Goal: Information Seeking & Learning: Learn about a topic

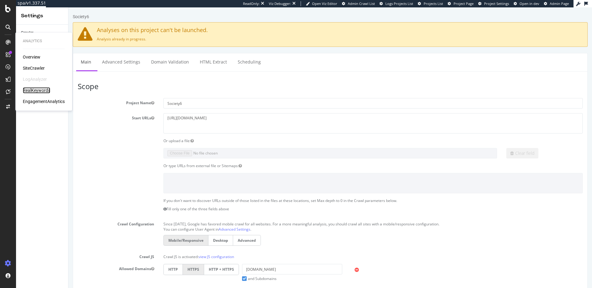
click at [46, 91] on div "RealKeywords" at bounding box center [36, 90] width 27 height 6
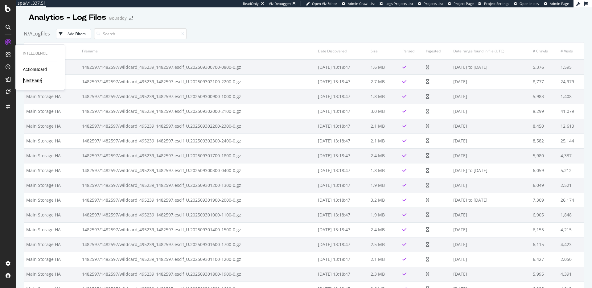
click at [30, 80] on div "AlertPanel" at bounding box center [33, 80] width 20 height 6
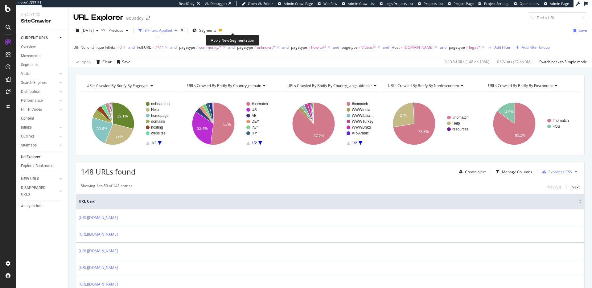
click at [222, 31] on icon at bounding box center [220, 31] width 3 height 4
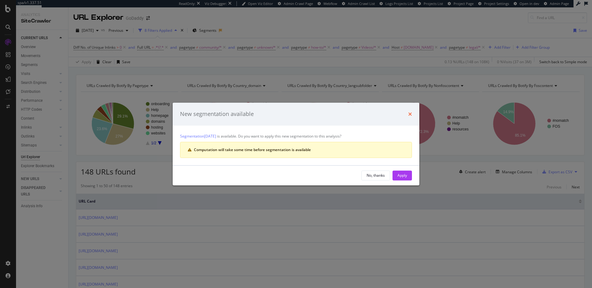
click at [410, 116] on icon "times" at bounding box center [410, 114] width 4 height 5
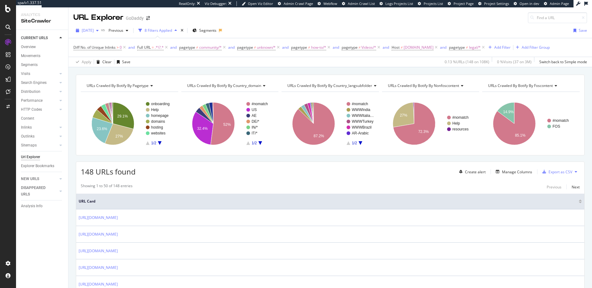
click at [94, 32] on span "2025 Sep. 21st" at bounding box center [88, 30] width 12 height 5
click at [112, 54] on div "2025 Sep. 28th" at bounding box center [98, 53] width 33 height 6
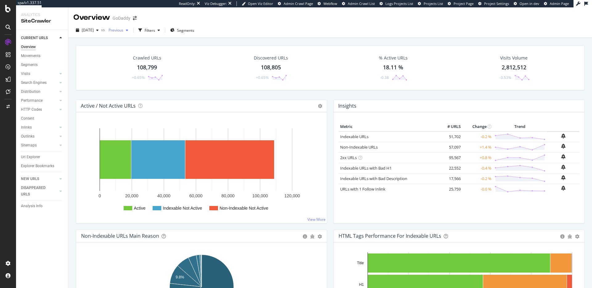
click at [123, 31] on span "Previous" at bounding box center [114, 29] width 17 height 5
click at [157, 82] on div "109K URLs" at bounding box center [166, 83] width 18 height 6
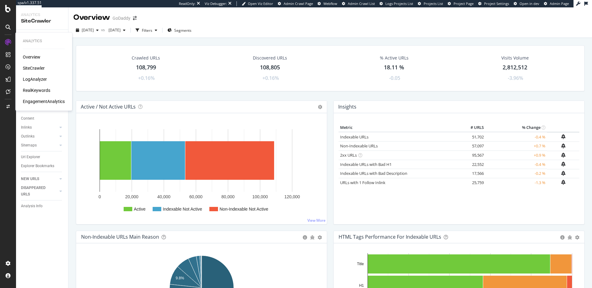
click at [37, 89] on div "RealKeywords" at bounding box center [36, 90] width 27 height 6
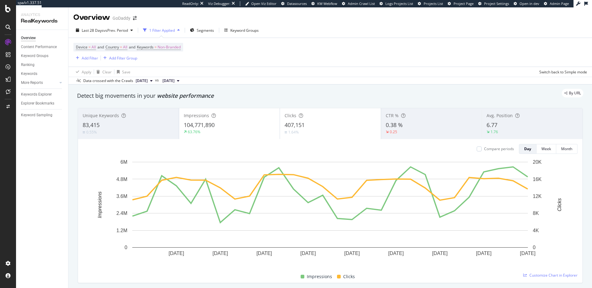
click at [221, 119] on div "Impressions 104,771,890 63.76%" at bounding box center [229, 124] width 101 height 28
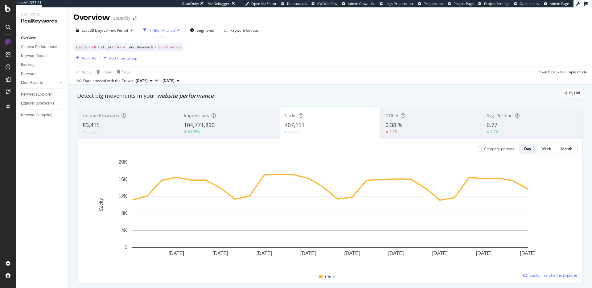
click at [225, 116] on div "Impressions" at bounding box center [229, 115] width 91 height 6
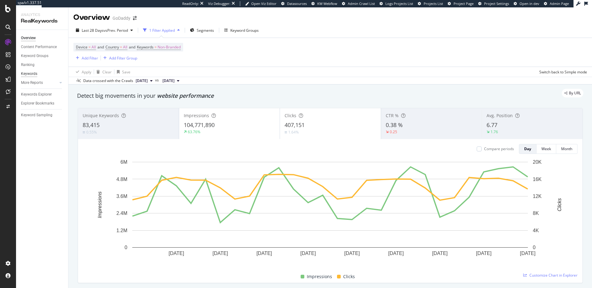
click at [32, 72] on div "Keywords" at bounding box center [29, 74] width 16 height 6
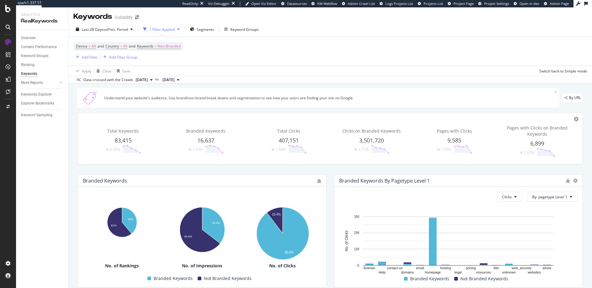
scroll to position [150, 0]
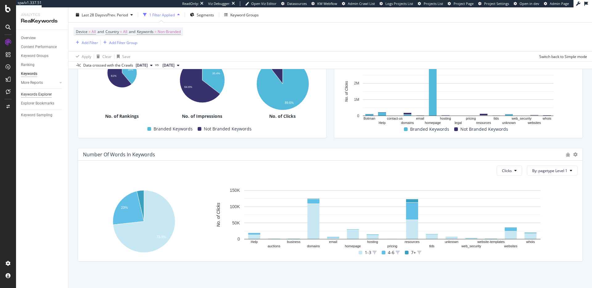
click at [49, 93] on div "Keywords Explorer" at bounding box center [36, 94] width 31 height 6
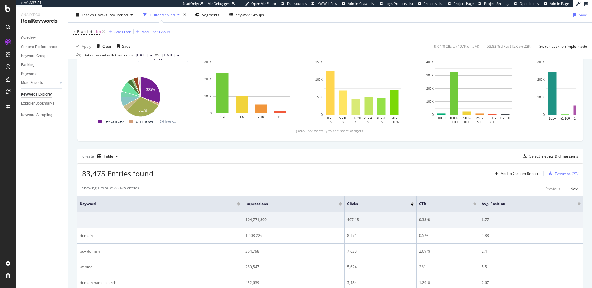
scroll to position [88, 0]
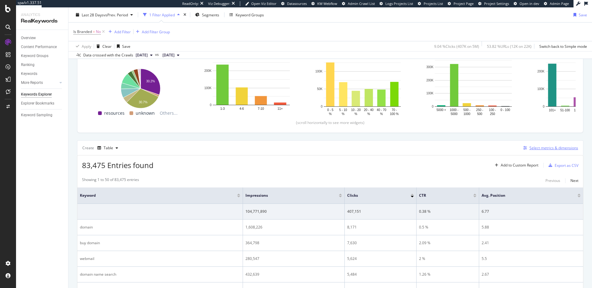
click at [537, 147] on div "Select metrics & dimensions" at bounding box center [553, 147] width 49 height 5
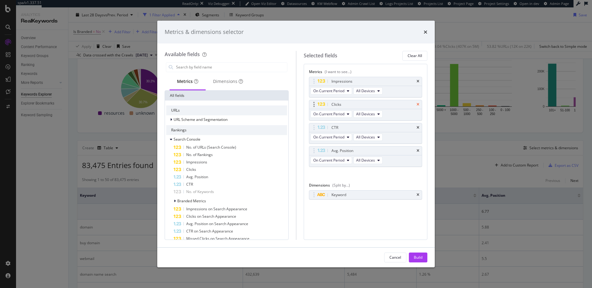
click at [418, 104] on icon "times" at bounding box center [417, 105] width 3 height 4
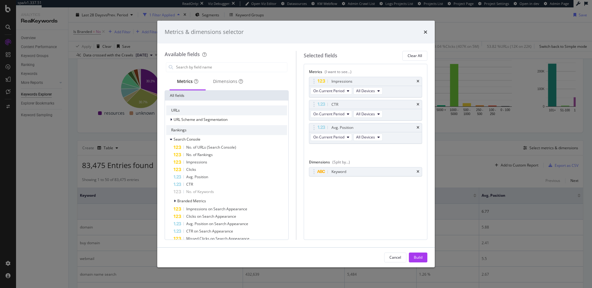
click at [418, 104] on icon "times" at bounding box center [417, 105] width 3 height 4
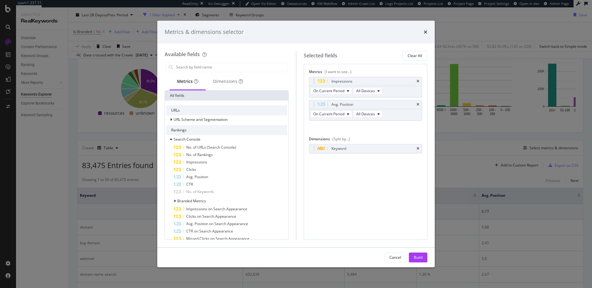
click at [418, 104] on icon "times" at bounding box center [417, 105] width 3 height 4
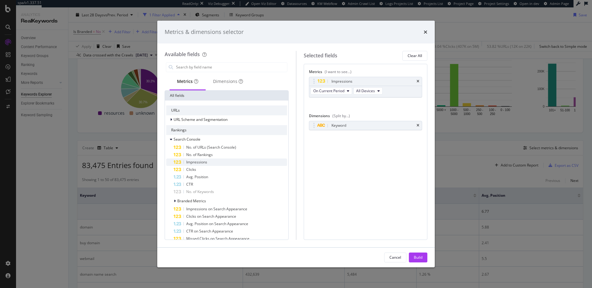
click at [218, 162] on div "Impressions" at bounding box center [229, 161] width 113 height 7
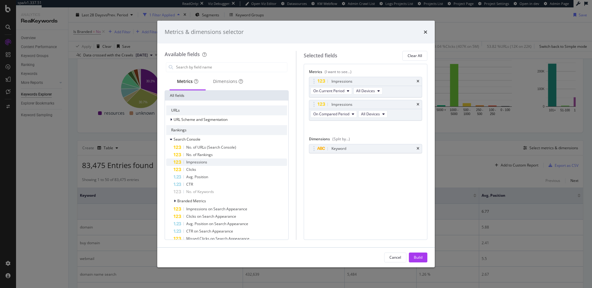
click at [218, 162] on div "Impressions" at bounding box center [229, 161] width 113 height 7
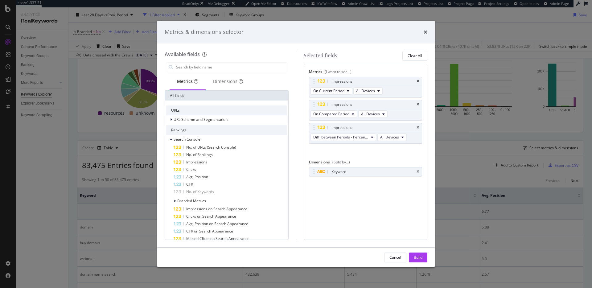
click at [425, 253] on button "Build" at bounding box center [418, 257] width 18 height 10
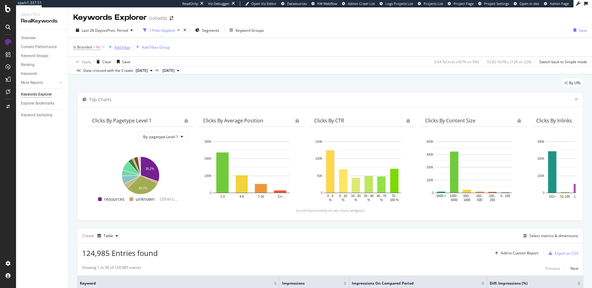
click at [120, 49] on div "Add Filter" at bounding box center [122, 47] width 16 height 5
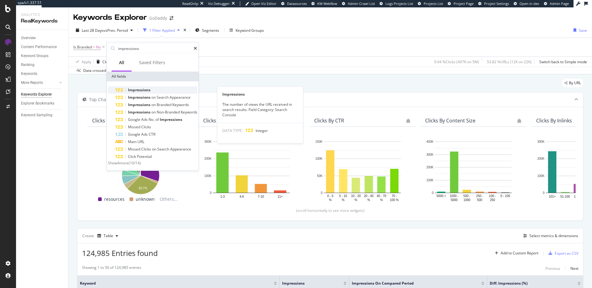
type input "impressions"
click at [163, 90] on div "Impressions" at bounding box center [156, 89] width 82 height 7
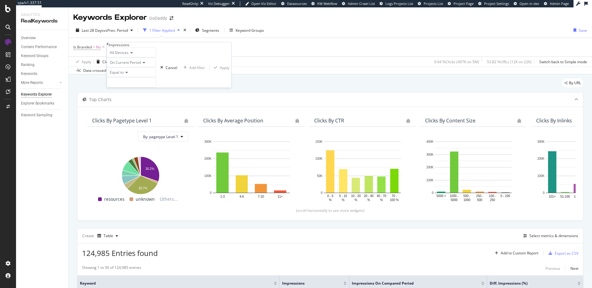
click at [127, 55] on span "All Devices" at bounding box center [119, 52] width 19 height 5
drag, startPoint x: 156, startPoint y: 64, endPoint x: 145, endPoint y: 67, distance: 11.2
click at [156, 57] on div "All Devices" at bounding box center [131, 52] width 49 height 10
click at [141, 65] on span "On Current Period" at bounding box center [125, 62] width 31 height 5
click at [146, 103] on span "Diff. Between Period - value" at bounding box center [126, 98] width 37 height 10
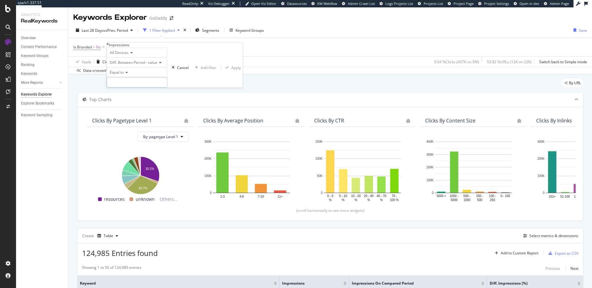
click at [133, 88] on input "number" at bounding box center [137, 82] width 61 height 10
click at [128, 74] on icon at bounding box center [126, 73] width 4 height 4
click at [131, 109] on span "Greater than" at bounding box center [119, 106] width 22 height 5
click at [138, 88] on input "number" at bounding box center [137, 82] width 61 height 10
type input "100"
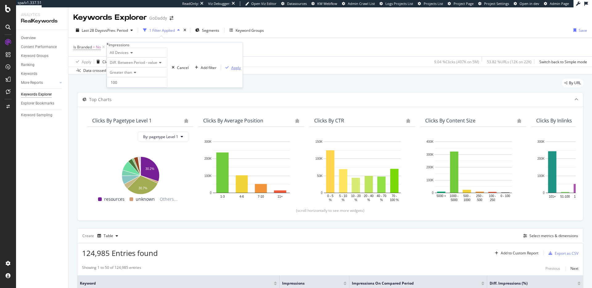
click at [231, 70] on div "Apply" at bounding box center [236, 67] width 10 height 5
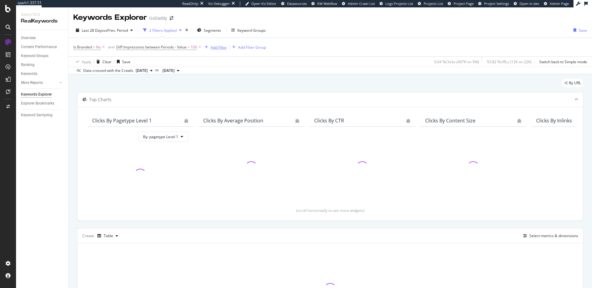
click at [207, 48] on icon "button" at bounding box center [206, 47] width 3 height 4
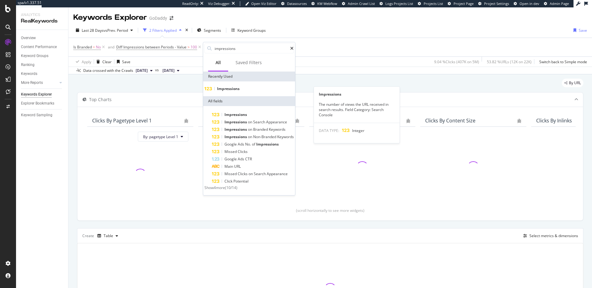
click at [238, 91] on div "Impressions" at bounding box center [248, 88] width 89 height 5
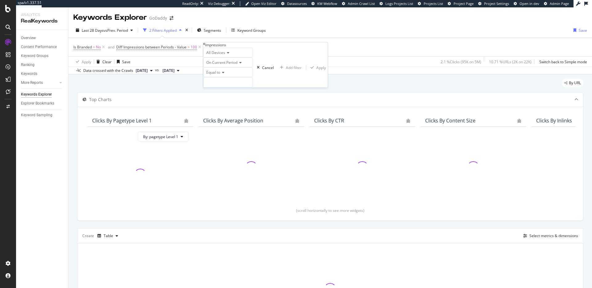
click at [225, 55] on span "All Devices" at bounding box center [215, 52] width 19 height 5
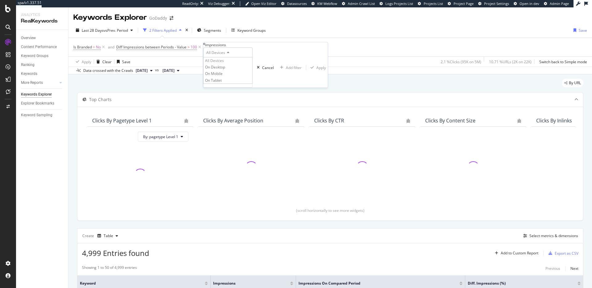
click at [252, 57] on div "All Devices" at bounding box center [227, 52] width 49 height 10
click at [236, 65] on span "On Current Period" at bounding box center [221, 62] width 31 height 5
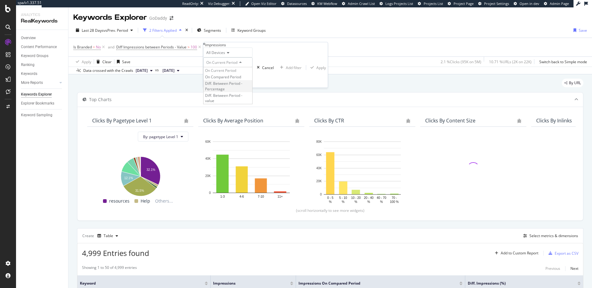
click at [240, 91] on span "Diff. Between Period - Percentage" at bounding box center [223, 86] width 37 height 10
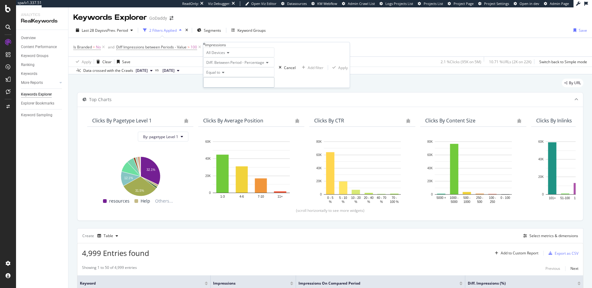
click at [232, 88] on input "number" at bounding box center [238, 82] width 71 height 10
click at [224, 74] on icon at bounding box center [222, 73] width 4 height 4
click at [237, 110] on div "Greater than" at bounding box center [238, 106] width 71 height 6
click at [240, 88] on input "number" at bounding box center [238, 82] width 71 height 10
type input ".1"
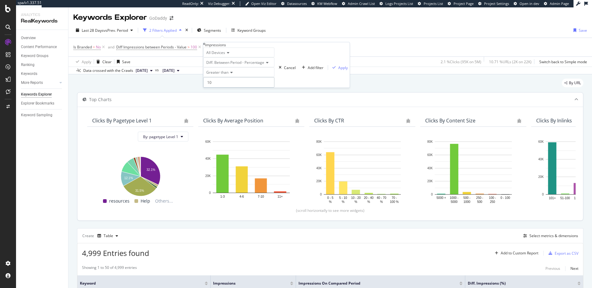
type input "10"
click at [338, 70] on div "Apply" at bounding box center [343, 67] width 10 height 5
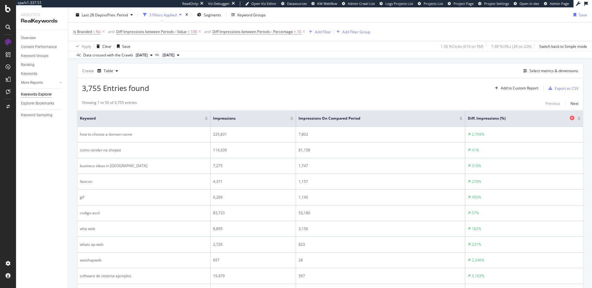
scroll to position [156, 0]
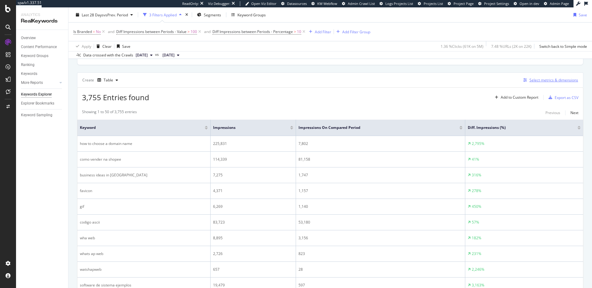
click at [538, 81] on div "Select metrics & dimensions" at bounding box center [553, 79] width 49 height 5
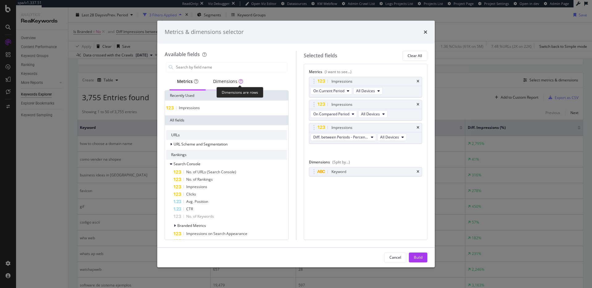
click at [226, 82] on div "Dimensions" at bounding box center [228, 81] width 30 height 6
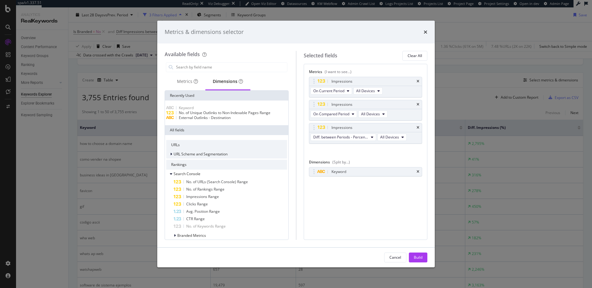
click at [218, 157] on span "URL Scheme and Segmentation" at bounding box center [200, 153] width 54 height 5
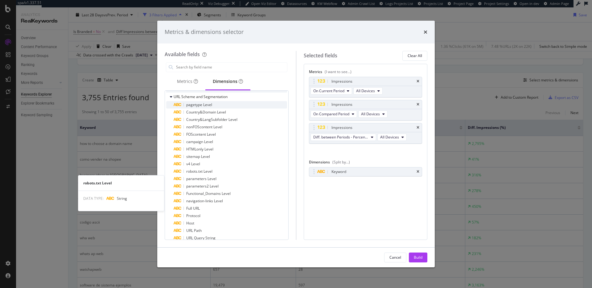
scroll to position [0, 0]
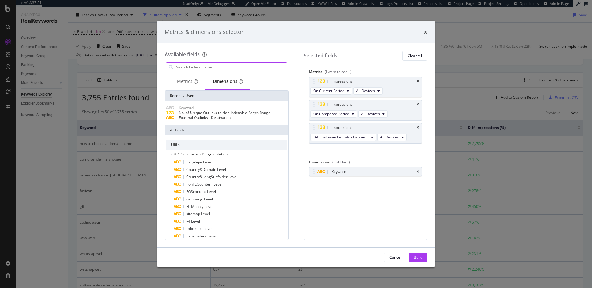
click at [212, 68] on input "modal" at bounding box center [231, 67] width 112 height 9
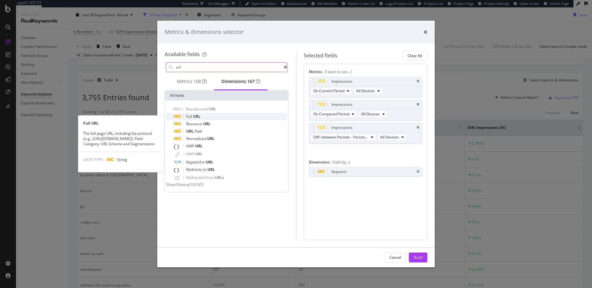
type input "url"
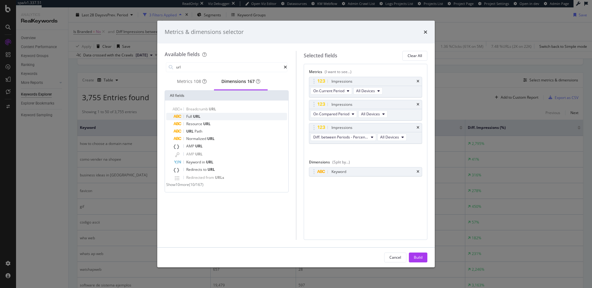
click at [217, 118] on div "Full URL" at bounding box center [229, 116] width 113 height 7
click at [419, 257] on div "Build" at bounding box center [418, 257] width 9 height 5
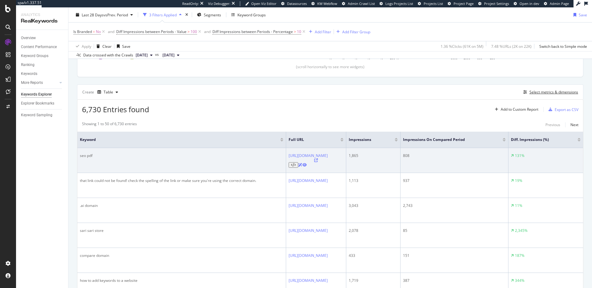
scroll to position [145, 0]
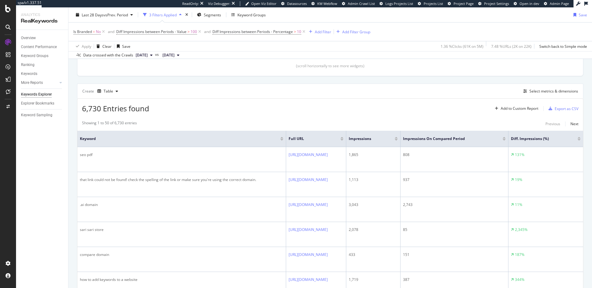
click at [398, 139] on div at bounding box center [395, 140] width 3 height 2
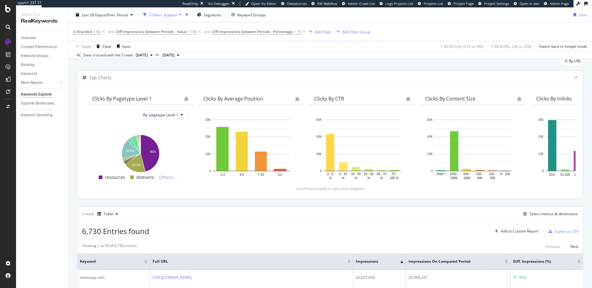
click at [103, 79] on div "Top Charts" at bounding box center [100, 78] width 22 height 6
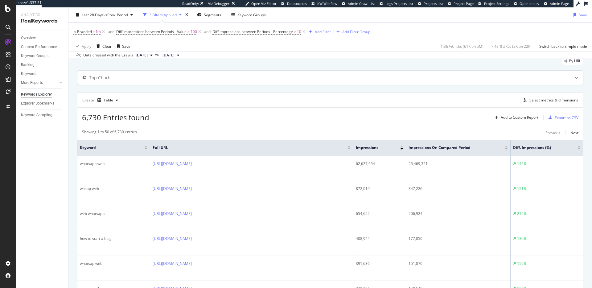
drag, startPoint x: 99, startPoint y: 77, endPoint x: 102, endPoint y: 83, distance: 5.8
click at [99, 77] on div "Top Charts" at bounding box center [100, 78] width 22 height 6
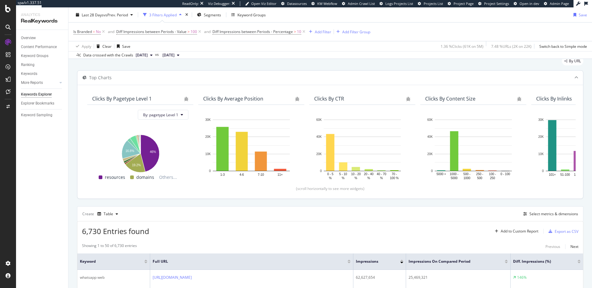
click at [116, 100] on div "Clicks By pagetype Level 1" at bounding box center [121, 99] width 59 height 6
click at [173, 114] on span "By: pagetype Level 1" at bounding box center [160, 114] width 35 height 5
click at [242, 92] on div "Clicks By Average Position" at bounding box center [251, 98] width 106 height 12
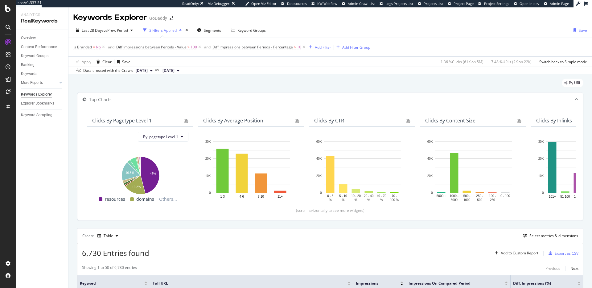
click at [338, 79] on div "By URL" at bounding box center [330, 86] width 506 height 14
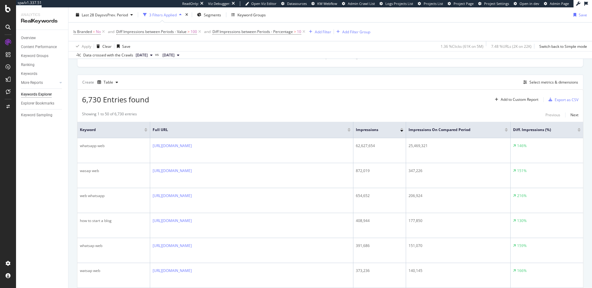
scroll to position [162, 0]
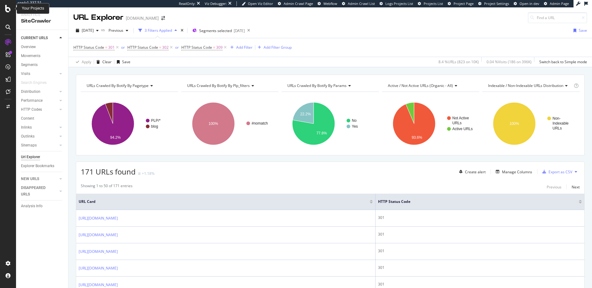
click at [6, 10] on icon at bounding box center [8, 8] width 6 height 7
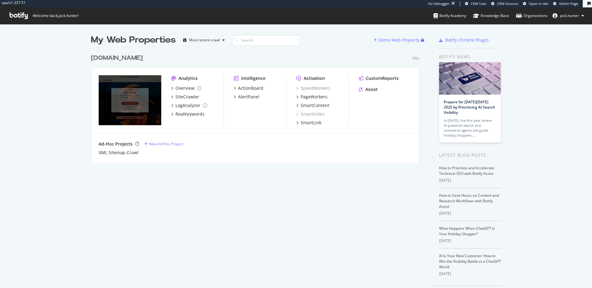
scroll to position [116, 333]
click at [125, 62] on div "tecovas.com" at bounding box center [117, 58] width 52 height 9
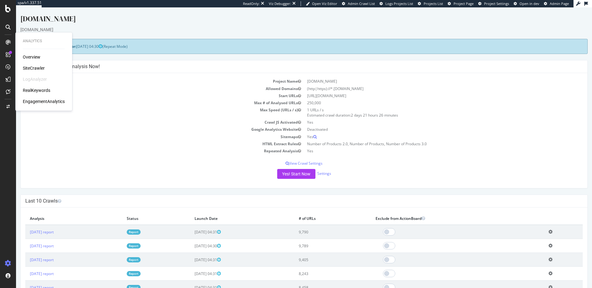
click at [131, 29] on div "tecovas.com" at bounding box center [303, 30] width 567 height 6
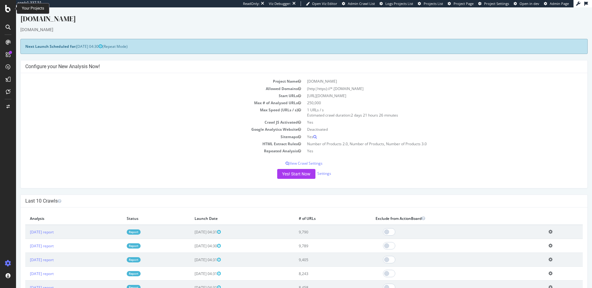
click at [10, 8] on icon at bounding box center [8, 8] width 6 height 7
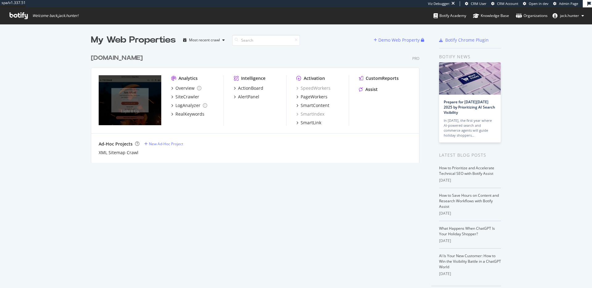
scroll to position [116, 333]
click at [127, 61] on div "tecovas.com" at bounding box center [117, 58] width 52 height 9
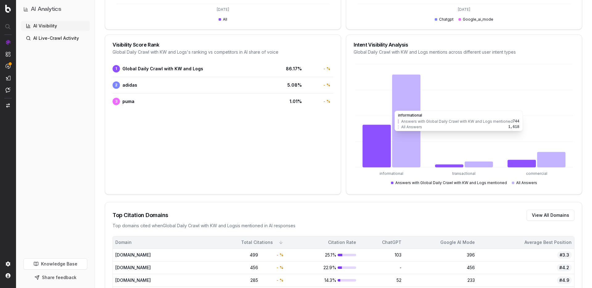
scroll to position [451, 0]
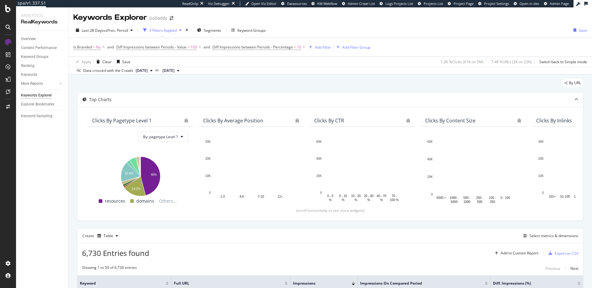
scroll to position [96, 0]
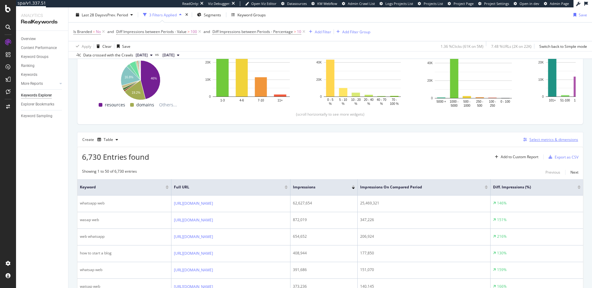
click at [547, 140] on div "Select metrics & dimensions" at bounding box center [553, 139] width 49 height 5
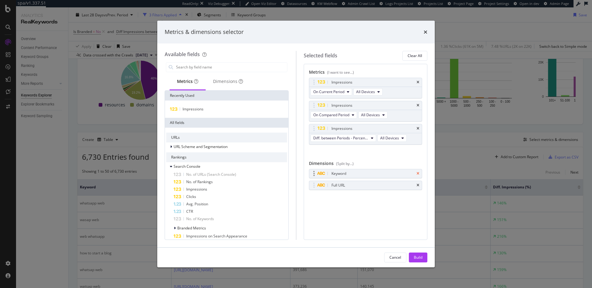
click at [417, 173] on icon "times" at bounding box center [417, 174] width 3 height 4
click at [219, 82] on div "Dimensions" at bounding box center [228, 81] width 30 height 6
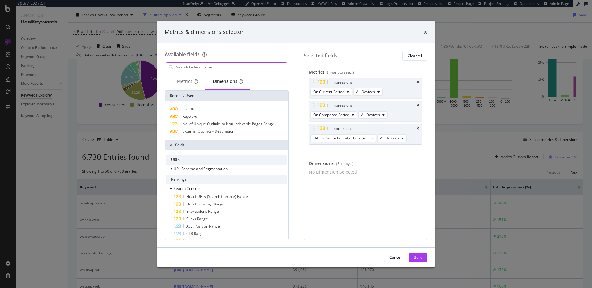
click at [228, 67] on input "modal" at bounding box center [231, 67] width 112 height 9
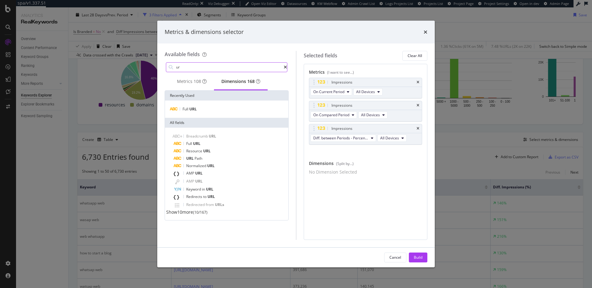
type input "u"
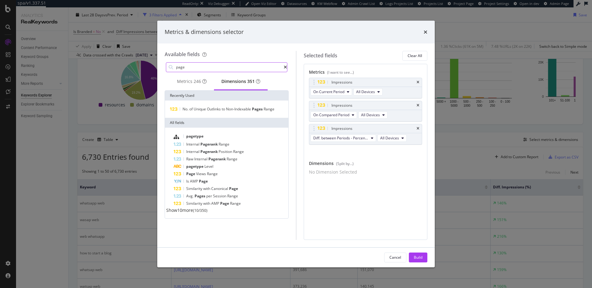
type input "page"
click at [209, 134] on div "pagetype Internal Pagerank Range Internal Pagerank Position Range Raw Internal …" at bounding box center [226, 173] width 123 height 91
click at [208, 136] on div "pagetype" at bounding box center [229, 137] width 113 height 8
click at [418, 257] on div "Build" at bounding box center [418, 257] width 9 height 5
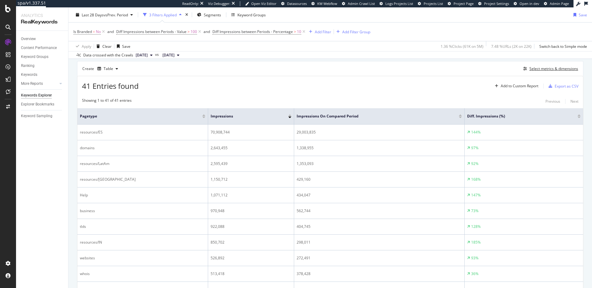
scroll to position [170, 0]
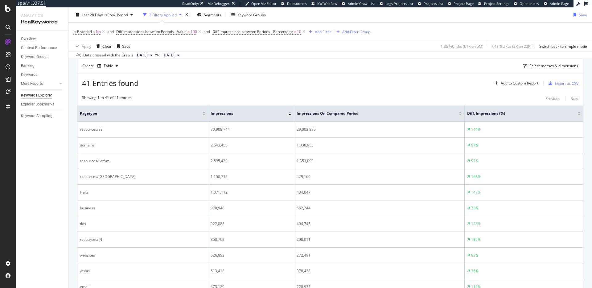
click at [578, 112] on div at bounding box center [578, 113] width 3 height 2
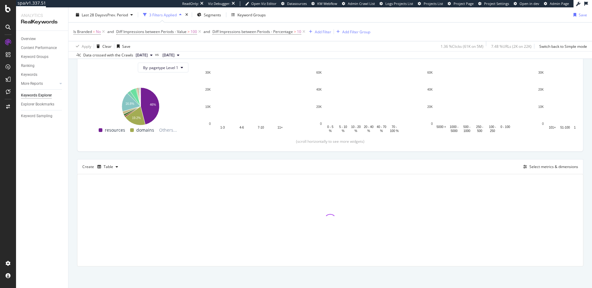
scroll to position [170, 0]
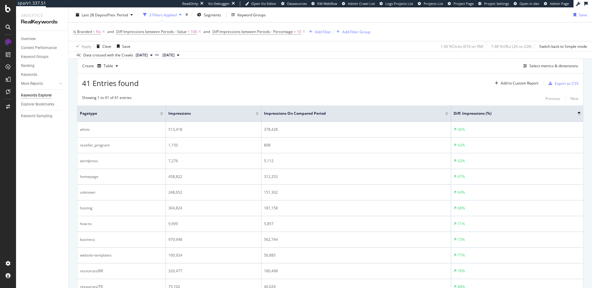
click at [579, 113] on div at bounding box center [578, 114] width 3 height 4
click at [579, 116] on div "Diff. Impressions (%)" at bounding box center [516, 113] width 127 height 6
click at [579, 114] on div at bounding box center [578, 115] width 3 height 2
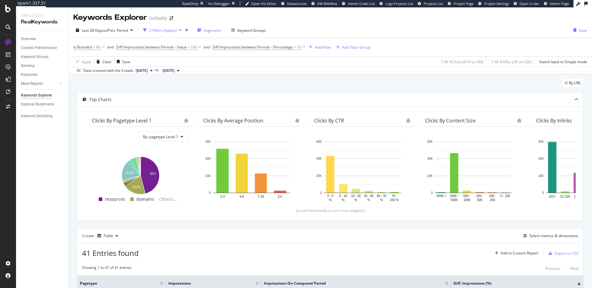
click at [215, 28] on span "Segments" at bounding box center [212, 30] width 17 height 5
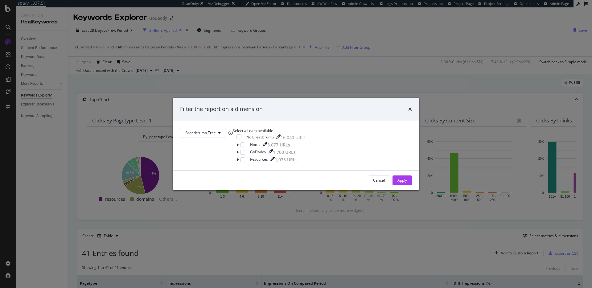
click at [408, 107] on icon "times" at bounding box center [410, 109] width 4 height 5
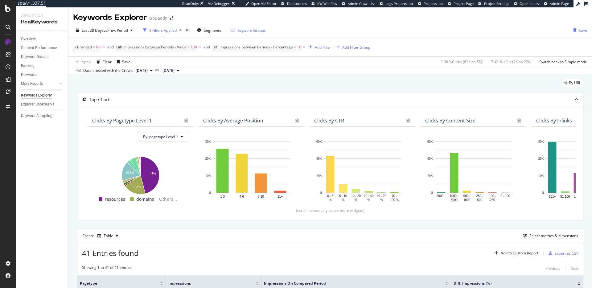
click at [252, 28] on div "Keyword Groups" at bounding box center [251, 30] width 28 height 5
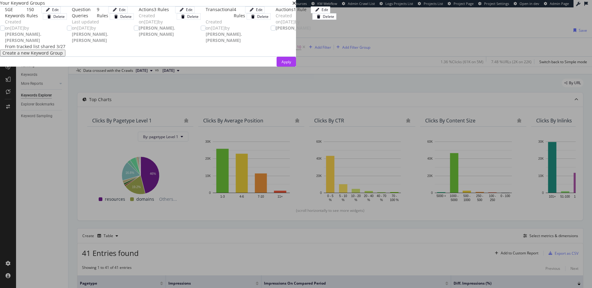
click at [296, 6] on icon "times" at bounding box center [294, 3] width 4 height 5
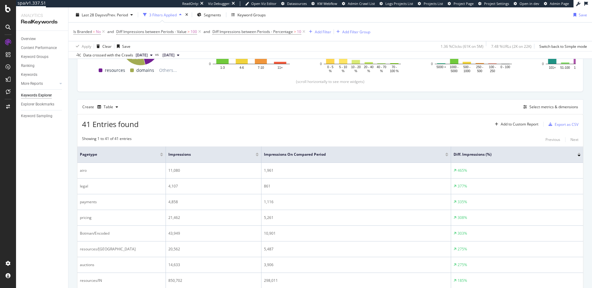
scroll to position [114, 0]
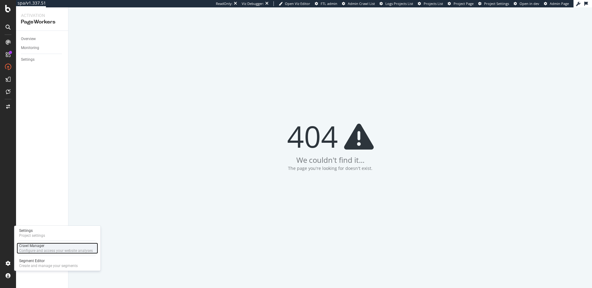
click at [44, 247] on div "Crawl Manager" at bounding box center [56, 245] width 74 height 5
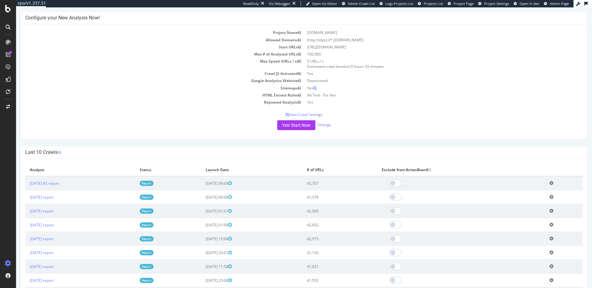
scroll to position [51, 0]
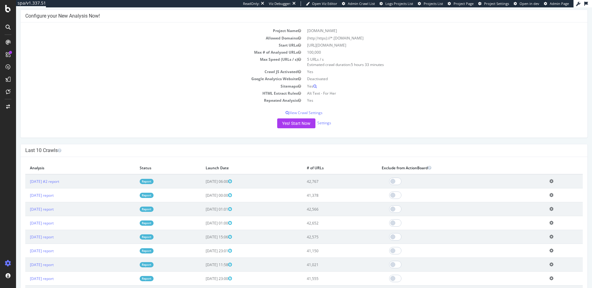
click at [553, 195] on icon at bounding box center [551, 195] width 4 height 5
click at [436, 193] on div at bounding box center [461, 194] width 159 height 7
click at [153, 195] on link "Report" at bounding box center [147, 195] width 14 height 5
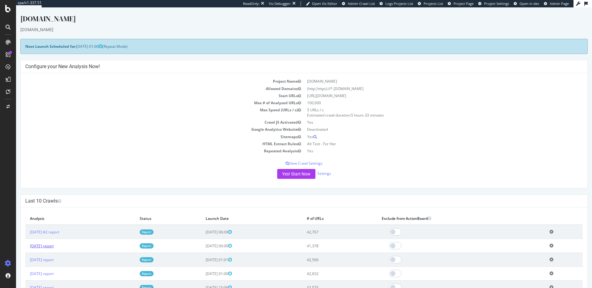
click at [54, 246] on link "[DATE] report" at bounding box center [42, 245] width 24 height 5
click at [318, 164] on p "View Crawl Settings" at bounding box center [303, 163] width 557 height 5
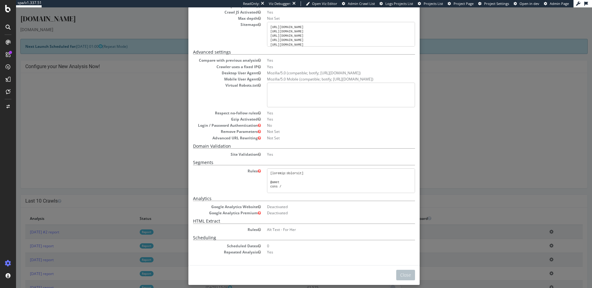
scroll to position [76, 0]
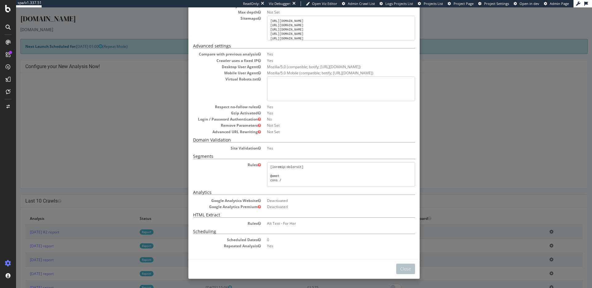
click at [140, 130] on div "× Close Project Settings Main Project Name [DOMAIN_NAME] Start URLs [URL][DOMAI…" at bounding box center [304, 147] width 576 height 280
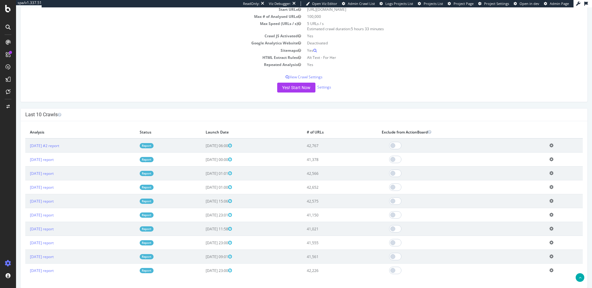
scroll to position [88, 0]
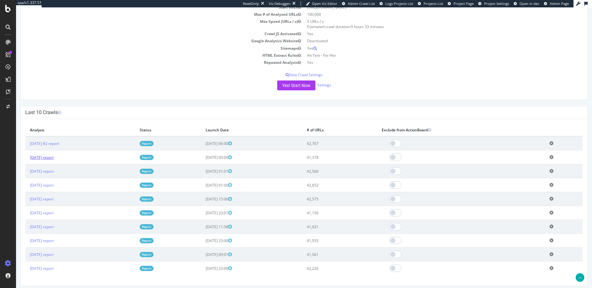
click at [54, 158] on link "[DATE] report" at bounding box center [42, 157] width 24 height 5
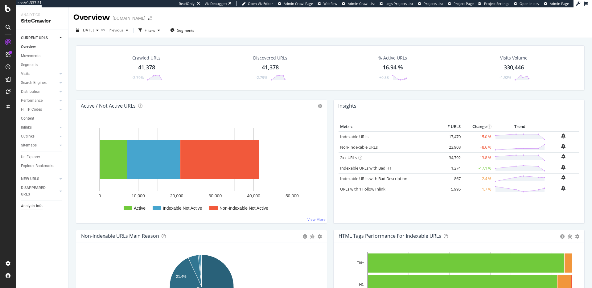
click at [33, 207] on div "Analysis Info" at bounding box center [32, 206] width 22 height 6
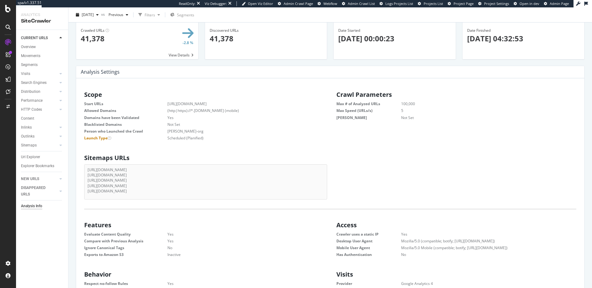
scroll to position [26, 0]
click at [186, 130] on dd "david-yurman-org" at bounding box center [238, 130] width 172 height 5
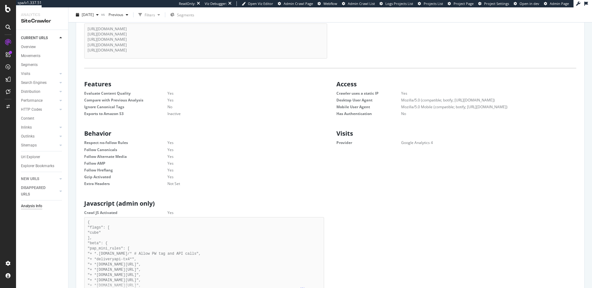
scroll to position [0, 0]
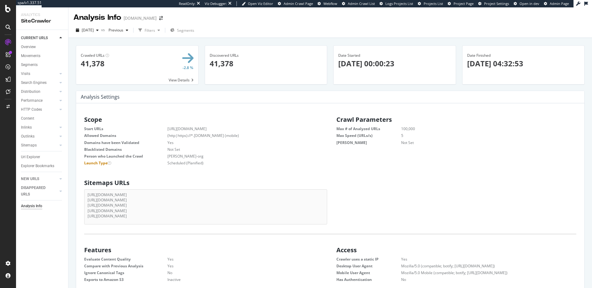
click at [193, 157] on dd "david-yurman-org" at bounding box center [238, 155] width 172 height 5
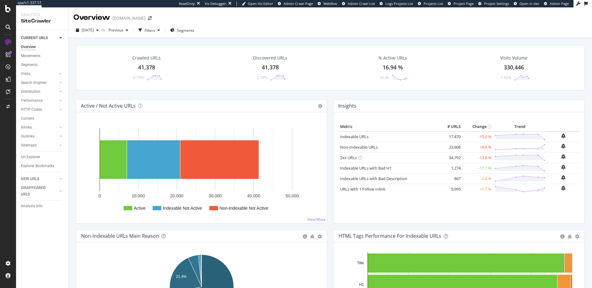
click at [554, 1] on span "Admin Page" at bounding box center [558, 3] width 19 height 5
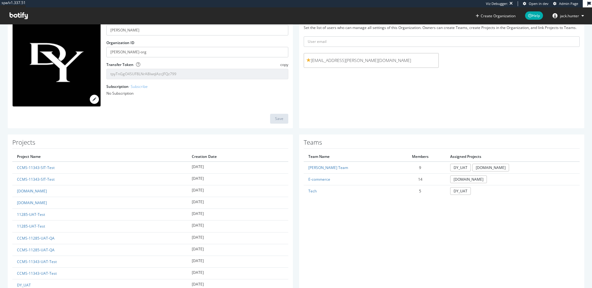
scroll to position [116, 0]
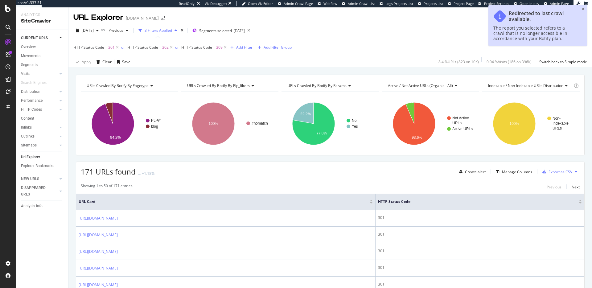
click at [582, 8] on icon "close toast" at bounding box center [583, 9] width 3 height 4
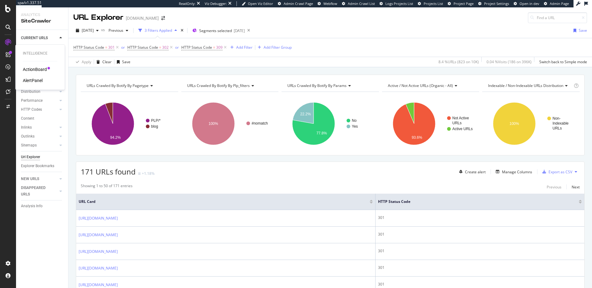
click at [33, 81] on div "AlertPanel" at bounding box center [33, 80] width 20 height 6
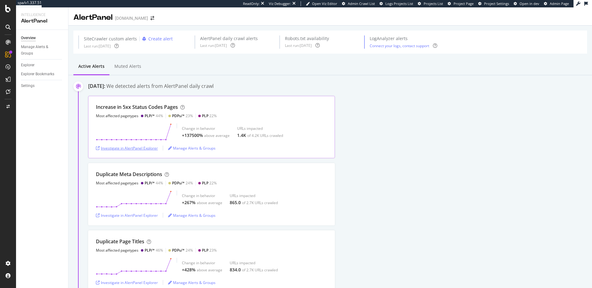
click at [145, 150] on div "Investigate in AlertPanel Explorer" at bounding box center [127, 147] width 62 height 5
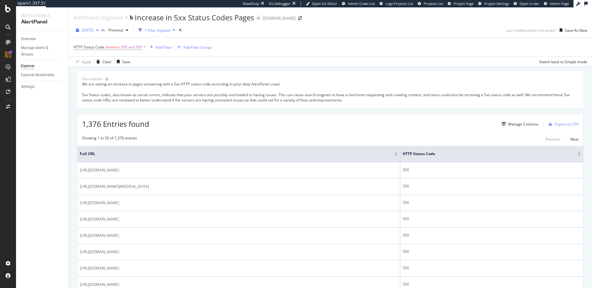
click at [94, 30] on span "[DATE]" at bounding box center [88, 29] width 12 height 5
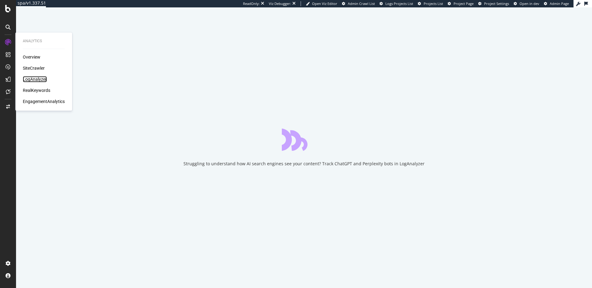
click at [33, 76] on div "LogAnalyzer" at bounding box center [35, 79] width 24 height 6
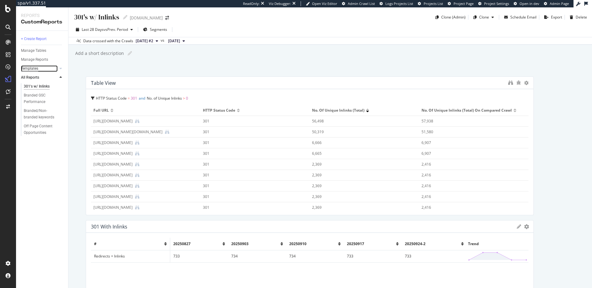
click at [36, 67] on div "Templates" at bounding box center [29, 68] width 17 height 6
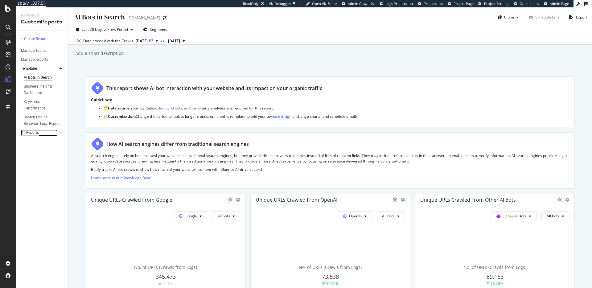
click at [34, 132] on div "All Reports" at bounding box center [30, 132] width 18 height 6
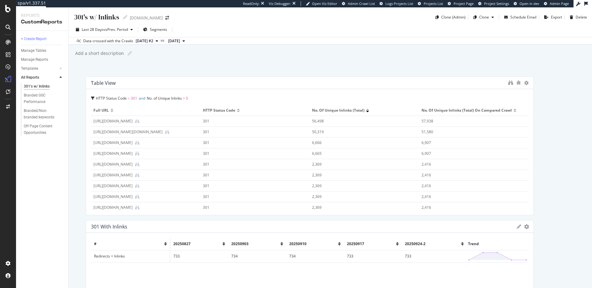
scroll to position [193, 0]
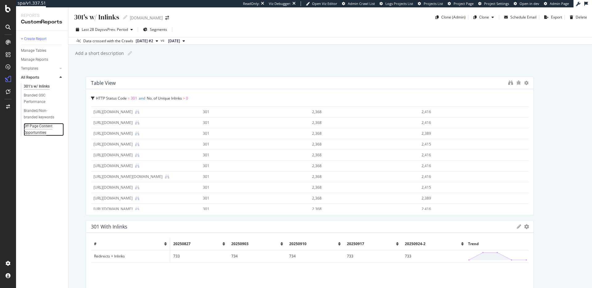
click at [42, 129] on div "Off Page Content Opportunities" at bounding box center [42, 129] width 36 height 13
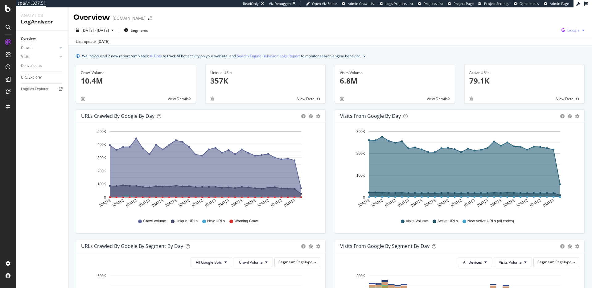
click at [577, 30] on span "Google" at bounding box center [573, 29] width 12 height 5
click at [534, 34] on span "OpenAI" at bounding box center [542, 36] width 23 height 6
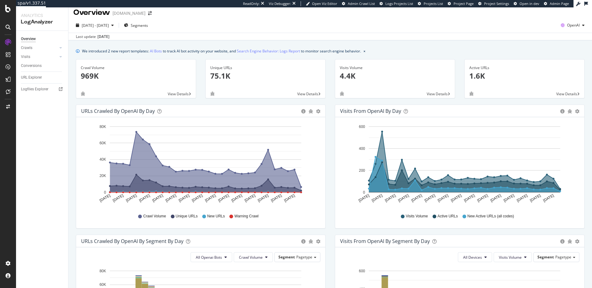
scroll to position [139, 0]
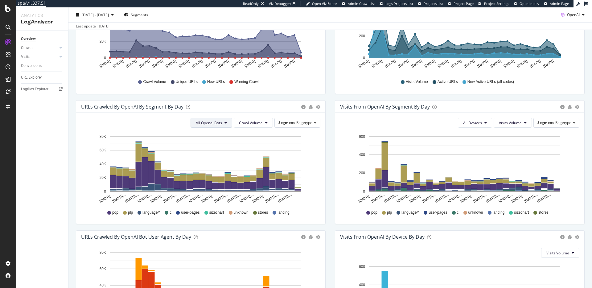
click at [218, 127] on button "All Openai Bots" at bounding box center [211, 123] width 42 height 10
click at [255, 111] on div "URLs Crawled by OpenAI By Segment By Day Timeline (by Value) Table" at bounding box center [200, 106] width 249 height 12
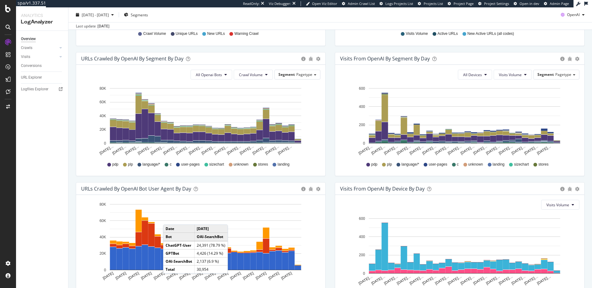
scroll to position [100, 0]
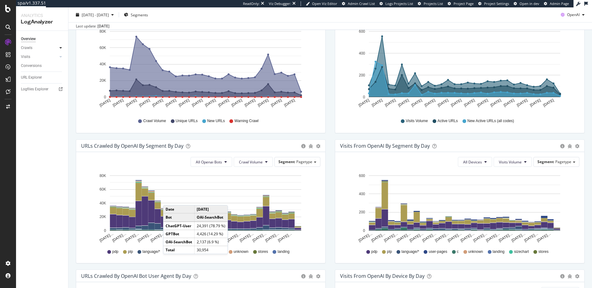
click at [59, 48] on icon at bounding box center [60, 48] width 2 height 4
click at [55, 98] on div at bounding box center [54, 99] width 6 height 6
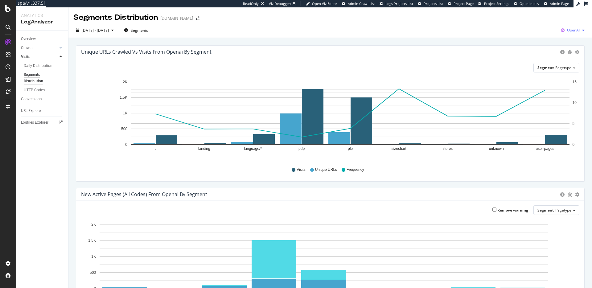
click at [574, 31] on span "OpenAI" at bounding box center [573, 29] width 13 height 5
click at [471, 18] on div "Segments Distribution [DOMAIN_NAME]" at bounding box center [329, 14] width 523 height 15
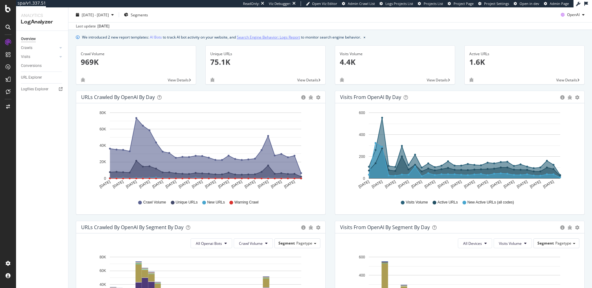
scroll to position [20, 0]
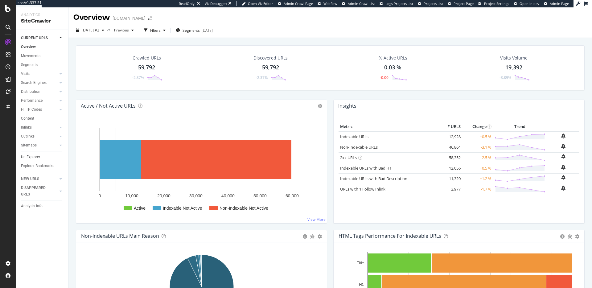
click at [32, 158] on div "Url Explorer" at bounding box center [30, 157] width 19 height 6
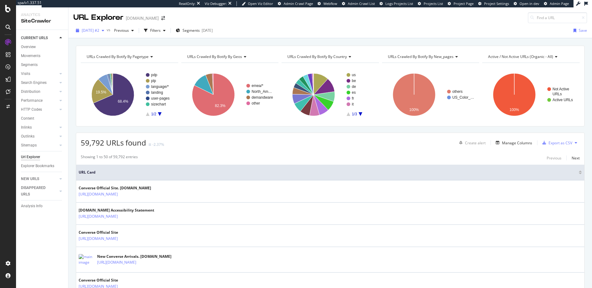
click at [99, 31] on span "2025 Sep. 24th #2" at bounding box center [91, 30] width 18 height 5
click at [270, 26] on div "2025 Sep. 24th #2 vs Previous Filters Segments 2025-06-17 Save" at bounding box center [329, 32] width 523 height 12
click at [161, 32] on div "Filters" at bounding box center [155, 30] width 10 height 5
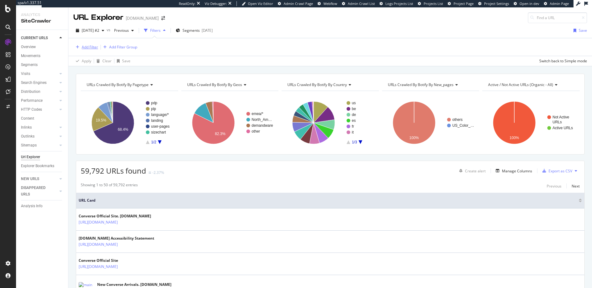
click at [84, 47] on div "Add Filter" at bounding box center [90, 46] width 16 height 5
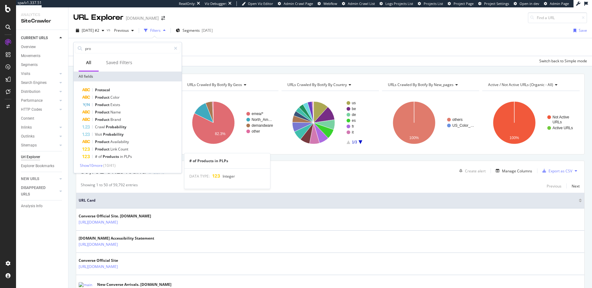
type input "pro"
click at [134, 155] on div "# of Products in PLPs" at bounding box center [131, 156] width 98 height 7
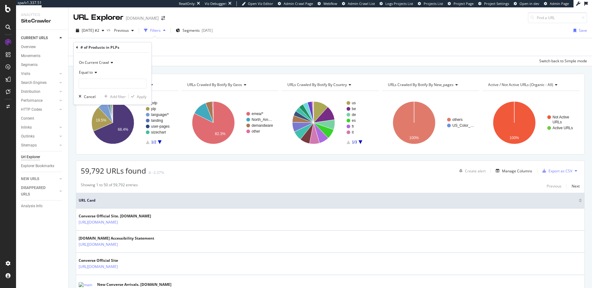
click at [94, 71] on icon at bounding box center [95, 73] width 4 height 4
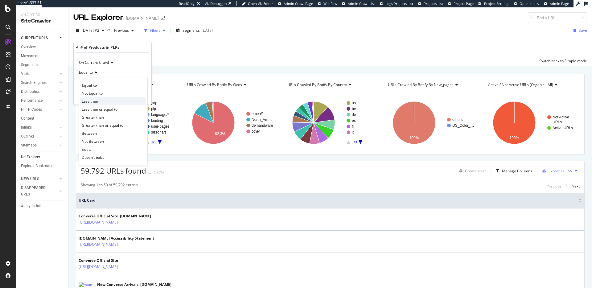
click at [104, 103] on div "Less than" at bounding box center [113, 101] width 66 height 8
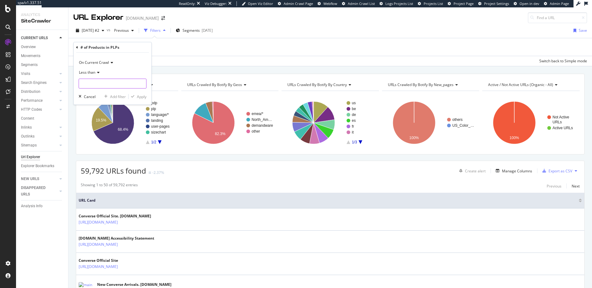
click at [112, 86] on input "number" at bounding box center [113, 84] width 68 height 10
type input "10"
click at [141, 95] on div "Apply" at bounding box center [142, 96] width 10 height 5
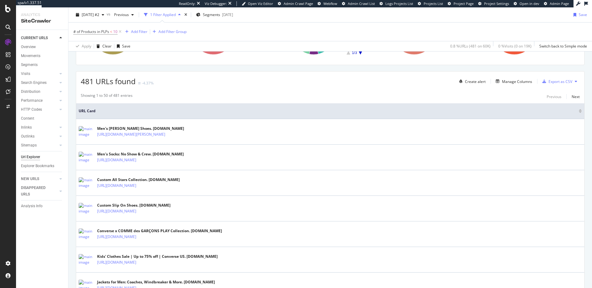
scroll to position [91, 0]
click at [511, 83] on div "Manage Columns" at bounding box center [517, 81] width 30 height 5
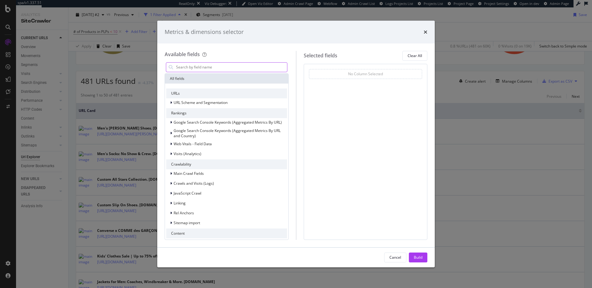
click at [243, 69] on input "modal" at bounding box center [231, 67] width 112 height 9
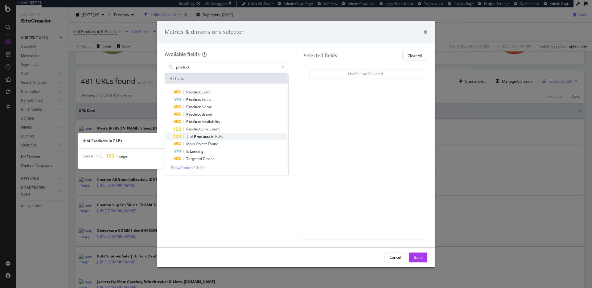
type input "product"
click at [228, 137] on div "# of Products in PLPs" at bounding box center [229, 136] width 113 height 7
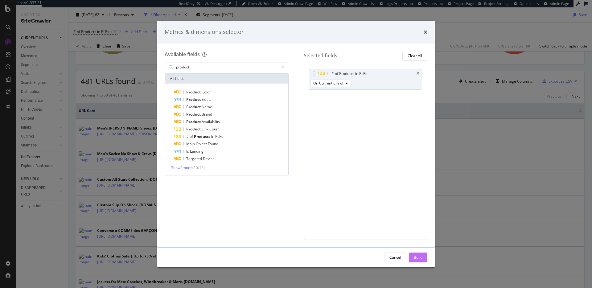
click at [420, 255] on div "Build" at bounding box center [418, 257] width 9 height 5
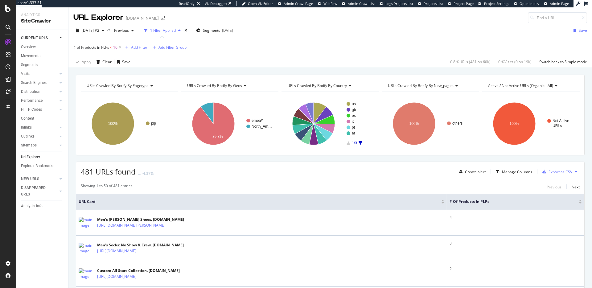
click at [114, 50] on span "10" at bounding box center [115, 47] width 4 height 9
drag, startPoint x: 95, startPoint y: 80, endPoint x: 75, endPoint y: 78, distance: 19.8
click at [75, 78] on div "On Current Crawl Less than 10 Cancel Add filter Apply" at bounding box center [113, 78] width 78 height 52
drag, startPoint x: 88, startPoint y: 82, endPoint x: 71, endPoint y: 81, distance: 17.0
click at [71, 81] on body "spa/v1.337.51 ReadOnly: Viz Debugger: Open Viz Editor Admin Crawl Page Webflow …" at bounding box center [296, 144] width 592 height 288
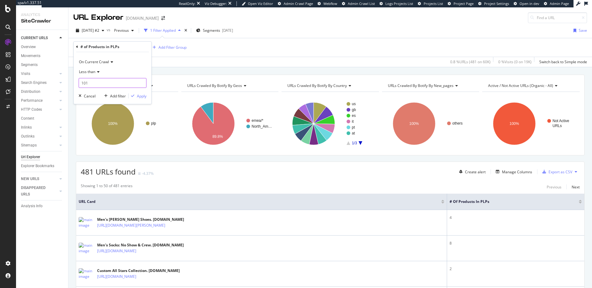
drag, startPoint x: 100, startPoint y: 84, endPoint x: 70, endPoint y: 80, distance: 30.9
click at [70, 80] on body "spa/v1.337.51 ReadOnly: Viz Debugger: Open Viz Editor Admin Crawl Page Webflow …" at bounding box center [296, 144] width 592 height 288
click at [93, 82] on input "101" at bounding box center [113, 83] width 68 height 10
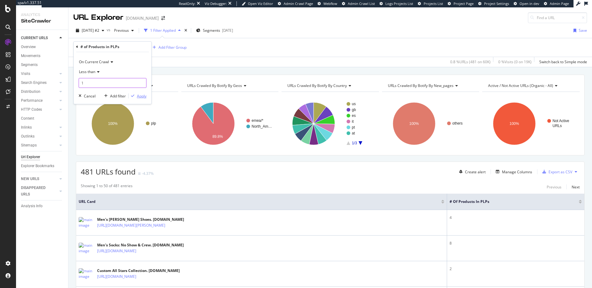
type input "1"
click at [141, 97] on div "Apply" at bounding box center [142, 95] width 10 height 5
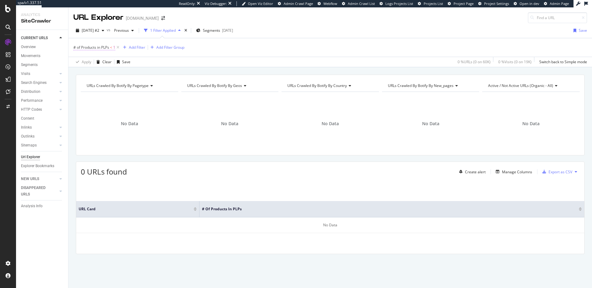
click at [97, 45] on span "# of Products in PLPs" at bounding box center [91, 47] width 36 height 5
click at [107, 81] on input "1" at bounding box center [113, 83] width 68 height 10
type input "10"
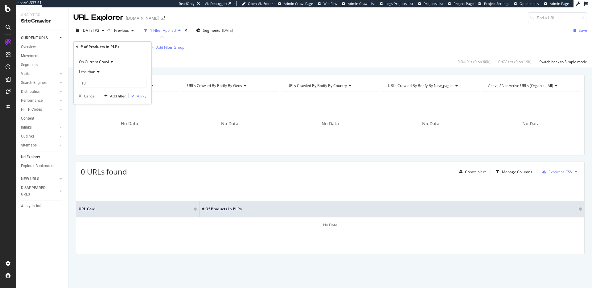
click at [137, 95] on div "Apply" at bounding box center [142, 95] width 10 height 5
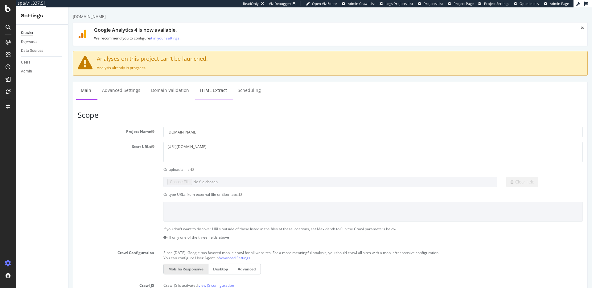
click at [205, 95] on link "HTML Extract" at bounding box center [213, 90] width 36 height 17
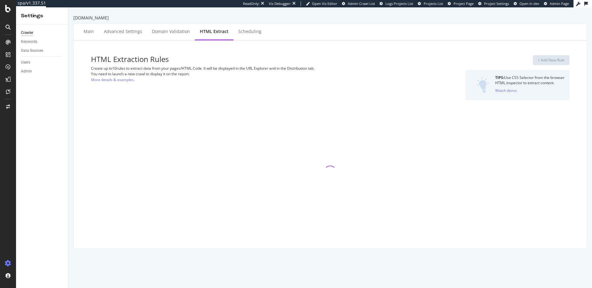
select select "exist"
select select "i"
select select "count"
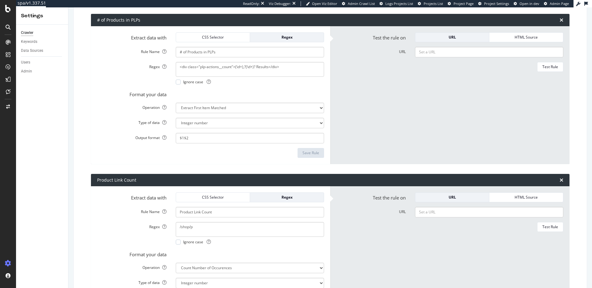
scroll to position [247, 0]
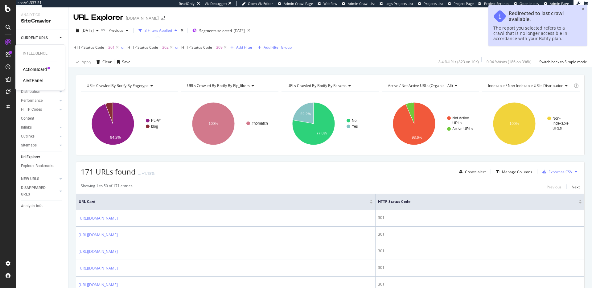
click at [34, 78] on div "AlertPanel" at bounding box center [33, 80] width 20 height 6
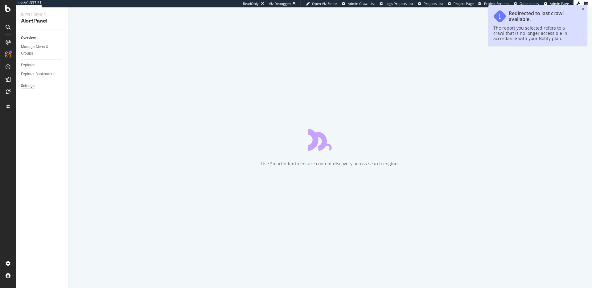
click at [33, 88] on div "Settings" at bounding box center [28, 86] width 14 height 6
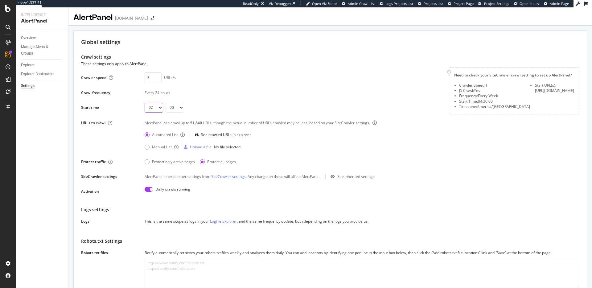
click at [157, 109] on select "00 01 02 03 04 05 06 07 08 09 10 11 12 13 14 15 16 17 18 19 20 21 22 23" at bounding box center [154, 108] width 18 height 10
select select "10"
click at [145, 103] on select "00 01 02 03 04 05 06 07 08 09 10 11 12 13 14 15 16 17 18 19 20 21 22 23" at bounding box center [154, 108] width 18 height 10
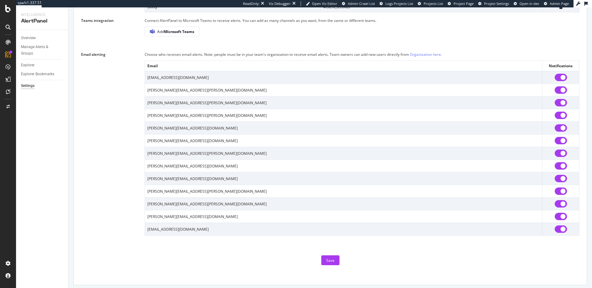
scroll to position [447, 0]
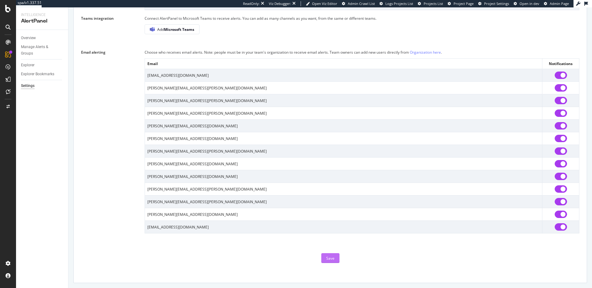
click at [336, 258] on button "Save" at bounding box center [330, 258] width 18 height 10
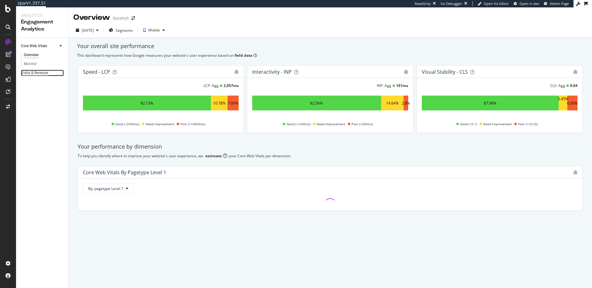
click at [34, 74] on div "Visits & Revenue" at bounding box center [34, 73] width 27 height 6
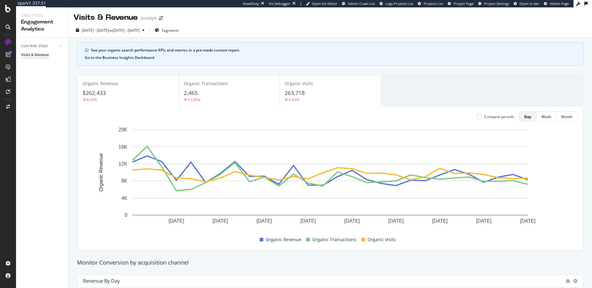
drag, startPoint x: 155, startPoint y: 55, endPoint x: 150, endPoint y: 57, distance: 5.1
click at [155, 55] on div "See your organic search performance KPIs and metrics in a pre-made custom repor…" at bounding box center [330, 53] width 506 height 23
click at [135, 58] on button "Go to the Business Insights Dashboard" at bounding box center [119, 57] width 69 height 4
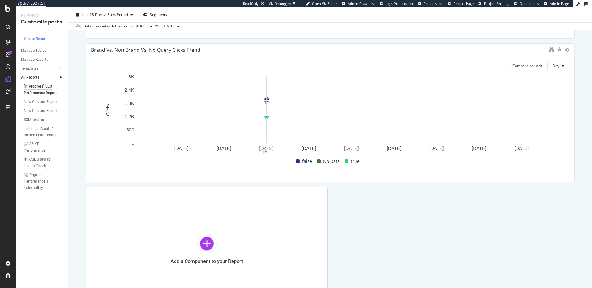
scroll to position [238, 0]
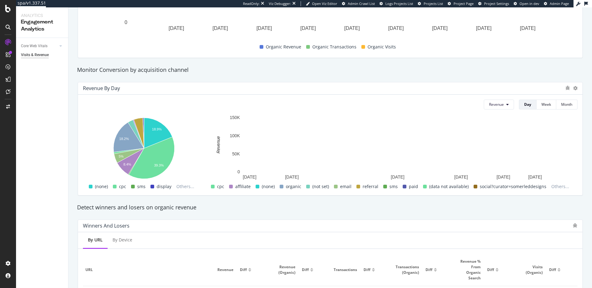
scroll to position [193, 0]
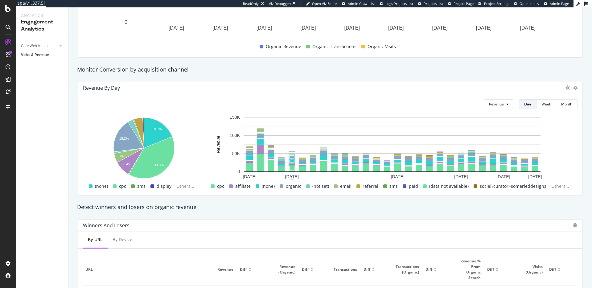
click at [283, 187] on span at bounding box center [282, 186] width 4 height 4
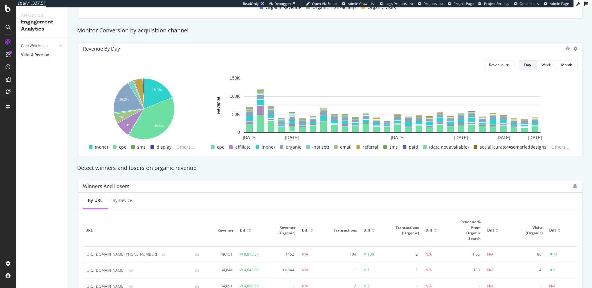
scroll to position [218, 0]
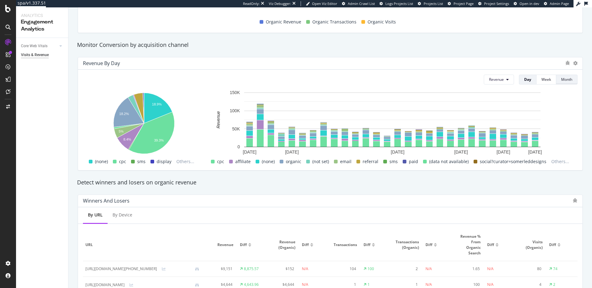
click at [561, 80] on div "Month" at bounding box center [566, 79] width 11 height 5
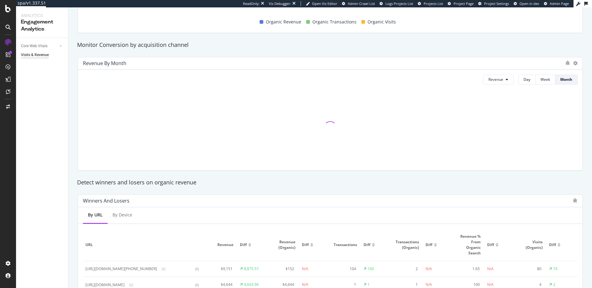
scroll to position [0, 0]
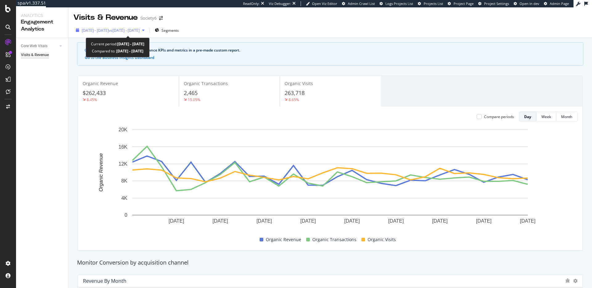
click at [109, 30] on span "[DATE] - [DATE]" at bounding box center [95, 30] width 27 height 5
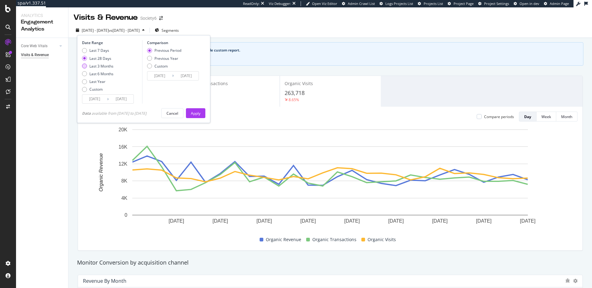
click at [107, 68] on div "Last 3 Months" at bounding box center [101, 65] width 24 height 5
type input "[DATE]"
click at [166, 59] on div "Previous Year" at bounding box center [166, 58] width 24 height 5
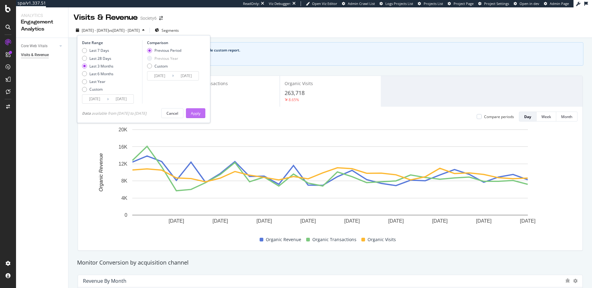
click at [198, 111] on div "Apply" at bounding box center [196, 113] width 10 height 5
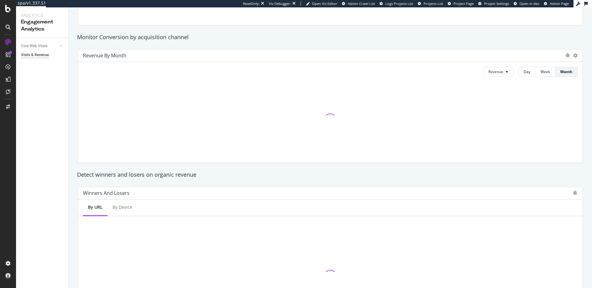
scroll to position [220, 0]
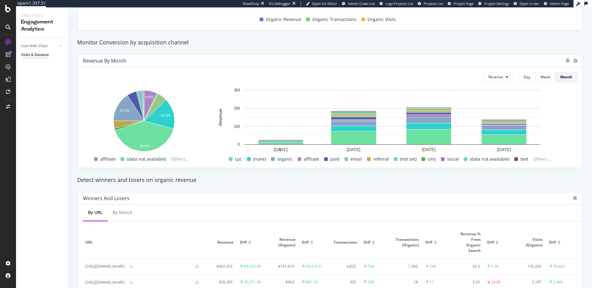
click at [275, 159] on span at bounding box center [273, 159] width 4 height 4
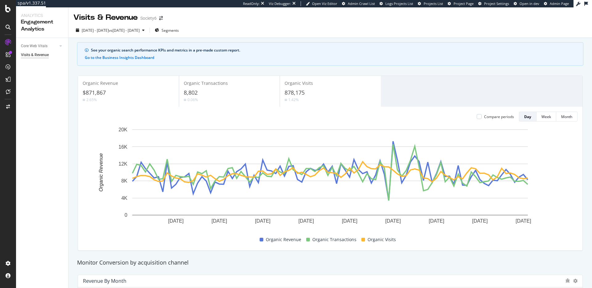
scroll to position [0, 0]
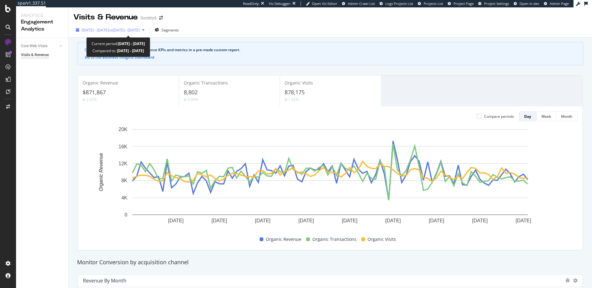
click at [128, 30] on span "vs [DATE] - [DATE]" at bounding box center [124, 29] width 31 height 5
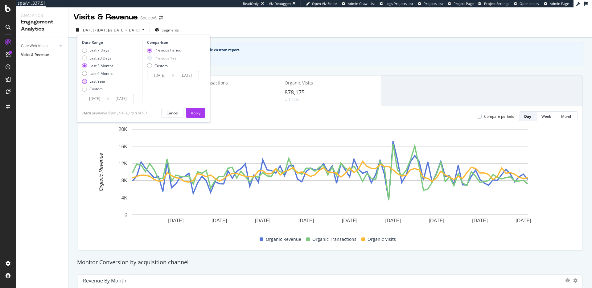
click at [106, 80] on div "Last Year" at bounding box center [97, 81] width 31 height 5
type input "[DATE]"
click at [178, 45] on div "Comparison Comparison will be deactivated, as we do not have enough data. Previ…" at bounding box center [171, 71] width 59 height 63
click at [196, 112] on div "Apply" at bounding box center [196, 112] width 10 height 5
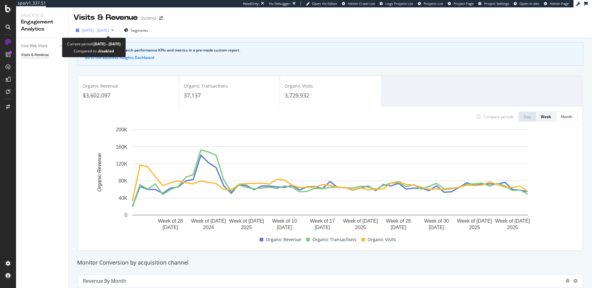
click at [109, 32] on span "[DATE] - [DATE]" at bounding box center [95, 30] width 27 height 5
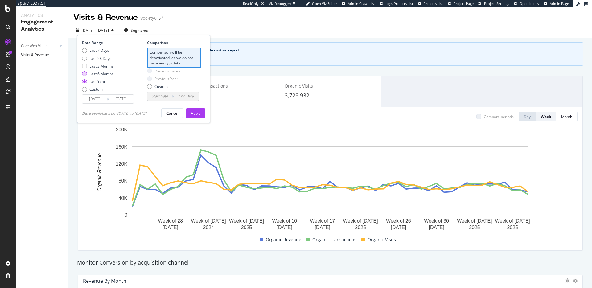
click at [104, 74] on div "Last 6 Months" at bounding box center [101, 73] width 24 height 5
type input "[DATE]"
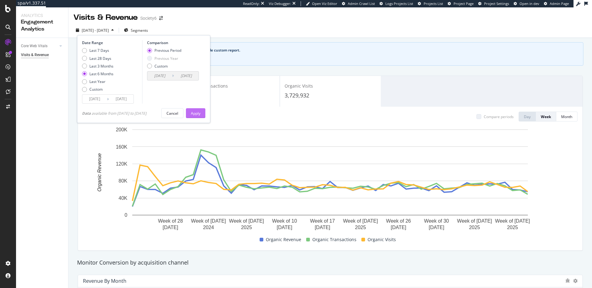
click at [204, 112] on button "Apply" at bounding box center [195, 113] width 19 height 10
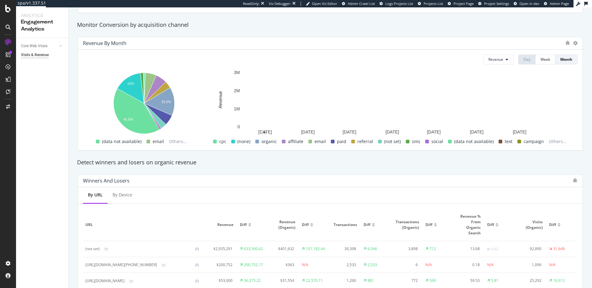
scroll to position [238, 0]
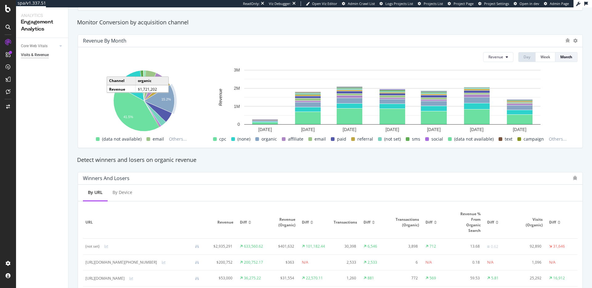
click at [165, 100] on text "15.2%" at bounding box center [166, 99] width 10 height 4
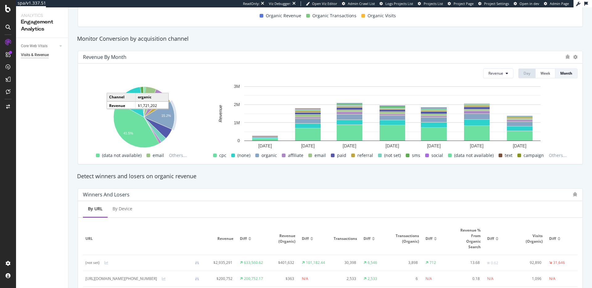
scroll to position [222, 0]
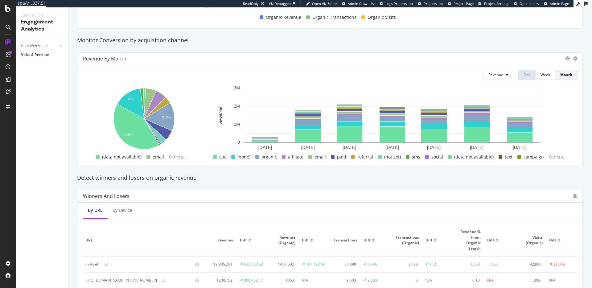
click at [97, 157] on span at bounding box center [98, 157] width 4 height 4
drag, startPoint x: 97, startPoint y: 157, endPoint x: 104, endPoint y: 153, distance: 8.3
click at [97, 157] on span at bounding box center [98, 157] width 4 height 4
click at [148, 156] on span at bounding box center [148, 157] width 4 height 4
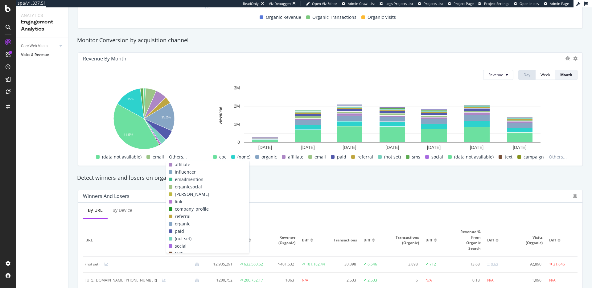
click at [172, 157] on span "Others..." at bounding box center [177, 156] width 23 height 7
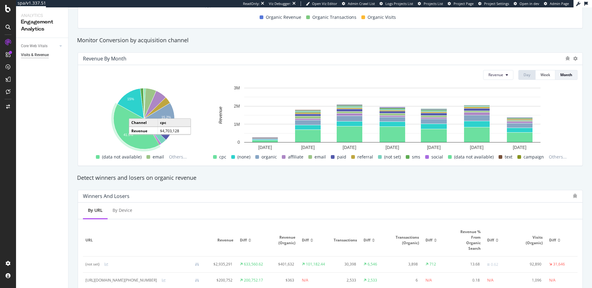
click at [133, 141] on icon "A chart." at bounding box center [136, 126] width 46 height 45
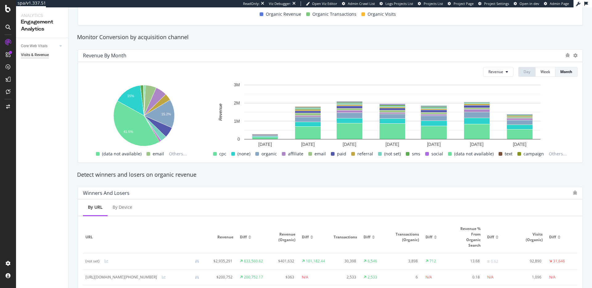
scroll to position [227, 0]
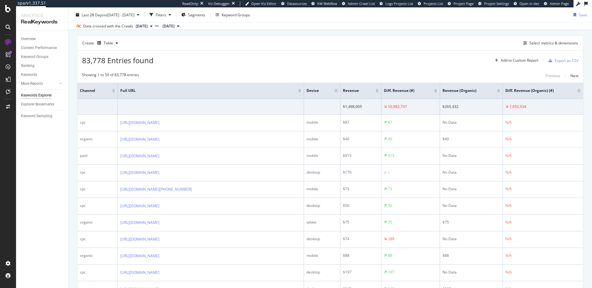
scroll to position [170, 0]
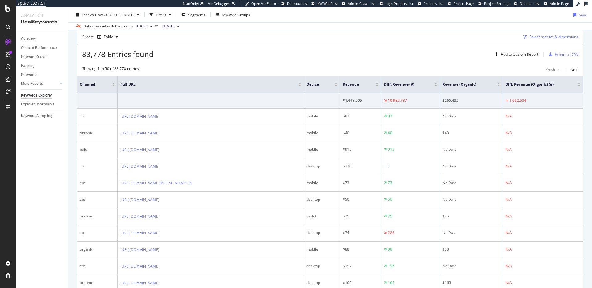
click at [553, 36] on div "Select metrics & dimensions" at bounding box center [553, 36] width 49 height 5
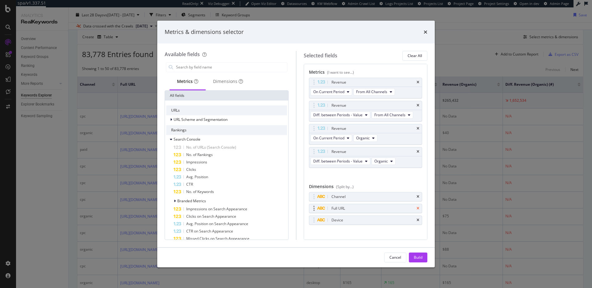
click at [418, 207] on icon "times" at bounding box center [417, 208] width 3 height 4
drag, startPoint x: 418, startPoint y: 210, endPoint x: 417, endPoint y: 225, distance: 15.1
click at [418, 210] on icon "times" at bounding box center [417, 208] width 3 height 4
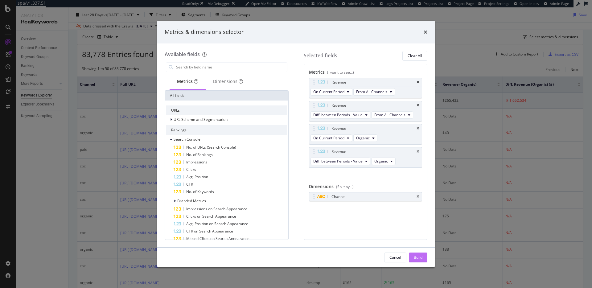
click at [422, 255] on button "Build" at bounding box center [418, 257] width 18 height 10
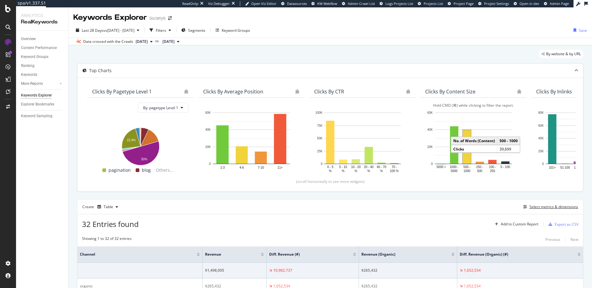
scroll to position [5, 0]
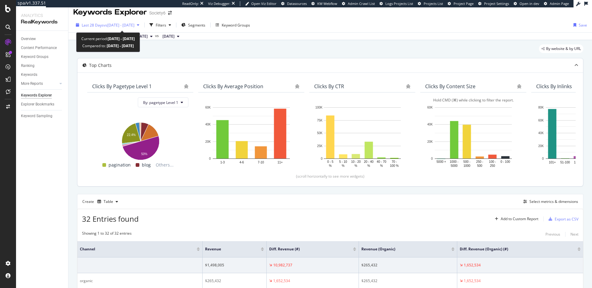
click at [117, 25] on span "vs [DATE] - [DATE]" at bounding box center [119, 24] width 31 height 5
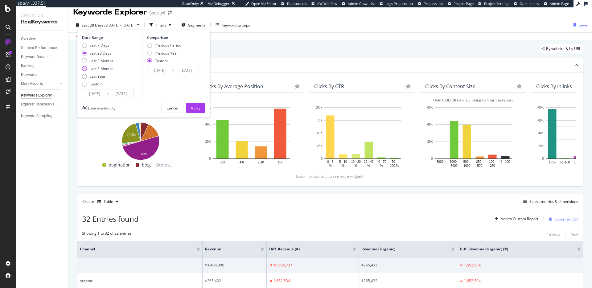
click at [104, 67] on div "Last 6 Months" at bounding box center [101, 68] width 24 height 5
type input "2025/03/25"
click at [171, 46] on div "Previous Period" at bounding box center [167, 45] width 27 height 5
type input "2024/09/22"
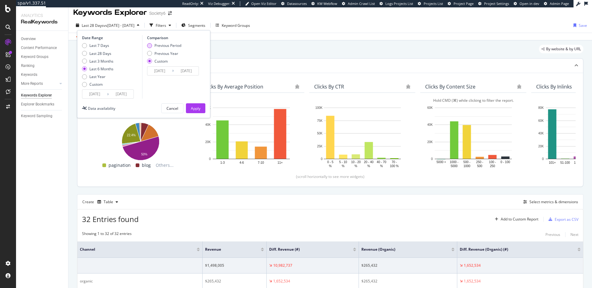
type input "2025/03/24"
click at [196, 108] on div "Apply" at bounding box center [196, 108] width 10 height 5
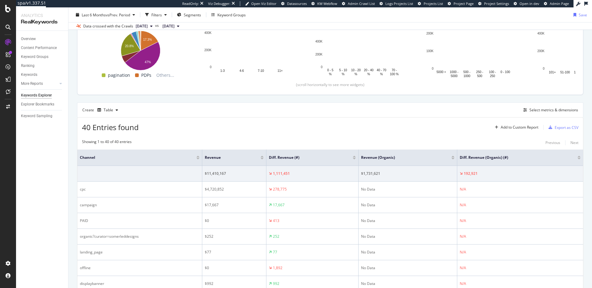
scroll to position [112, 0]
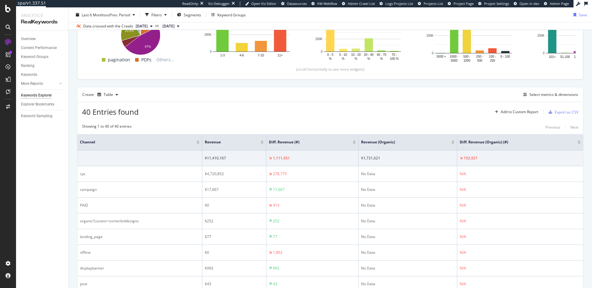
click at [262, 144] on div at bounding box center [261, 143] width 3 height 2
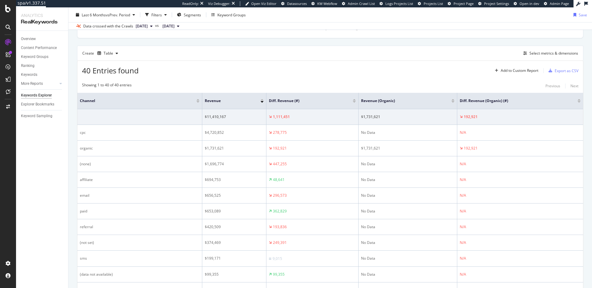
scroll to position [155, 0]
click at [541, 55] on button "Select metrics & dimensions" at bounding box center [548, 51] width 57 height 7
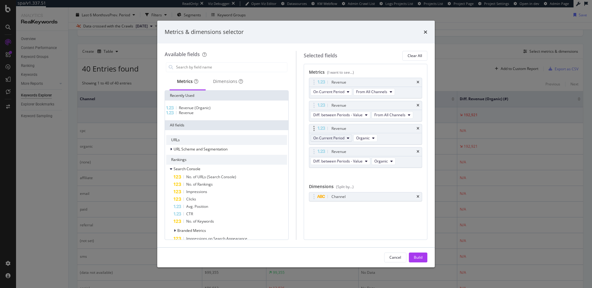
click at [347, 136] on icon "modal" at bounding box center [348, 138] width 2 height 4
click at [346, 159] on span "On Compared Period" at bounding box center [345, 161] width 59 height 6
click at [353, 162] on span "Diff. between Periods - Value" at bounding box center [337, 160] width 49 height 5
click at [359, 112] on button "Diff. between Periods - Value" at bounding box center [340, 114] width 60 height 7
click at [360, 151] on span "Diff. between Periods - Percentage" at bounding box center [345, 149] width 59 height 6
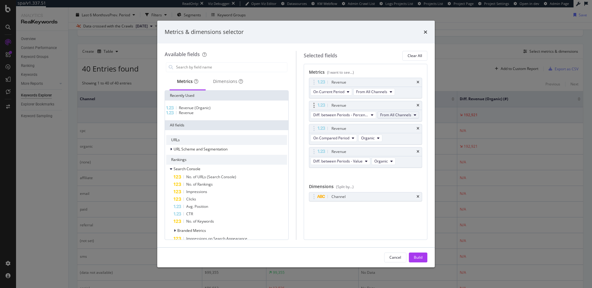
click at [400, 116] on span "From All Channels" at bounding box center [395, 114] width 31 height 5
click at [398, 126] on span "Organic" at bounding box center [398, 126] width 32 height 6
click at [385, 93] on span "From All Channels" at bounding box center [371, 91] width 31 height 5
click at [383, 103] on span "Organic" at bounding box center [374, 103] width 32 height 6
click at [418, 260] on div "Build" at bounding box center [418, 257] width 9 height 9
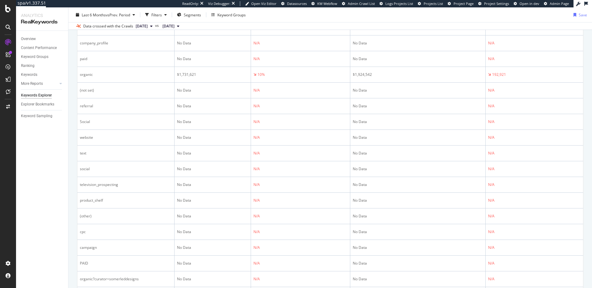
scroll to position [431, 0]
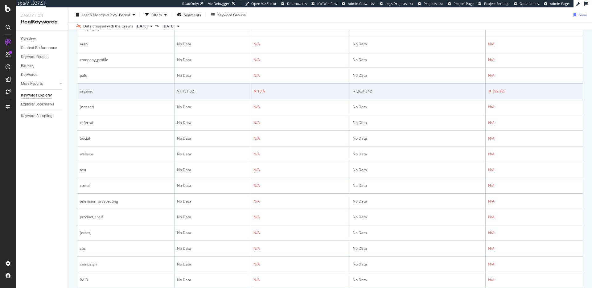
click at [189, 92] on div "$1,731,621" at bounding box center [212, 91] width 71 height 6
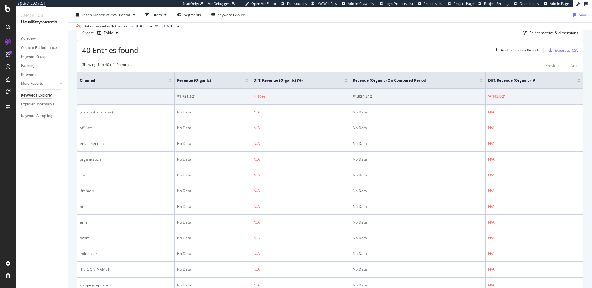
scroll to position [104, 0]
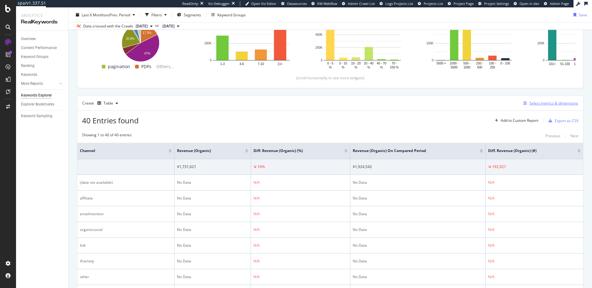
click at [538, 104] on div "Select metrics & dimensions" at bounding box center [553, 102] width 49 height 5
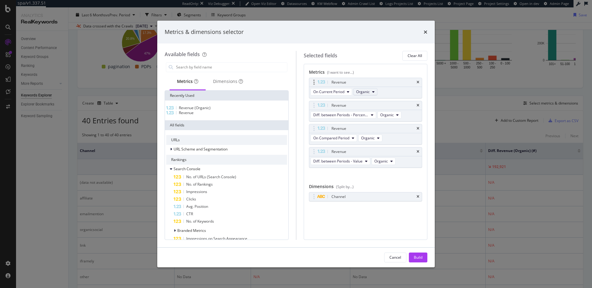
click at [375, 91] on button "Organic" at bounding box center [365, 91] width 24 height 7
click at [376, 112] on span "From All Channels" at bounding box center [373, 115] width 31 height 6
click at [390, 114] on span "Organic" at bounding box center [387, 114] width 14 height 5
drag, startPoint x: 395, startPoint y: 135, endPoint x: 380, endPoint y: 137, distance: 14.6
click at [394, 135] on span "From All Channels" at bounding box center [397, 138] width 31 height 6
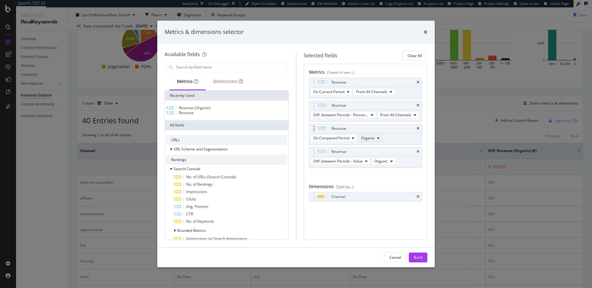
click at [370, 138] on span "Organic" at bounding box center [368, 137] width 14 height 5
click at [379, 159] on span "From All Channels" at bounding box center [378, 161] width 31 height 6
click at [382, 159] on span "Organic" at bounding box center [381, 160] width 14 height 5
click at [400, 186] on span "From All Channels" at bounding box center [392, 184] width 31 height 6
drag, startPoint x: 418, startPoint y: 257, endPoint x: 389, endPoint y: 172, distance: 89.8
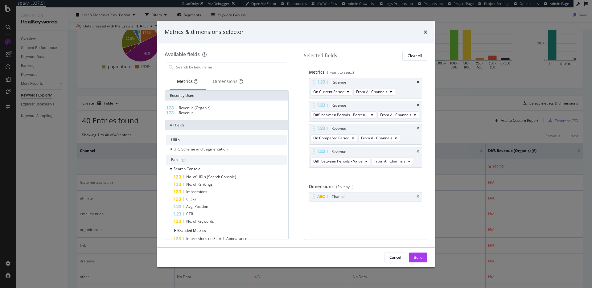
click at [418, 257] on div "Build" at bounding box center [418, 257] width 9 height 5
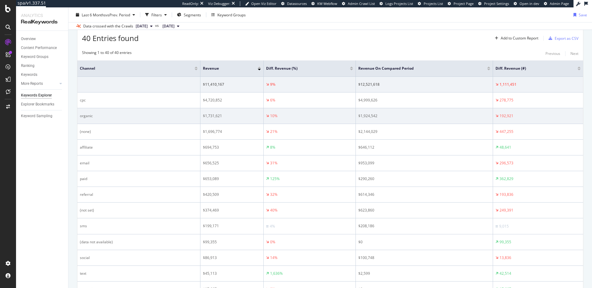
scroll to position [186, 0]
click at [366, 117] on div "$1,924,542" at bounding box center [424, 116] width 132 height 6
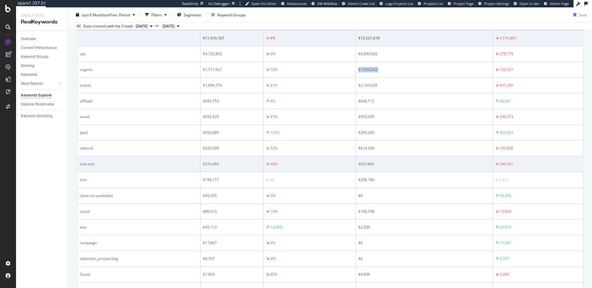
scroll to position [195, 0]
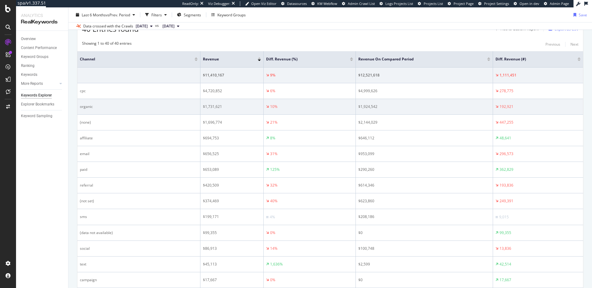
click at [211, 108] on div "$1,731,621" at bounding box center [232, 107] width 58 height 6
click at [212, 108] on div "$1,731,621" at bounding box center [232, 107] width 58 height 6
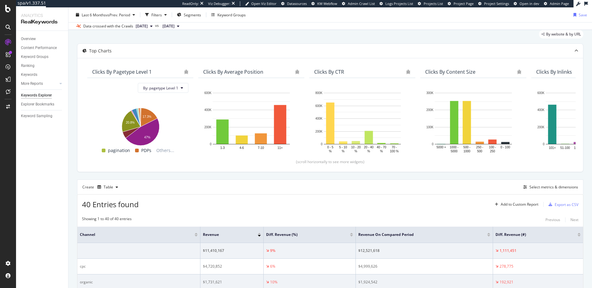
scroll to position [0, 0]
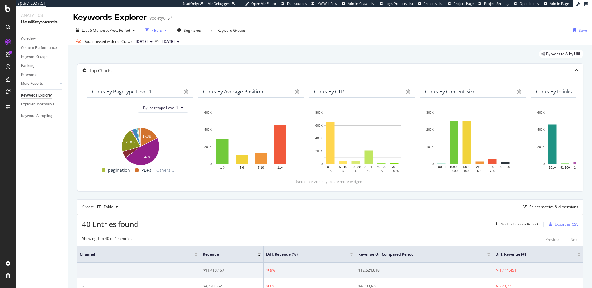
click at [158, 31] on div "Filters" at bounding box center [156, 30] width 10 height 5
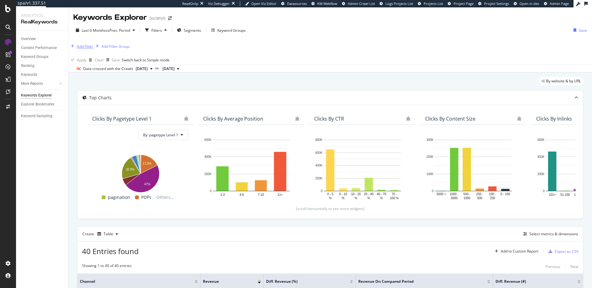
click at [89, 48] on div "Add Filter" at bounding box center [85, 46] width 16 height 5
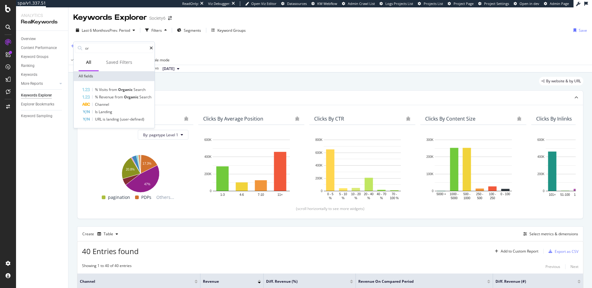
type input "o"
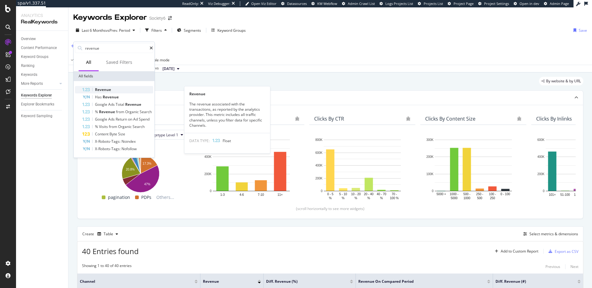
type input "revenue"
click at [127, 92] on div "Revenue" at bounding box center [117, 89] width 71 height 7
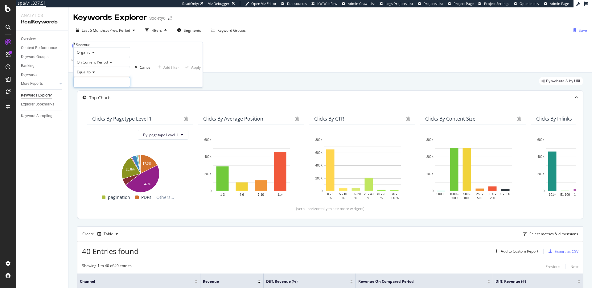
click at [91, 87] on input "number" at bounding box center [102, 82] width 56 height 10
click at [115, 87] on input "number" at bounding box center [102, 82] width 56 height 10
click at [96, 65] on span "On Current Period" at bounding box center [92, 61] width 31 height 5
click at [120, 67] on div "On Current Period" at bounding box center [102, 62] width 56 height 10
click at [76, 46] on icon at bounding box center [75, 44] width 2 height 4
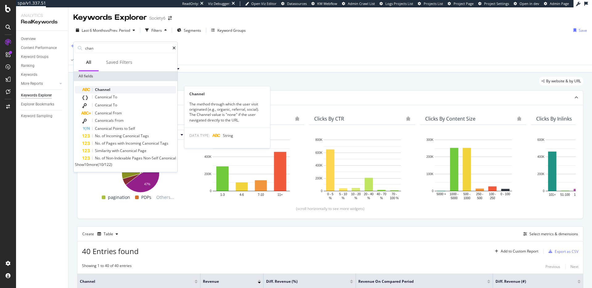
type input "chan"
click at [113, 88] on div "Channel" at bounding box center [129, 89] width 94 height 7
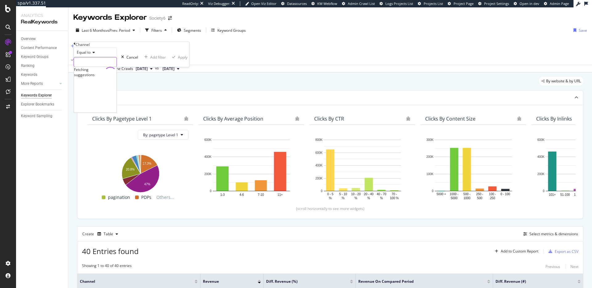
click at [108, 67] on input "text" at bounding box center [95, 61] width 43 height 9
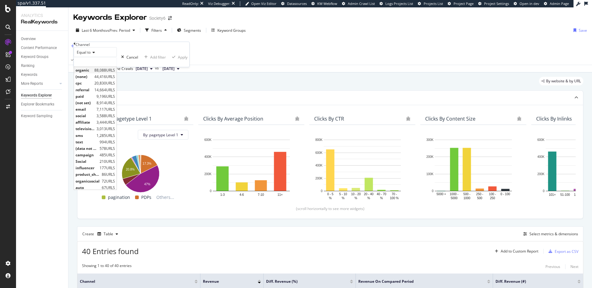
click at [93, 73] on span "organic" at bounding box center [84, 69] width 17 height 5
type input "organic"
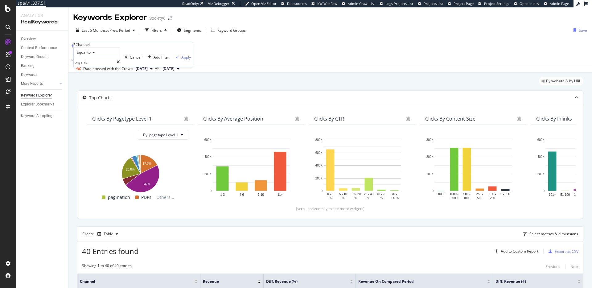
click at [173, 59] on div "button" at bounding box center [177, 57] width 8 height 4
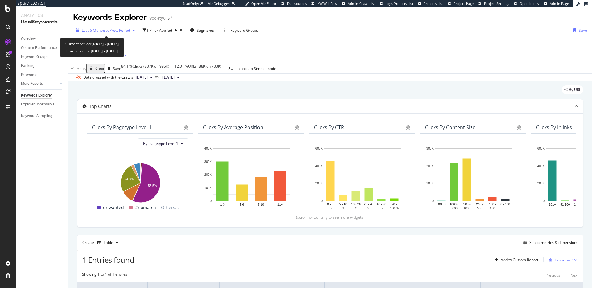
click at [106, 33] on span "vs Prev. Period" at bounding box center [118, 30] width 24 height 5
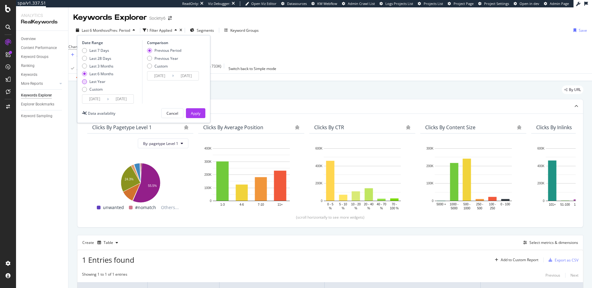
click at [102, 80] on div "Last Year" at bounding box center [97, 81] width 16 height 5
type input "2024/09/25"
type input "2023/09/26"
type input "2024/09/24"
click at [175, 57] on div "Previous Year" at bounding box center [166, 58] width 24 height 5
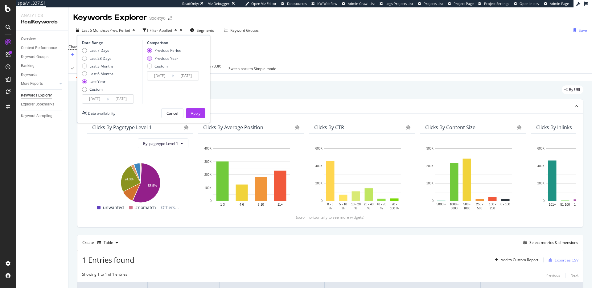
type input "2023/09/27"
type input "2024/09/25"
click at [193, 115] on div "Apply" at bounding box center [196, 113] width 10 height 5
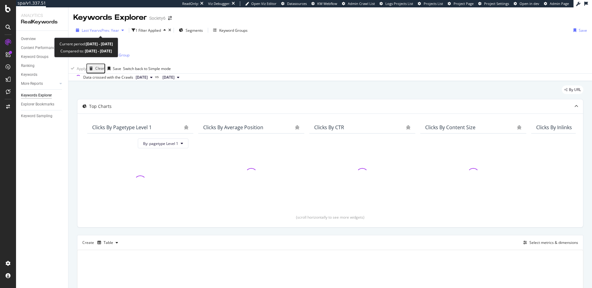
click at [115, 33] on div "Last Year vs Prev. Year" at bounding box center [99, 30] width 53 height 9
click at [294, 35] on div "Last Year vs Prev. Year 1 Filter Applied Segments Keyword Groups Save" at bounding box center [329, 31] width 523 height 12
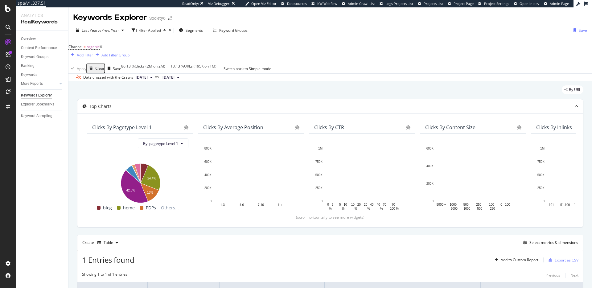
scroll to position [71, 0]
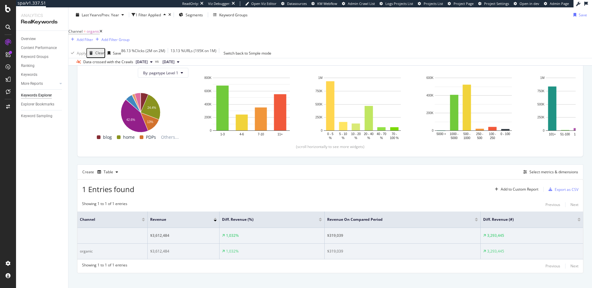
click at [337, 248] on div "$319,039" at bounding box center [402, 251] width 151 height 6
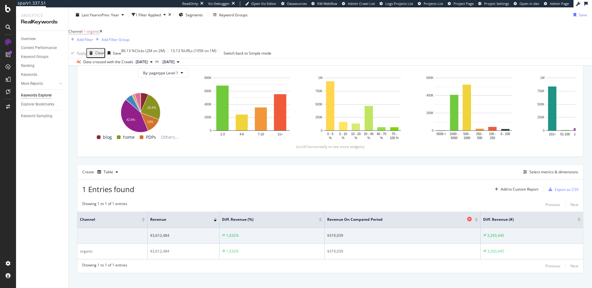
click at [368, 217] on span "Revenue On Compared Period" at bounding box center [396, 220] width 138 height 6
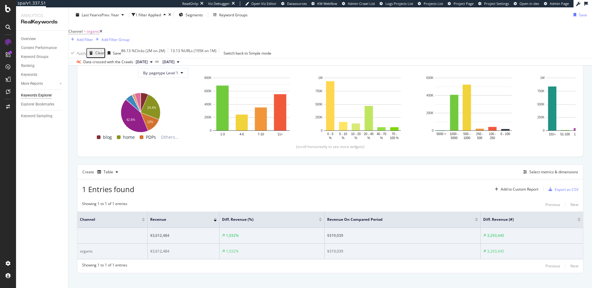
click at [333, 248] on div "$319,039" at bounding box center [402, 251] width 151 height 6
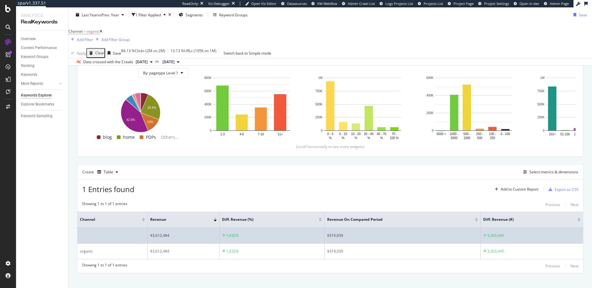
click at [335, 233] on div "$319,039" at bounding box center [402, 236] width 151 height 6
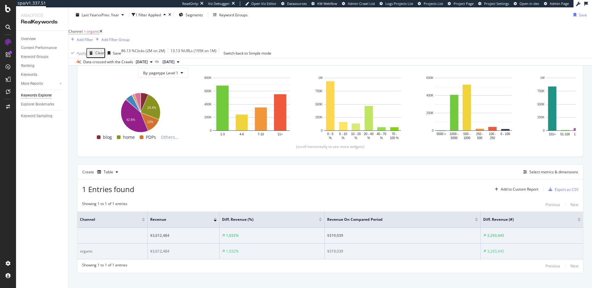
click at [330, 248] on div "$319,039" at bounding box center [402, 251] width 151 height 6
click at [331, 248] on div "$319,039" at bounding box center [402, 251] width 151 height 6
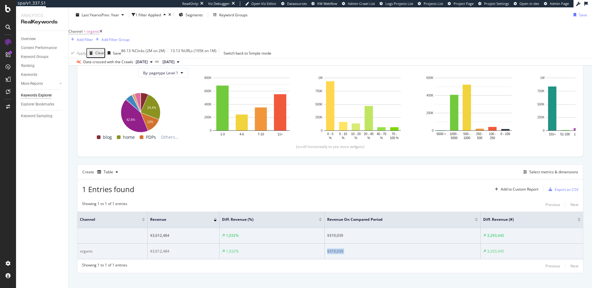
click at [331, 248] on div "$319,039" at bounding box center [402, 251] width 151 height 6
click at [226, 248] on div "1,032%" at bounding box center [232, 251] width 13 height 6
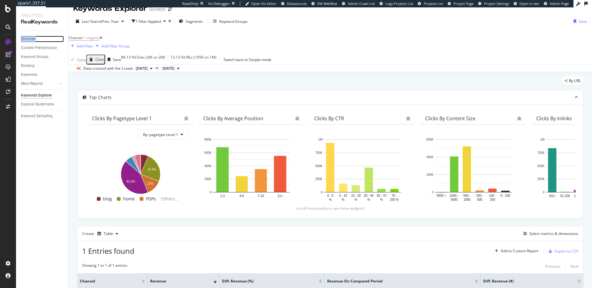
scroll to position [10, 0]
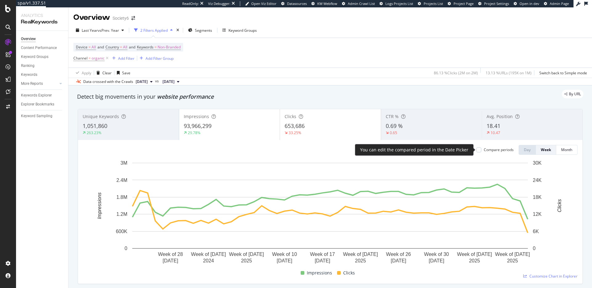
click at [482, 150] on div "Compare periods" at bounding box center [494, 149] width 37 height 5
click at [478, 150] on div at bounding box center [478, 149] width 5 height 5
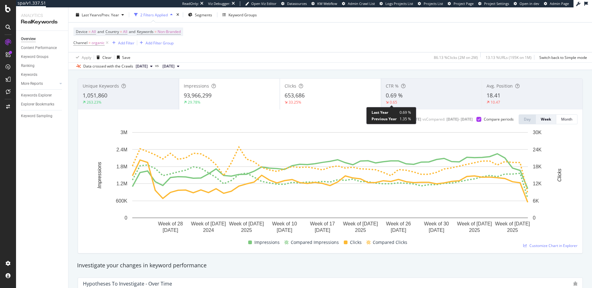
scroll to position [30, 0]
click at [558, 120] on button "Month" at bounding box center [566, 120] width 21 height 10
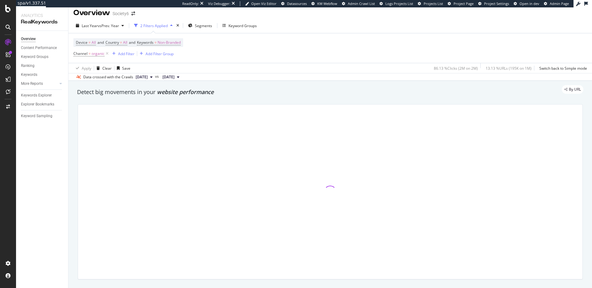
scroll to position [0, 0]
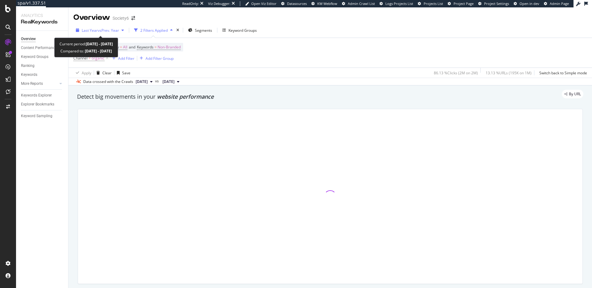
click at [114, 28] on span "vs Prev. Year" at bounding box center [108, 30] width 21 height 5
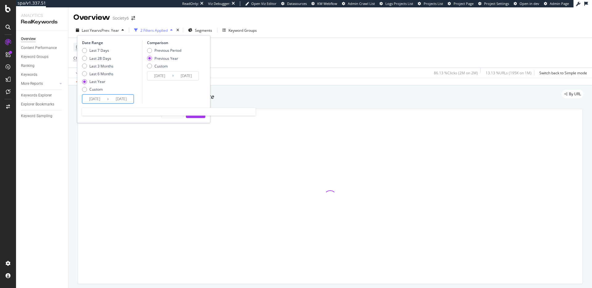
click at [94, 95] on input "2024/09/25" at bounding box center [94, 99] width 25 height 9
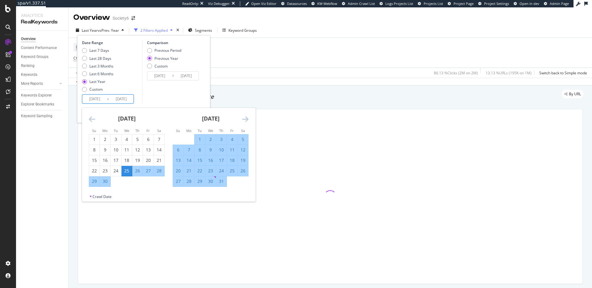
click at [89, 117] on icon "Move backward to switch to the previous month." at bounding box center [92, 118] width 6 height 7
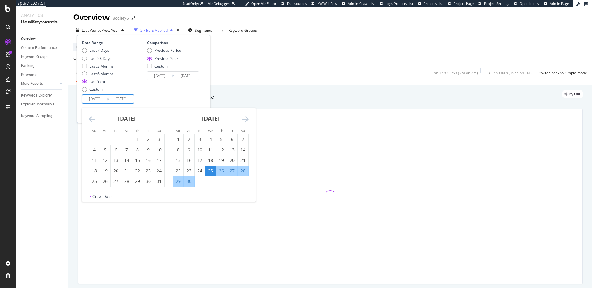
click at [89, 117] on icon "Move backward to switch to the previous month." at bounding box center [92, 118] width 6 height 7
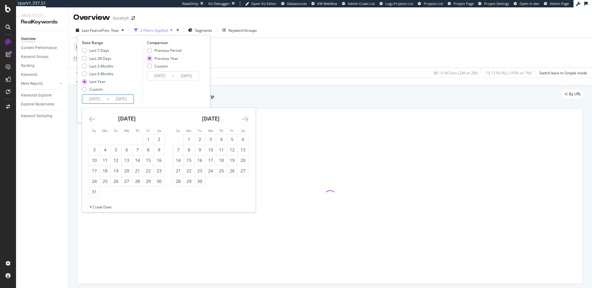
click at [89, 117] on icon "Move backward to switch to the previous month." at bounding box center [92, 118] width 6 height 7
click at [248, 120] on icon "Move forward to switch to the next month." at bounding box center [245, 118] width 6 height 7
click at [247, 120] on icon "Move forward to switch to the next month." at bounding box center [245, 118] width 6 height 7
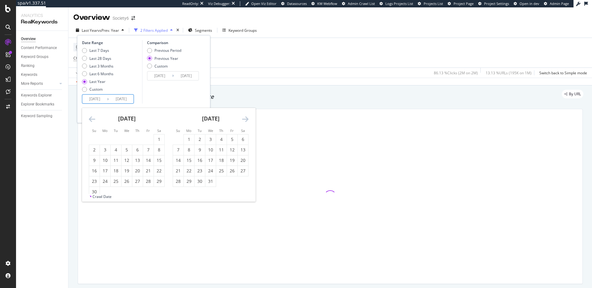
click at [247, 120] on icon "Move forward to switch to the next month." at bounding box center [245, 118] width 6 height 7
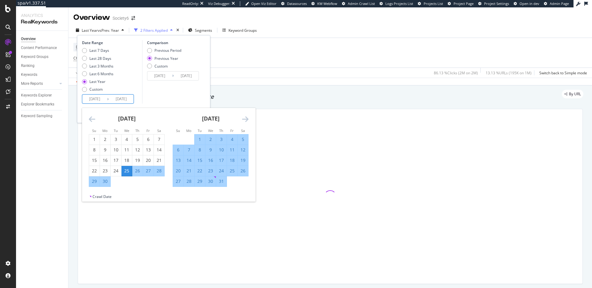
click at [247, 120] on icon "Move forward to switch to the next month." at bounding box center [245, 118] width 6 height 7
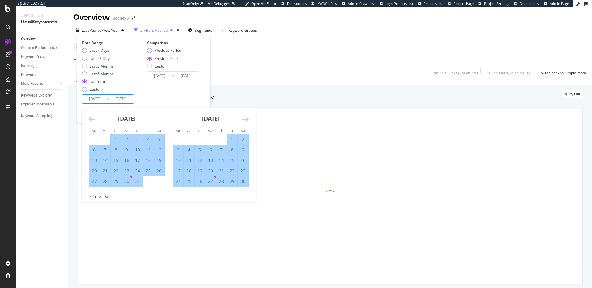
click at [247, 120] on icon "Move forward to switch to the next month." at bounding box center [245, 118] width 6 height 7
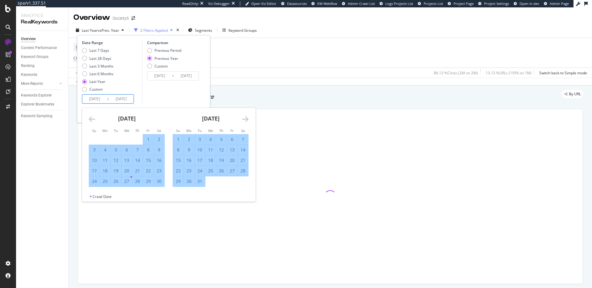
click at [247, 120] on icon "Move forward to switch to the next month." at bounding box center [245, 118] width 6 height 7
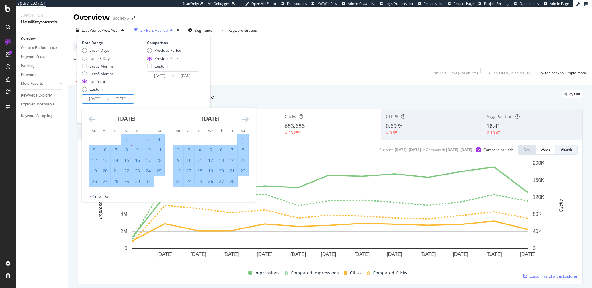
click at [245, 118] on icon "Move forward to switch to the next month." at bounding box center [245, 118] width 6 height 7
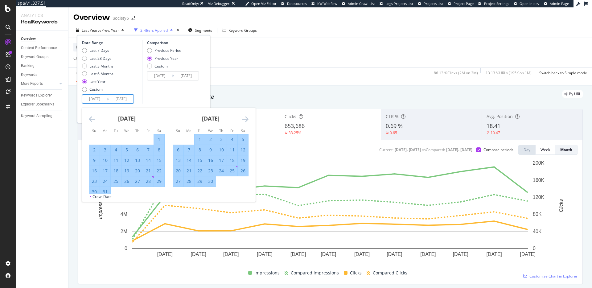
click at [160, 137] on div "1" at bounding box center [159, 139] width 10 height 6
type input "2025/03/01"
type input "2024/03/02"
click at [247, 119] on icon "Move forward to switch to the next month." at bounding box center [245, 118] width 6 height 7
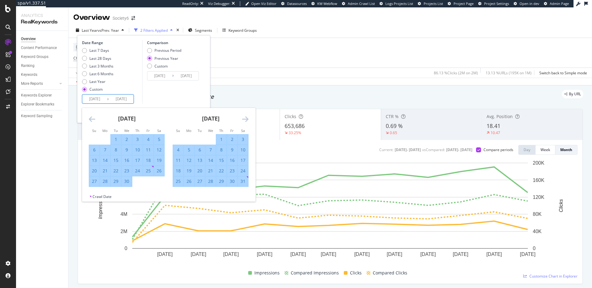
click at [247, 119] on icon "Move forward to switch to the next month." at bounding box center [245, 118] width 6 height 7
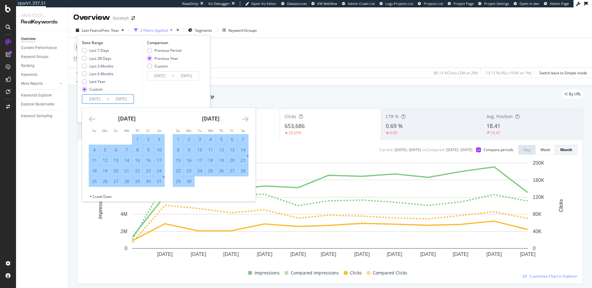
click at [247, 119] on icon "Move forward to switch to the next month." at bounding box center [245, 118] width 6 height 7
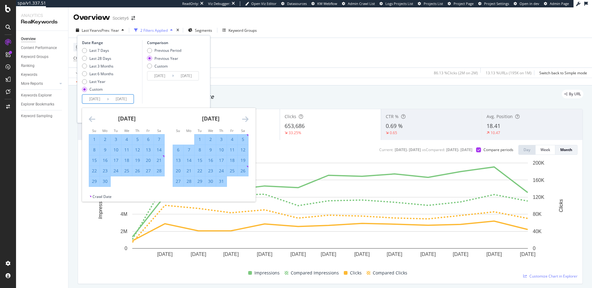
click at [247, 119] on icon "Move forward to switch to the next month." at bounding box center [245, 118] width 6 height 7
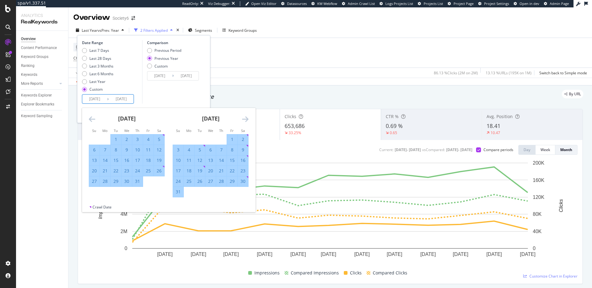
click at [247, 119] on icon "Move forward to switch to the next month." at bounding box center [245, 118] width 6 height 7
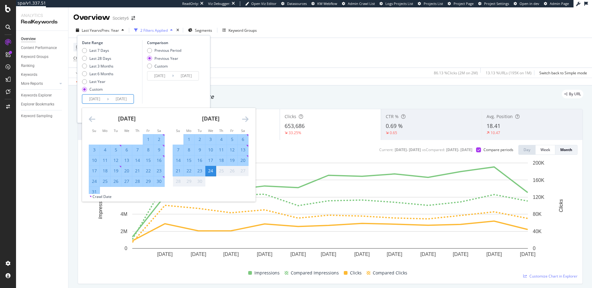
click at [147, 139] on div "1" at bounding box center [148, 139] width 10 height 6
type input "2025/08/01"
type input "2024/08/02"
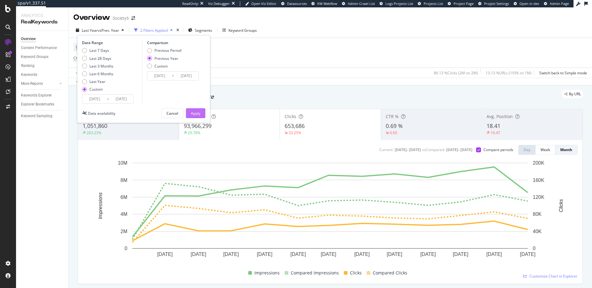
click at [195, 111] on div "Apply" at bounding box center [196, 113] width 10 height 5
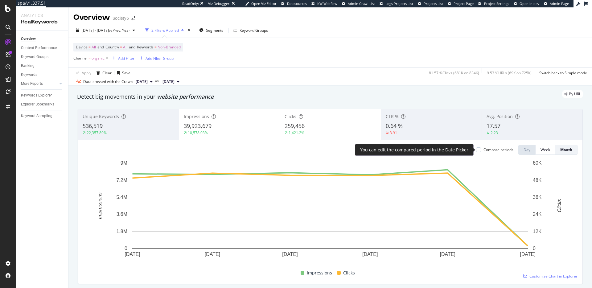
click at [501, 151] on div "Compare periods" at bounding box center [498, 149] width 30 height 5
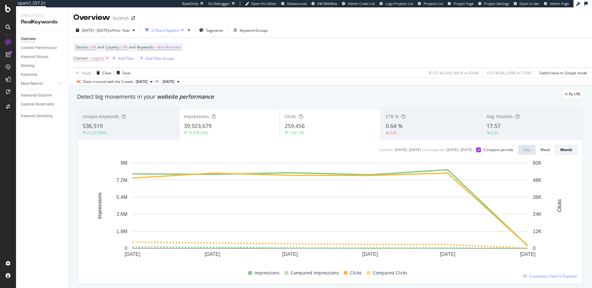
click at [108, 59] on icon at bounding box center [106, 58] width 5 height 6
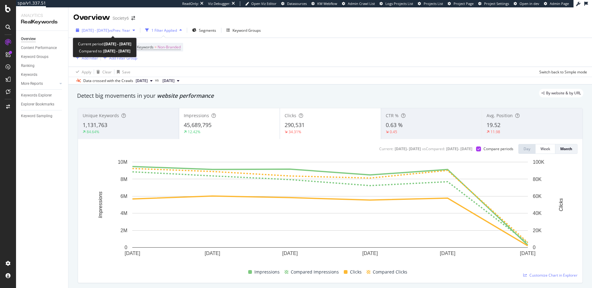
click at [122, 31] on span "vs Prev. Year" at bounding box center [119, 30] width 21 height 5
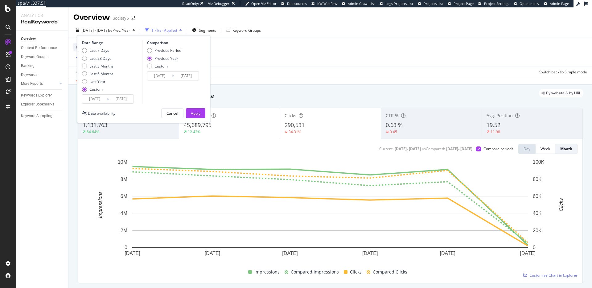
click at [125, 100] on input "2025/08/01" at bounding box center [121, 99] width 25 height 9
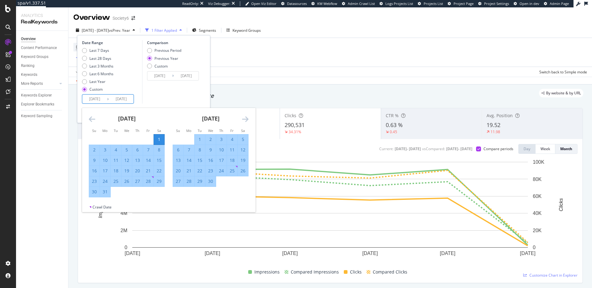
click at [244, 117] on icon "Move forward to switch to the next month." at bounding box center [245, 118] width 6 height 7
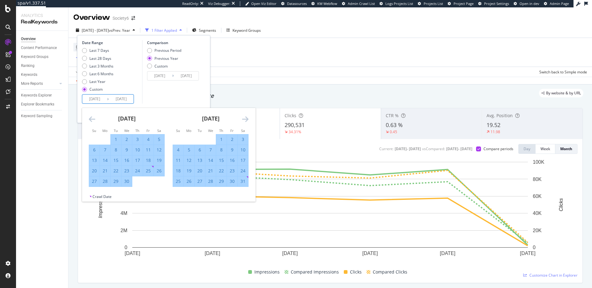
click at [245, 118] on icon "Move forward to switch to the next month." at bounding box center [245, 118] width 6 height 7
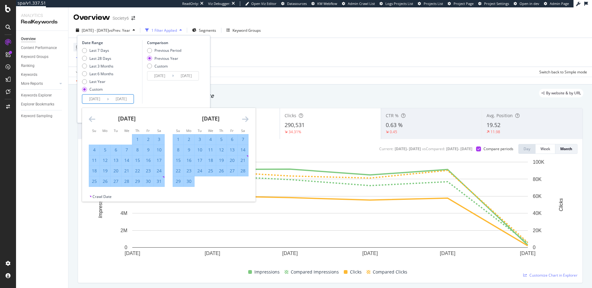
click at [245, 118] on icon "Move forward to switch to the next month." at bounding box center [245, 118] width 6 height 7
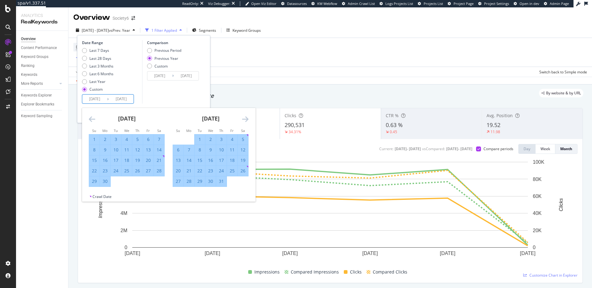
click at [245, 118] on icon "Move forward to switch to the next month." at bounding box center [245, 118] width 6 height 7
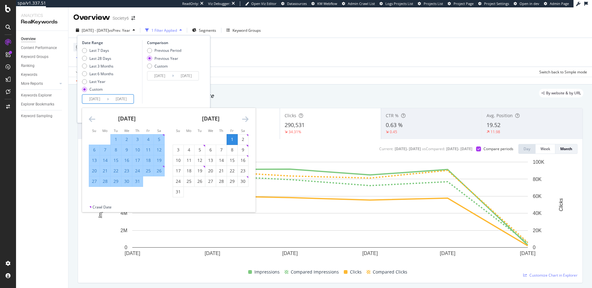
click at [245, 118] on icon "Move forward to switch to the next month." at bounding box center [245, 118] width 6 height 7
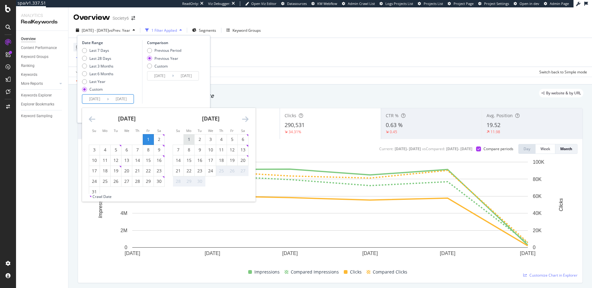
click at [191, 138] on div "1" at bounding box center [189, 139] width 10 height 6
type input "2025/09/01"
type input "2024/09/02"
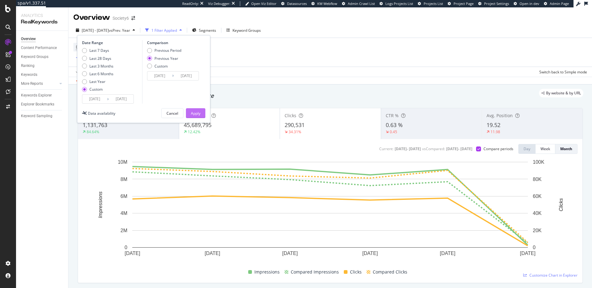
click at [196, 111] on div "Apply" at bounding box center [196, 113] width 10 height 5
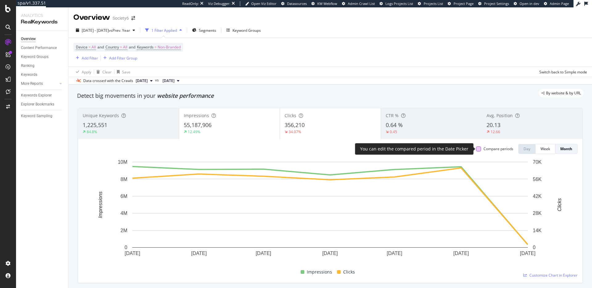
click at [480, 148] on div at bounding box center [478, 148] width 5 height 5
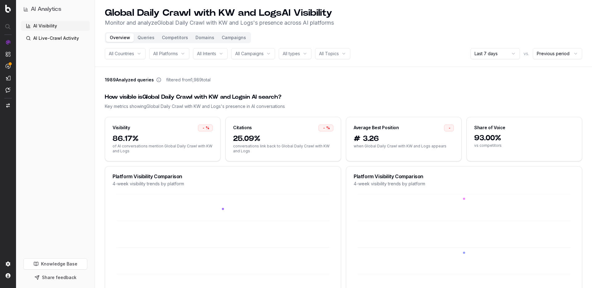
click at [138, 56] on div "All Countries" at bounding box center [125, 53] width 41 height 11
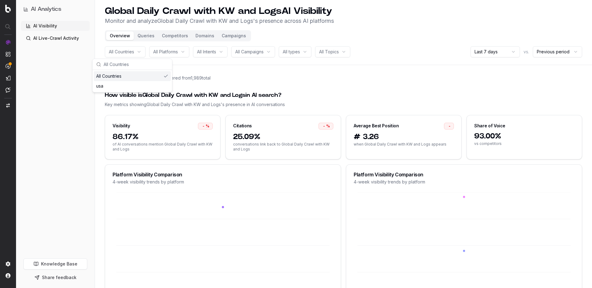
click at [157, 53] on span "All Platforms" at bounding box center [165, 52] width 25 height 6
click at [165, 92] on div "chatgpt" at bounding box center [177, 96] width 77 height 10
click at [184, 96] on div "chatgpt" at bounding box center [177, 96] width 77 height 10
drag, startPoint x: 189, startPoint y: 96, endPoint x: 211, endPoint y: 70, distance: 35.2
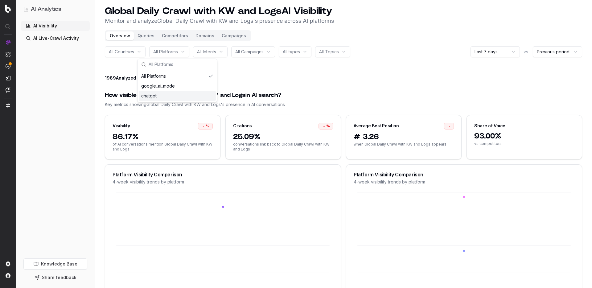
click at [189, 96] on div "chatgpt" at bounding box center [177, 96] width 77 height 10
click at [220, 54] on div "All Intents" at bounding box center [210, 51] width 35 height 11
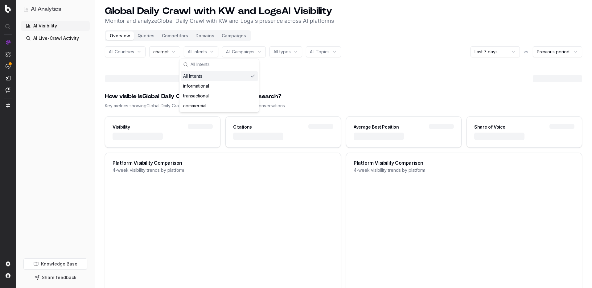
scroll to position [2, 0]
click at [256, 84] on div at bounding box center [343, 80] width 477 height 10
click at [157, 54] on span "chatgpt" at bounding box center [160, 52] width 15 height 6
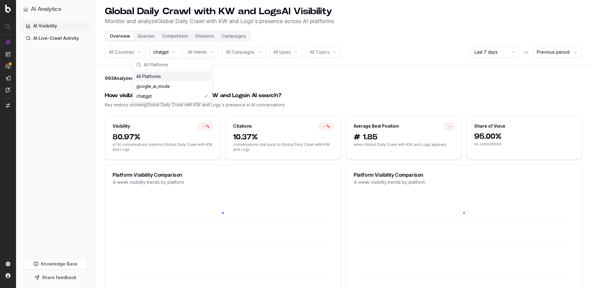
click at [254, 83] on div "993 Analyzed queries filtered from 1,989 total" at bounding box center [343, 79] width 477 height 9
click at [142, 36] on button "Queries" at bounding box center [146, 36] width 24 height 9
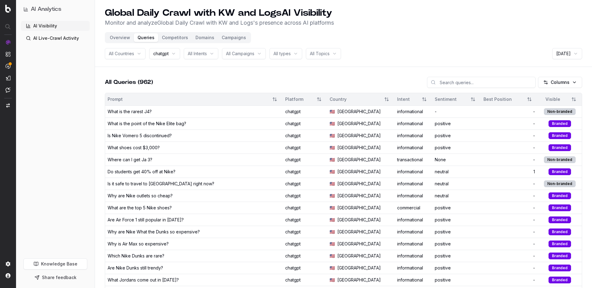
click at [173, 38] on button "Competitors" at bounding box center [175, 37] width 34 height 9
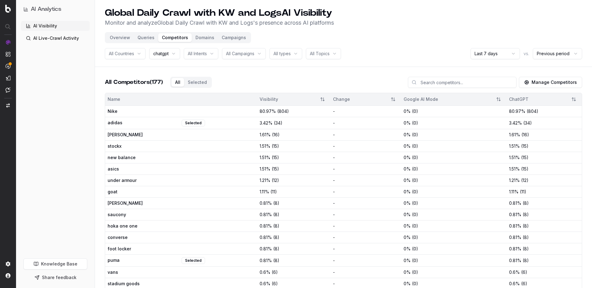
click at [227, 39] on button "Campaigns" at bounding box center [234, 37] width 32 height 9
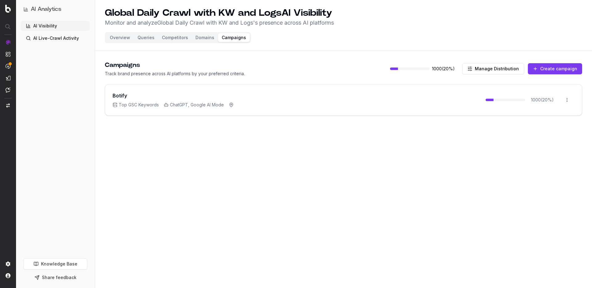
click at [265, 103] on div "Botify Top GSC Keywords ChatGPT, Google AI Mode 1000 ( 20 %) Open menu" at bounding box center [343, 99] width 476 height 31
click at [118, 36] on button "Overview" at bounding box center [120, 37] width 28 height 9
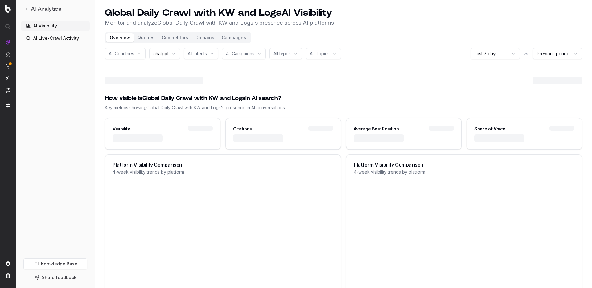
click at [51, 38] on link "AI Live-Crawl Activity" at bounding box center [55, 38] width 69 height 10
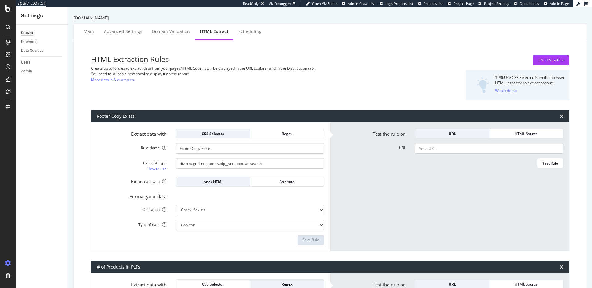
select select "exist"
select select "i"
select select "count"
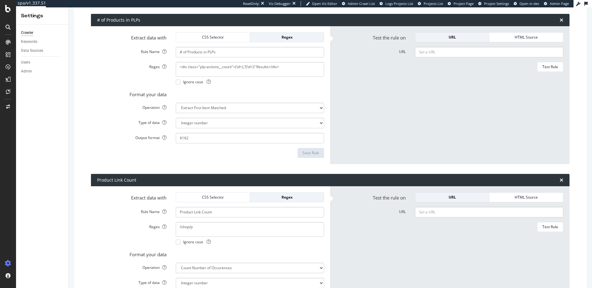
scroll to position [247, 0]
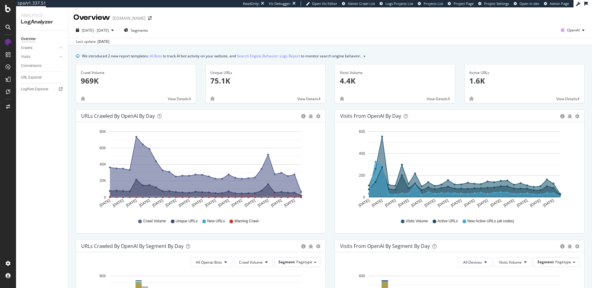
click at [191, 48] on div "We introduced 2 new report templates: AI Bots to track AI bot activity on your …" at bounding box center [329, 283] width 523 height 476
click at [106, 29] on span "[DATE] - [DATE]" at bounding box center [95, 30] width 27 height 5
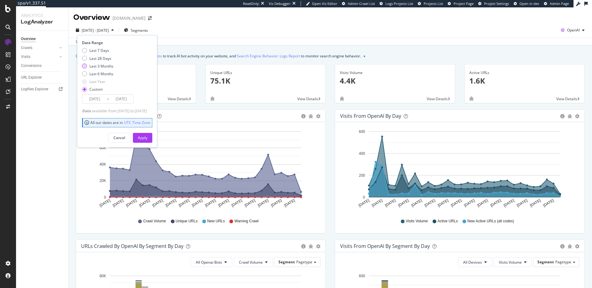
click at [108, 66] on div "Last 3 Months" at bounding box center [101, 65] width 24 height 5
type input "[DATE]"
click at [152, 136] on button "Apply" at bounding box center [142, 138] width 19 height 10
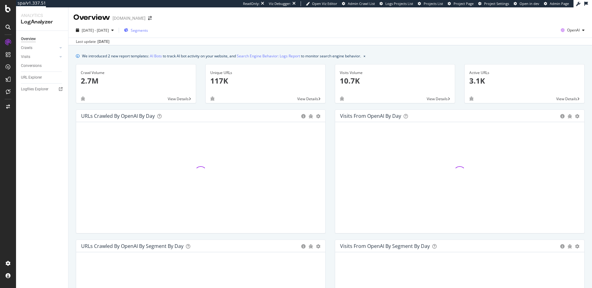
click at [144, 32] on span "Segments" at bounding box center [139, 30] width 17 height 5
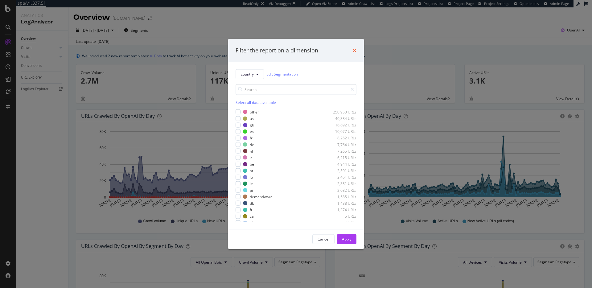
click at [354, 51] on icon "times" at bounding box center [355, 50] width 4 height 5
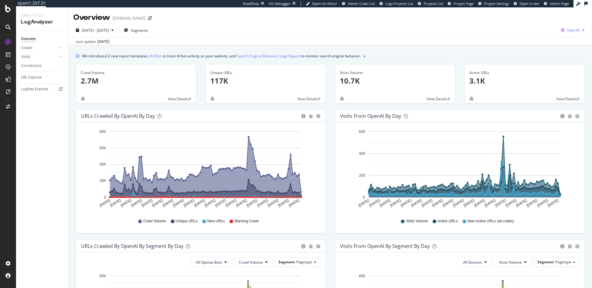
click at [581, 32] on div "OpenAI" at bounding box center [572, 30] width 29 height 9
click at [474, 28] on div "[DATE] - [DATE] Segments OpenAI" at bounding box center [329, 31] width 523 height 12
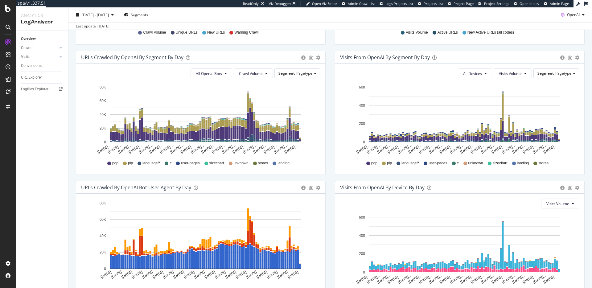
scroll to position [190, 0]
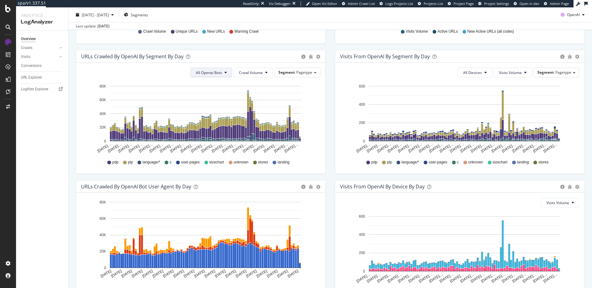
click at [207, 72] on span "All Openai Bots" at bounding box center [209, 72] width 26 height 5
click at [259, 76] on button "Crawl Volume" at bounding box center [253, 72] width 39 height 10
click at [296, 76] on div "Segment Pagetype" at bounding box center [297, 72] width 45 height 9
drag, startPoint x: 490, startPoint y: 58, endPoint x: 480, endPoint y: 59, distance: 9.9
click at [489, 58] on div "Visits from OpenAI By Segment By Day" at bounding box center [448, 56] width 217 height 6
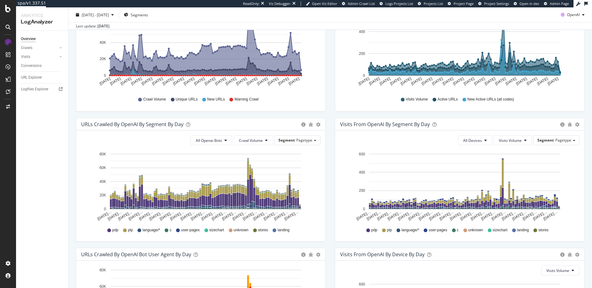
scroll to position [0, 0]
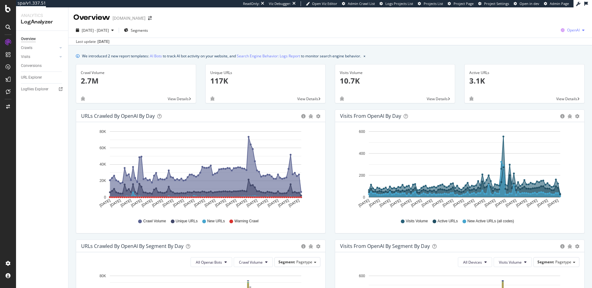
click at [572, 27] on span "OpenAI" at bounding box center [573, 29] width 13 height 5
click at [537, 48] on span "Other AI Bots" at bounding box center [541, 48] width 23 height 6
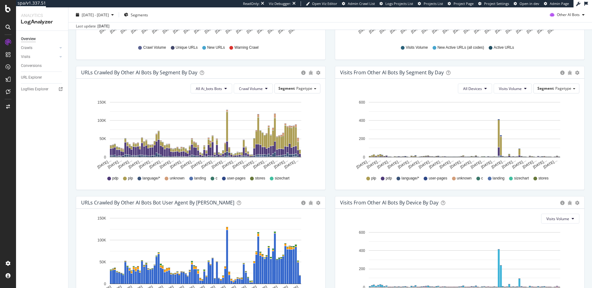
scroll to position [176, 0]
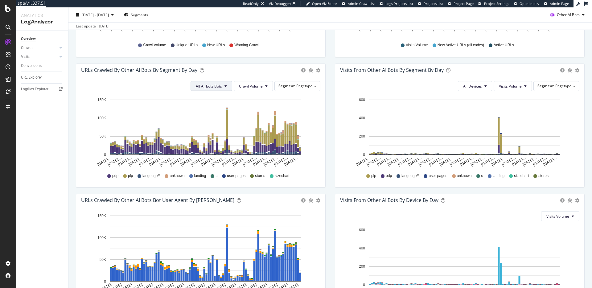
click at [218, 86] on span "All Ai_bots Bots" at bounding box center [209, 86] width 26 height 5
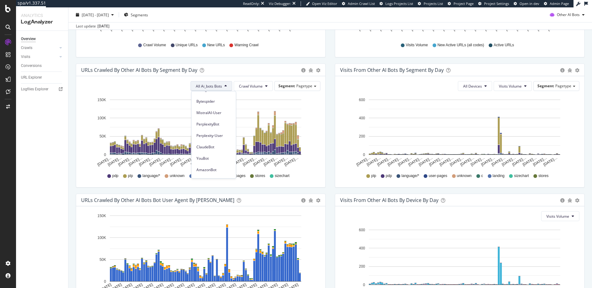
scroll to position [0, 0]
click at [256, 73] on div "URLs Crawled by Other AI Bots By Segment By Day Timeline (by Value) Table" at bounding box center [200, 70] width 249 height 12
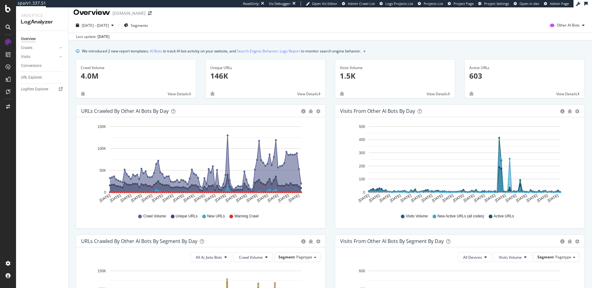
scroll to position [1, 0]
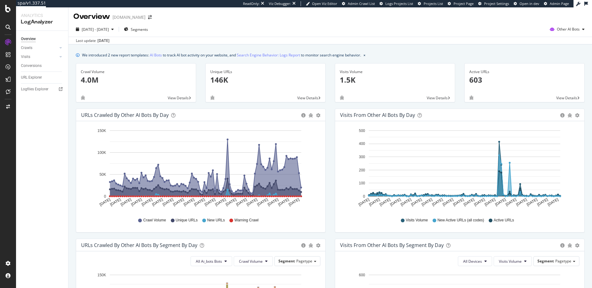
click at [245, 220] on span "Warning Crawl" at bounding box center [246, 220] width 24 height 5
click at [230, 218] on icon at bounding box center [231, 220] width 4 height 4
click at [233, 220] on icon at bounding box center [231, 220] width 4 height 4
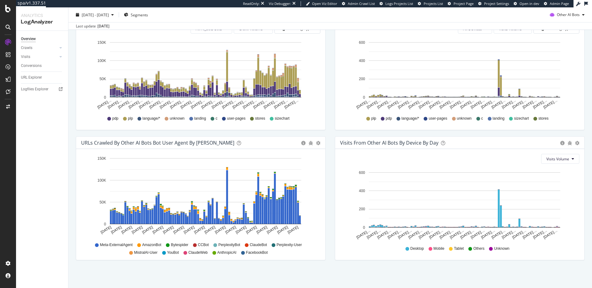
scroll to position [0, 0]
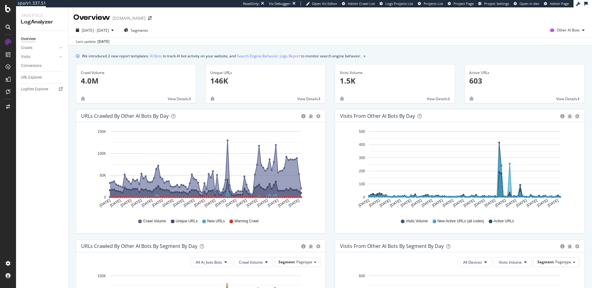
drag, startPoint x: 575, startPoint y: 29, endPoint x: 571, endPoint y: 35, distance: 7.1
click at [575, 29] on span "Other AI Bots" at bounding box center [568, 29] width 23 height 5
click at [407, 15] on div "Overview [DOMAIN_NAME]" at bounding box center [329, 14] width 523 height 15
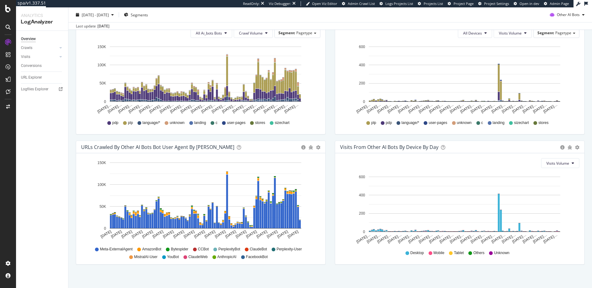
scroll to position [233, 0]
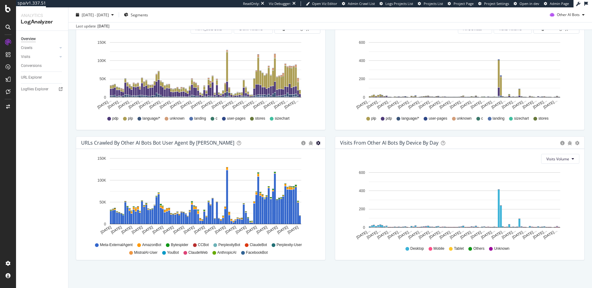
click at [316, 143] on icon "gear" at bounding box center [318, 143] width 4 height 4
click at [284, 165] on span "Timeline (by Percentage)" at bounding box center [291, 167] width 65 height 9
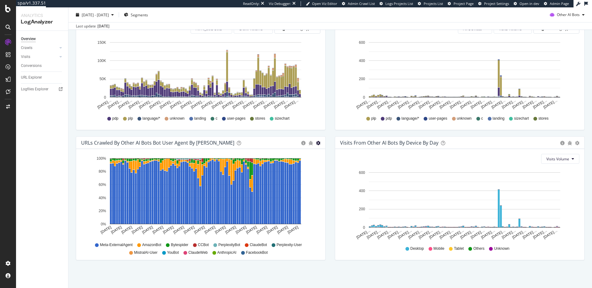
drag, startPoint x: 317, startPoint y: 144, endPoint x: 312, endPoint y: 158, distance: 14.7
click at [317, 144] on icon "gear" at bounding box center [318, 143] width 4 height 4
click at [296, 174] on link "Table" at bounding box center [291, 180] width 65 height 12
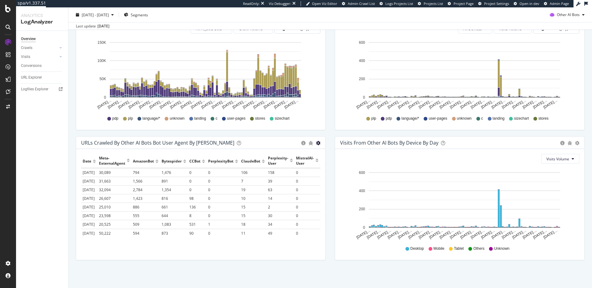
click at [319, 143] on icon "gear" at bounding box center [318, 143] width 4 height 4
click at [301, 158] on span "Timeline (by Value)" at bounding box center [291, 155] width 65 height 9
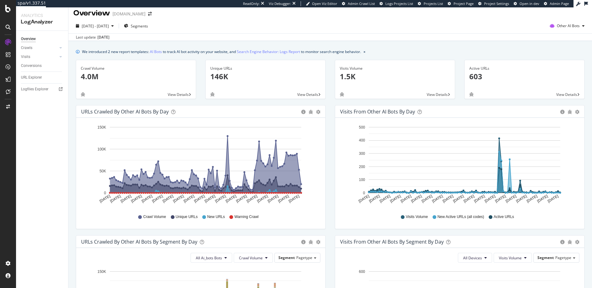
scroll to position [0, 0]
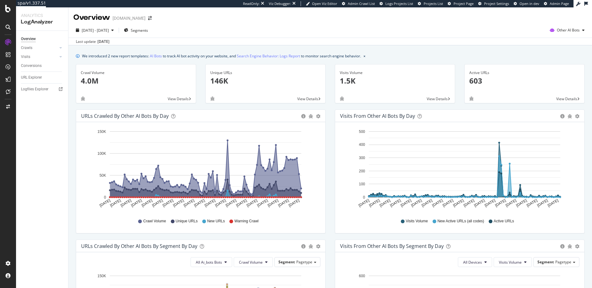
click at [440, 98] on span "View Details" at bounding box center [437, 98] width 21 height 5
click at [357, 88] on div "Visits Volume 1.5K" at bounding box center [395, 79] width 110 height 30
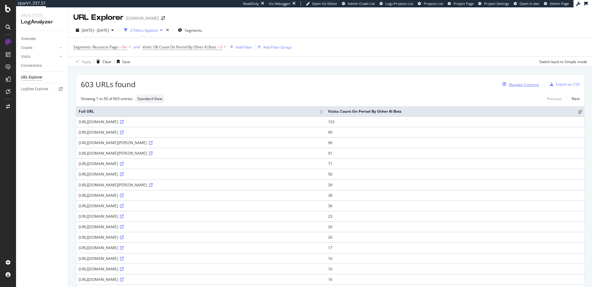
click at [528, 88] on button "Manage Columns" at bounding box center [519, 84] width 39 height 7
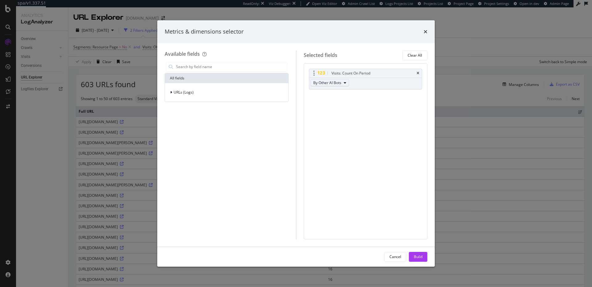
click at [344, 80] on button "By Other AI Bots" at bounding box center [329, 82] width 39 height 7
click at [369, 133] on div "Visits: Count On Period By Other AI Bots You can use this field as a To pick up…" at bounding box center [366, 151] width 124 height 176
drag, startPoint x: 425, startPoint y: 32, endPoint x: 425, endPoint y: 53, distance: 21.0
click at [425, 32] on icon "times" at bounding box center [425, 31] width 4 height 5
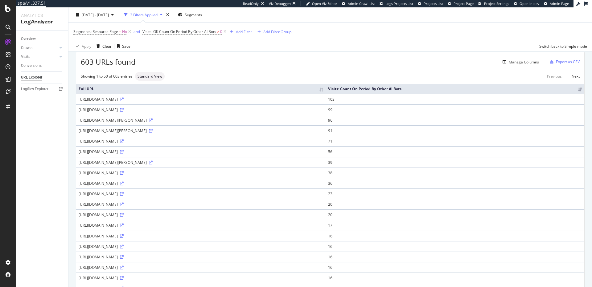
scroll to position [22, 0]
click at [194, 16] on div "Segments" at bounding box center [190, 14] width 24 height 5
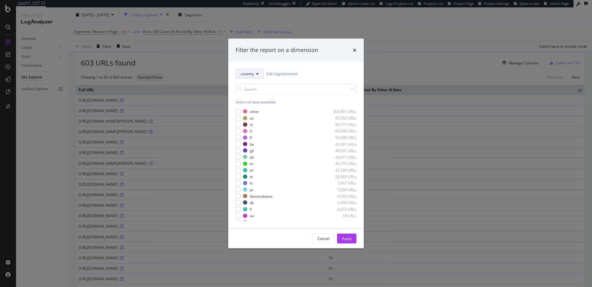
click at [255, 73] on button "country" at bounding box center [249, 74] width 28 height 10
click at [259, 97] on span "pagetype" at bounding box center [252, 96] width 22 height 6
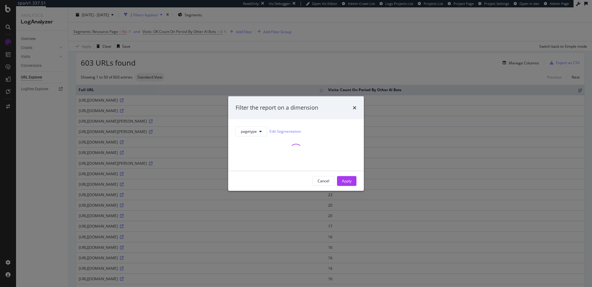
click at [354, 109] on icon "times" at bounding box center [355, 107] width 4 height 5
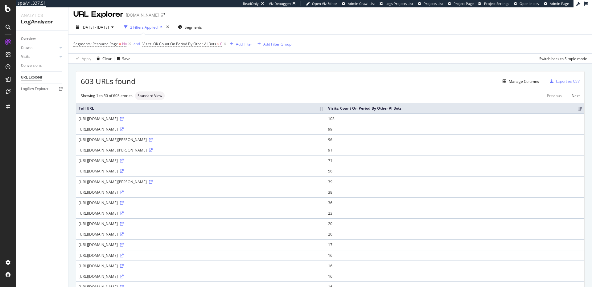
scroll to position [0, 0]
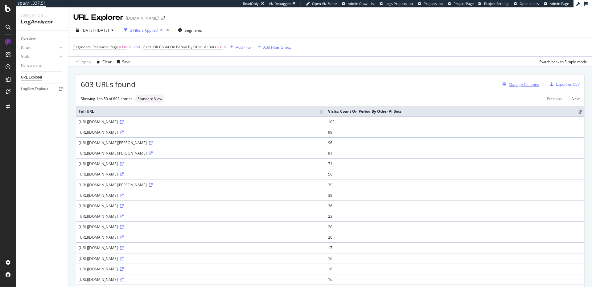
click at [525, 83] on div "Manage Columns" at bounding box center [523, 84] width 30 height 5
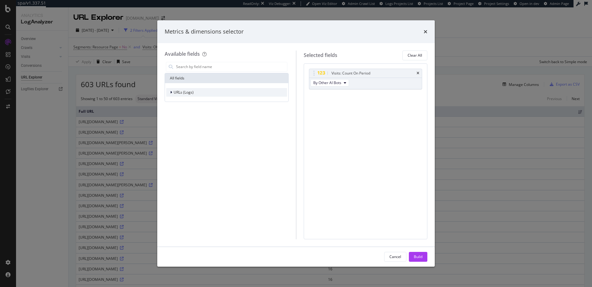
click at [204, 89] on div "URLs (Logs)" at bounding box center [226, 92] width 121 height 9
drag, startPoint x: 188, startPoint y: 129, endPoint x: 189, endPoint y: 120, distance: 8.7
click at [188, 129] on div "Visits" at bounding box center [226, 130] width 121 height 9
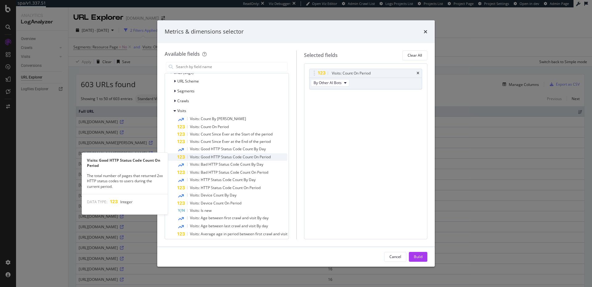
scroll to position [21, 0]
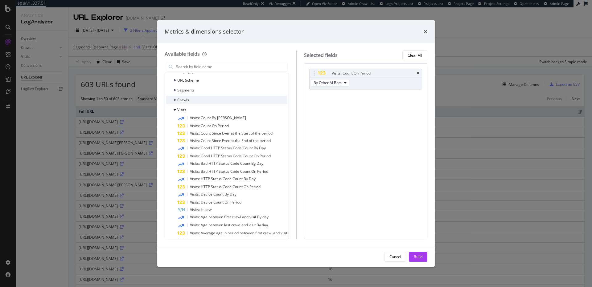
click at [186, 100] on span "Crawls" at bounding box center [183, 99] width 12 height 5
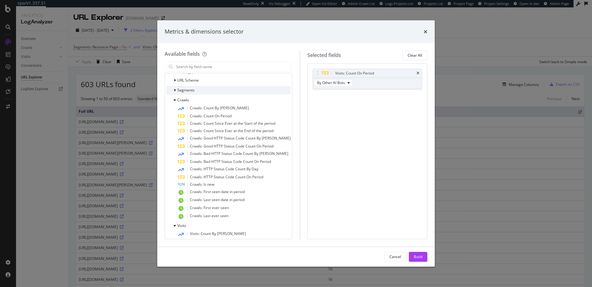
click at [192, 90] on span "Segments" at bounding box center [185, 90] width 17 height 5
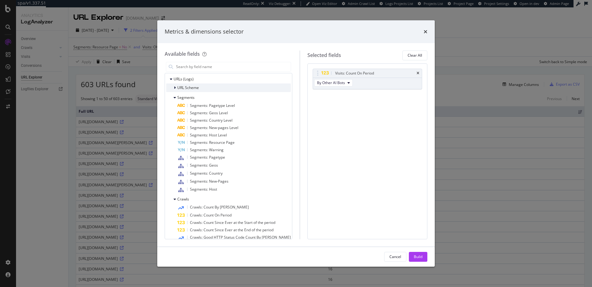
click at [196, 84] on div "URL Scheme" at bounding box center [228, 88] width 125 height 9
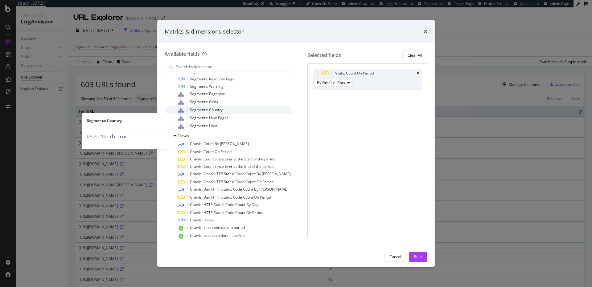
scroll to position [130, 0]
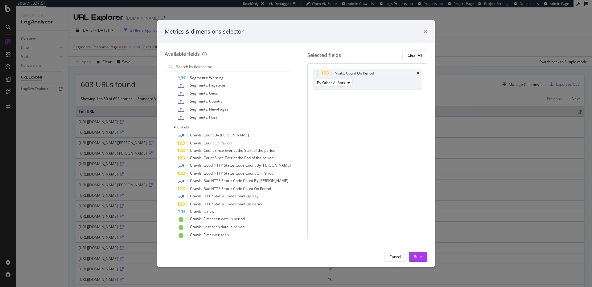
click at [426, 32] on icon "times" at bounding box center [425, 31] width 4 height 5
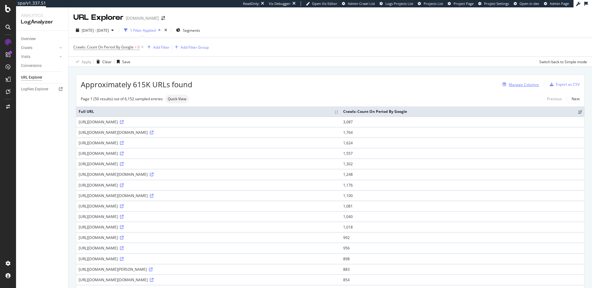
click at [525, 84] on div "Manage Columns" at bounding box center [523, 84] width 30 height 5
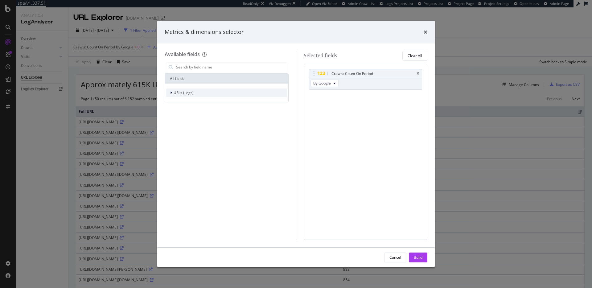
click at [190, 91] on span "URLs (Logs)" at bounding box center [183, 92] width 20 height 5
click at [174, 112] on icon "modal" at bounding box center [175, 111] width 2 height 4
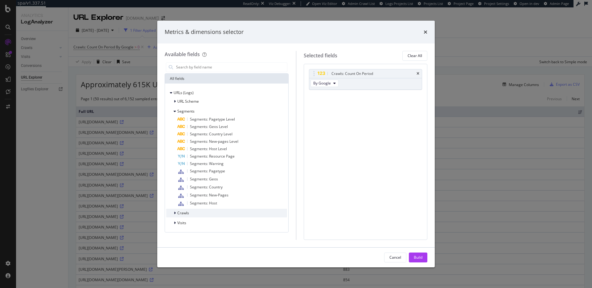
click at [172, 213] on div "Crawls" at bounding box center [177, 213] width 23 height 6
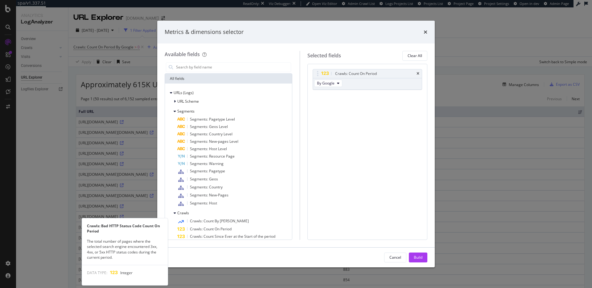
scroll to position [108, 0]
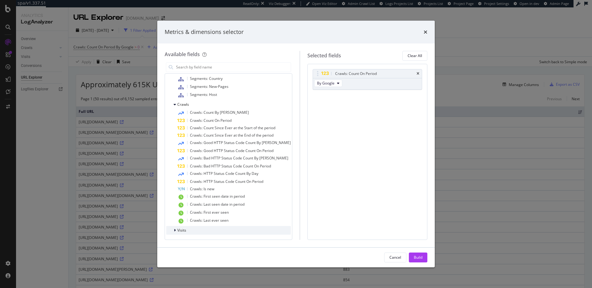
click at [175, 228] on icon "modal" at bounding box center [175, 230] width 2 height 4
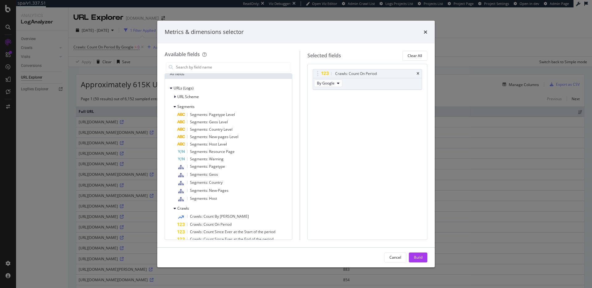
scroll to position [0, 0]
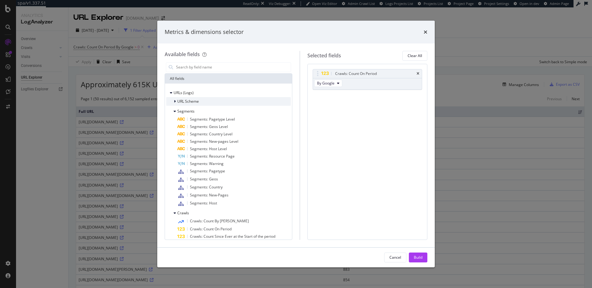
click at [174, 100] on icon "modal" at bounding box center [175, 102] width 2 height 4
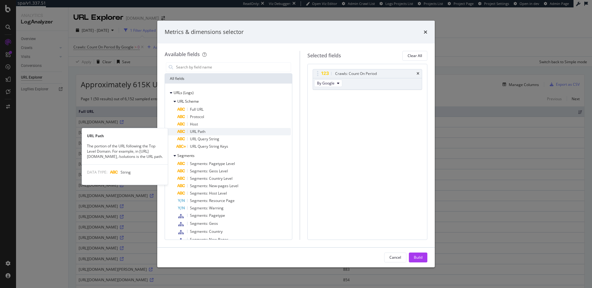
click at [225, 131] on div "URL Path" at bounding box center [233, 131] width 113 height 7
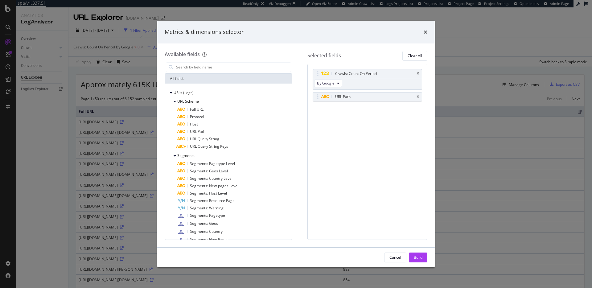
click at [417, 260] on div "Build" at bounding box center [418, 257] width 9 height 9
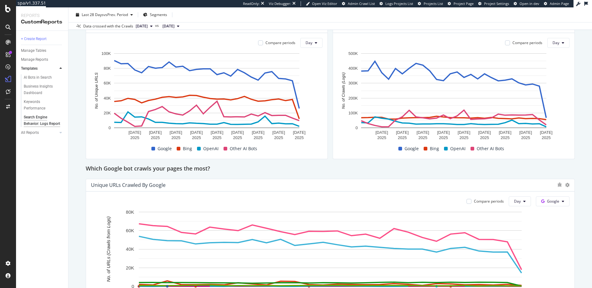
scroll to position [214, 0]
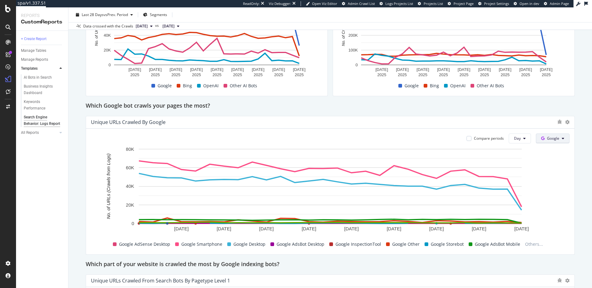
click at [548, 138] on span "Google" at bounding box center [553, 138] width 12 height 5
click at [557, 174] on span "OpenAI" at bounding box center [562, 174] width 23 height 6
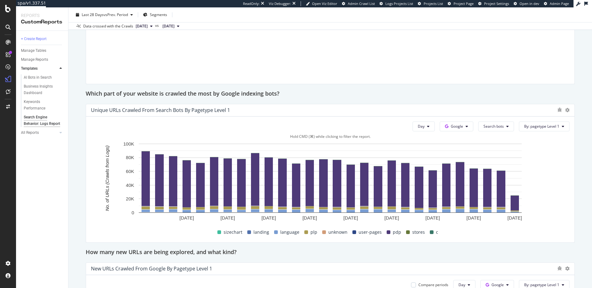
scroll to position [397, 0]
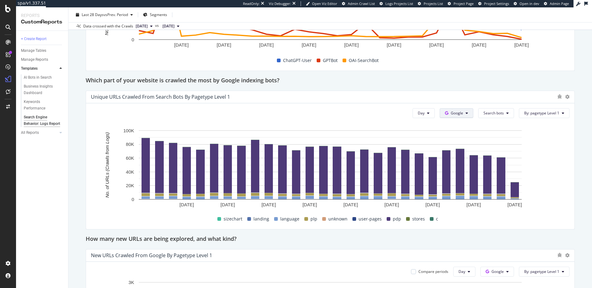
click at [451, 113] on span "Google" at bounding box center [457, 112] width 12 height 5
click at [467, 148] on span "OpenAI" at bounding box center [466, 148] width 23 height 6
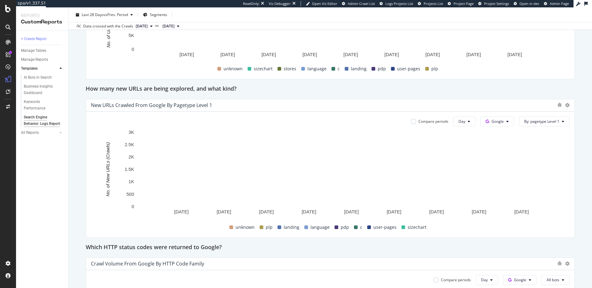
scroll to position [549, 0]
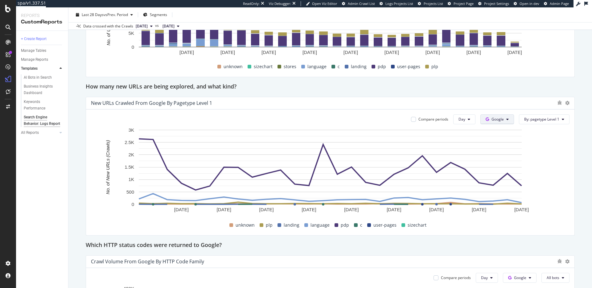
click at [500, 120] on span "Google" at bounding box center [497, 118] width 12 height 5
click at [505, 150] on div "OpenAI" at bounding box center [502, 154] width 43 height 9
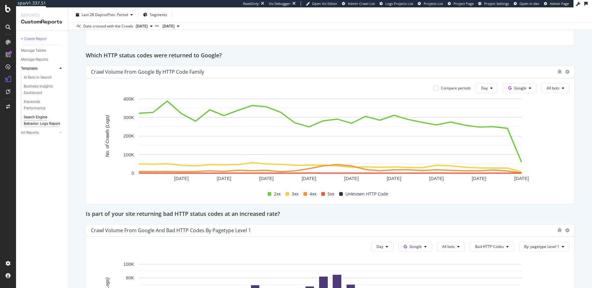
scroll to position [741, 0]
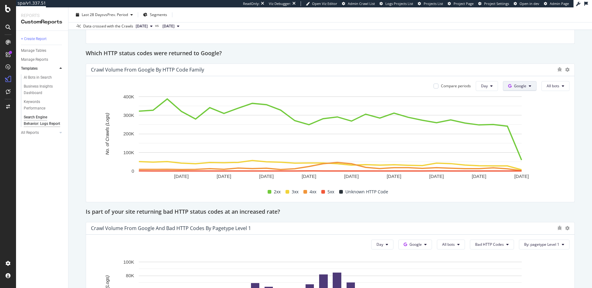
click at [516, 85] on span "Google" at bounding box center [520, 85] width 12 height 5
click at [523, 120] on span "OpenAI" at bounding box center [529, 121] width 23 height 6
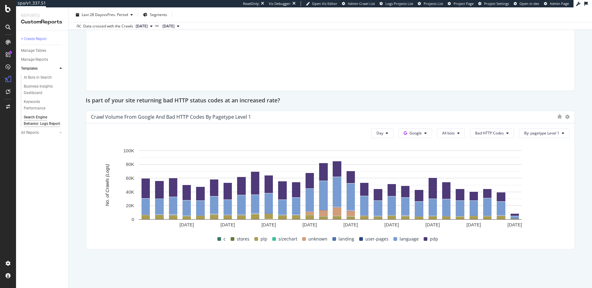
scroll to position [853, 0]
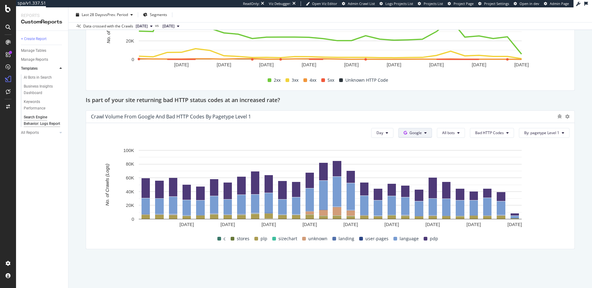
click at [424, 129] on button "Google" at bounding box center [415, 133] width 34 height 10
click at [426, 165] on span "OpenAI" at bounding box center [425, 168] width 23 height 6
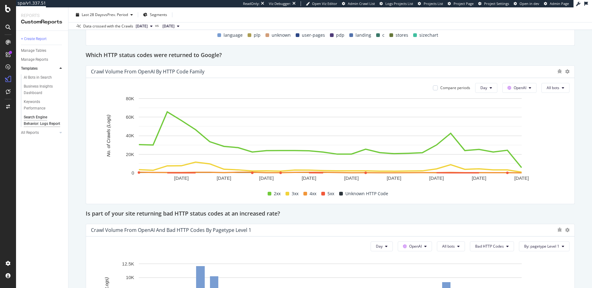
scroll to position [739, 0]
click at [552, 84] on button "All bots" at bounding box center [555, 88] width 28 height 10
click at [529, 91] on button "OpenAI" at bounding box center [519, 88] width 34 height 10
click at [527, 98] on span "Google" at bounding box center [528, 101] width 23 height 6
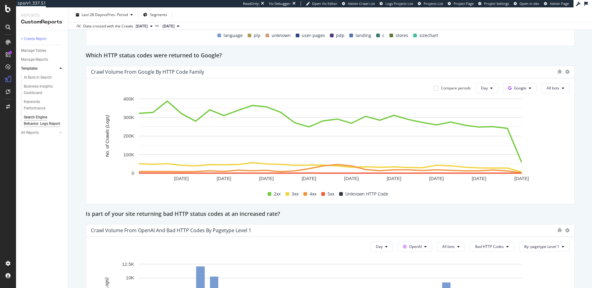
click at [525, 93] on div "Compare periods Day Google All bots 7 Sep. 2025 10 Sep. 2025 13 Sep. 2025 16 Se…" at bounding box center [330, 141] width 488 height 126
click at [525, 90] on span "Google" at bounding box center [520, 87] width 12 height 5
click at [532, 133] on span "Other AI Bots" at bounding box center [529, 135] width 23 height 6
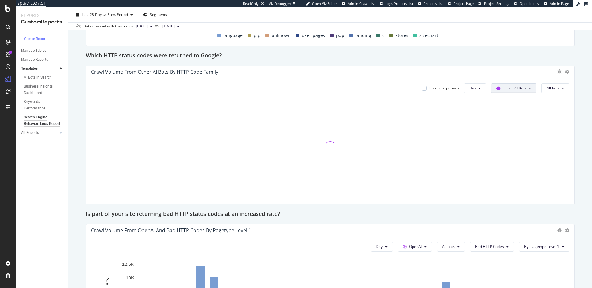
drag, startPoint x: 526, startPoint y: 88, endPoint x: 525, endPoint y: 92, distance: 3.1
click at [526, 88] on button "Other AI Bots" at bounding box center [513, 88] width 45 height 10
click at [528, 120] on span "OpenAI" at bounding box center [518, 123] width 24 height 6
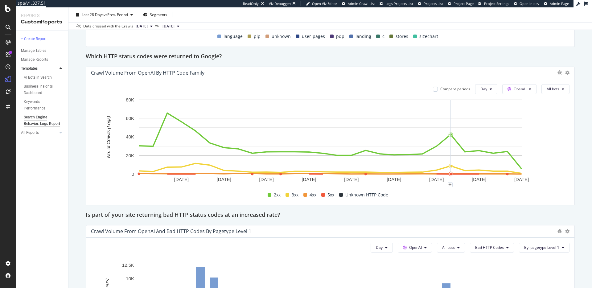
scroll to position [737, 0]
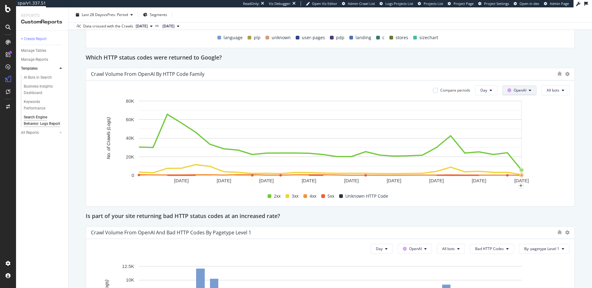
click at [521, 91] on span "OpenAI" at bounding box center [519, 90] width 13 height 5
click at [531, 137] on span "Other AI Bots" at bounding box center [528, 137] width 23 height 6
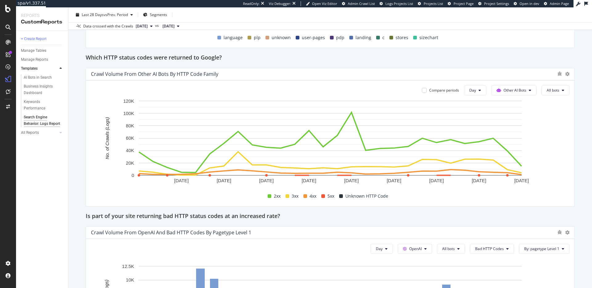
scroll to position [747, 0]
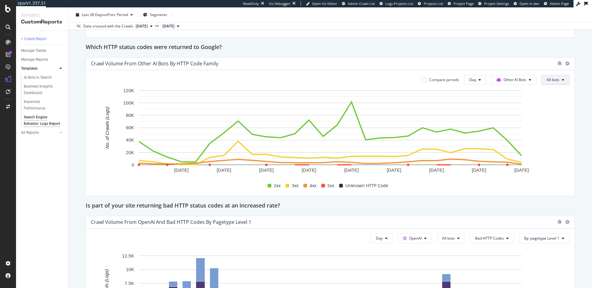
click at [560, 81] on button "All bots" at bounding box center [555, 80] width 28 height 10
click at [563, 112] on span "PerplexityBot" at bounding box center [563, 115] width 35 height 6
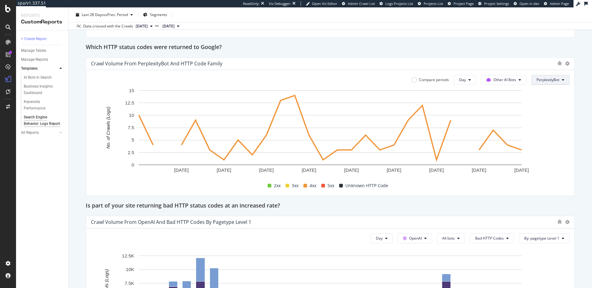
click at [551, 78] on span "PerplexityBot" at bounding box center [547, 79] width 23 height 5
click at [545, 89] on div "All bots" at bounding box center [553, 92] width 44 height 9
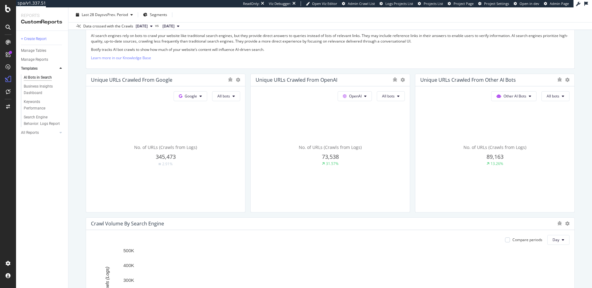
scroll to position [120, 0]
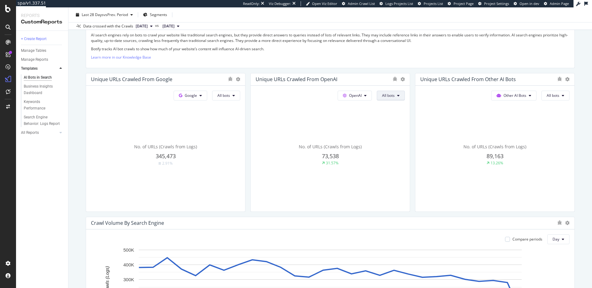
click at [402, 95] on button "All bots" at bounding box center [391, 96] width 28 height 10
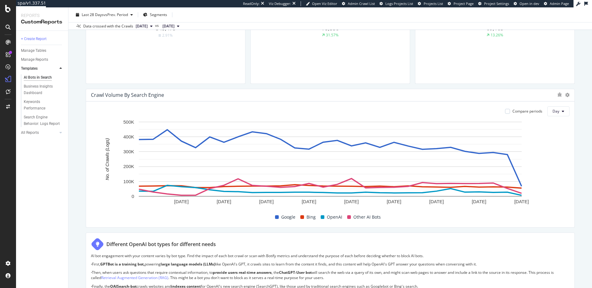
scroll to position [252, 0]
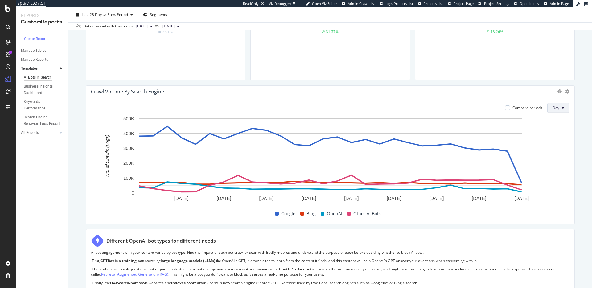
click at [553, 112] on button "Day" at bounding box center [558, 108] width 22 height 10
click at [553, 133] on span "Week" at bounding box center [558, 132] width 11 height 6
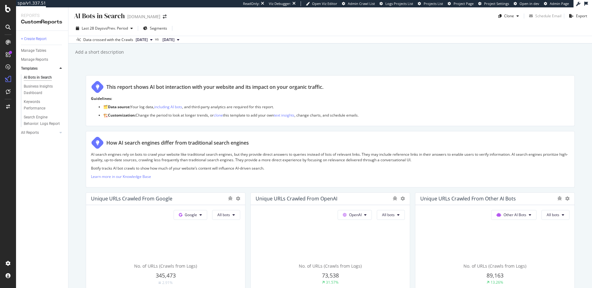
scroll to position [0, 0]
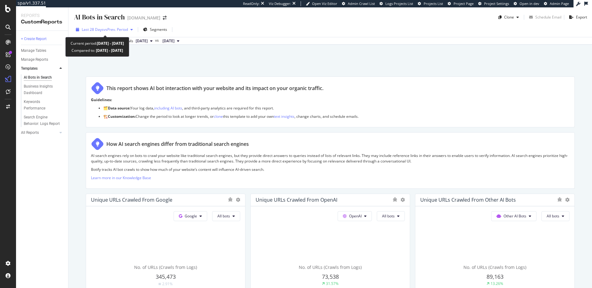
click at [104, 27] on span "vs Prev. Period" at bounding box center [116, 29] width 24 height 5
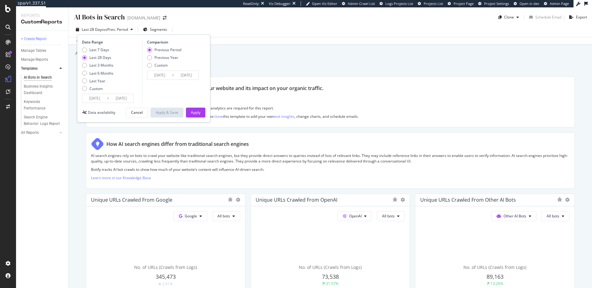
click at [255, 26] on div "Last 28 Days vs Prev. Period Segments Date Range Last 7 Days Last 28 Days Last …" at bounding box center [329, 31] width 523 height 12
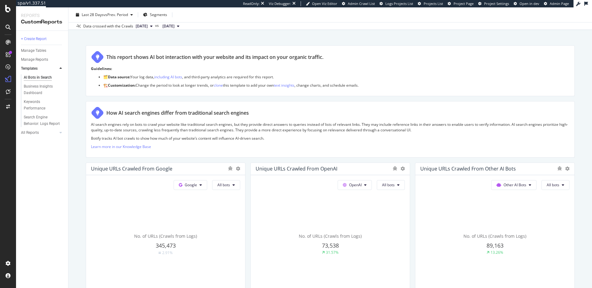
scroll to position [31, 0]
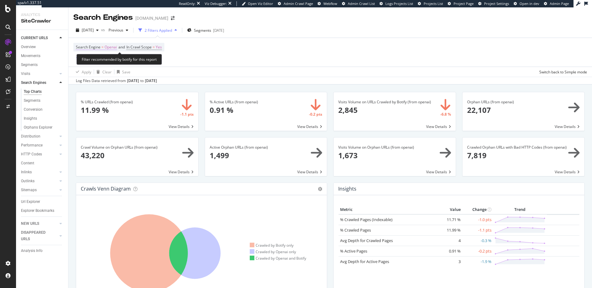
click at [111, 47] on span "Openai" at bounding box center [110, 47] width 12 height 9
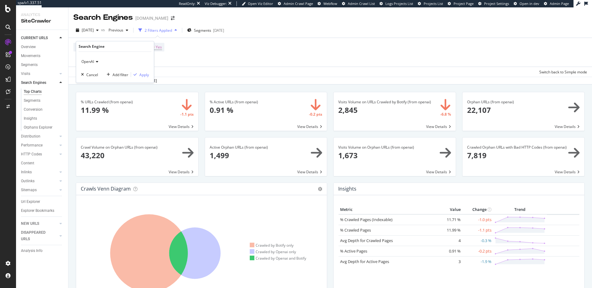
click at [92, 63] on span "OpenAI" at bounding box center [87, 61] width 13 height 5
click at [257, 66] on div "Search Engine = Openai and In Crawl Scope = Yes Add Filter Add Filter Group" at bounding box center [329, 52] width 513 height 29
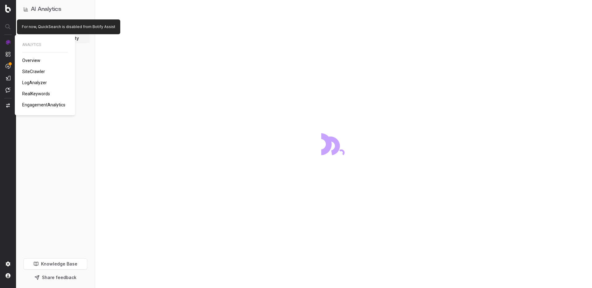
click at [8, 46] on div at bounding box center [8, 66] width 5 height 53
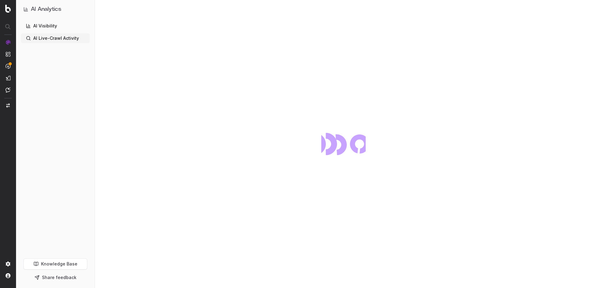
click at [8, 43] on img at bounding box center [8, 42] width 5 height 5
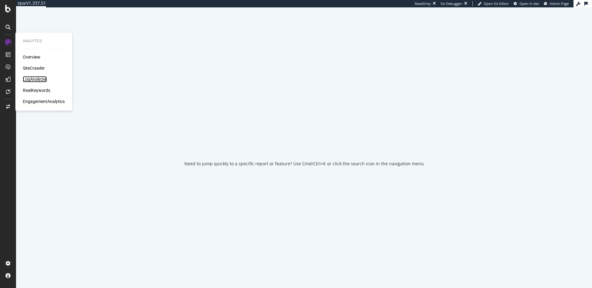
click at [36, 79] on div "LogAnalyzer" at bounding box center [35, 79] width 24 height 6
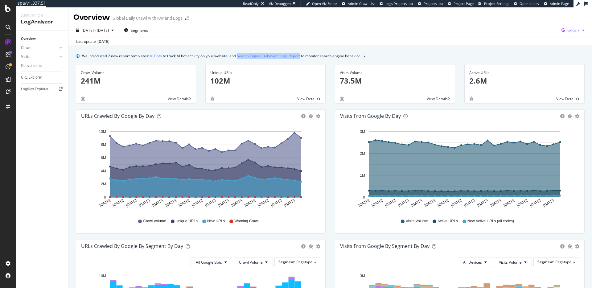
click at [576, 28] on span "Google" at bounding box center [573, 29] width 12 height 5
click at [572, 100] on span "OpenAI" at bounding box center [573, 100] width 23 height 6
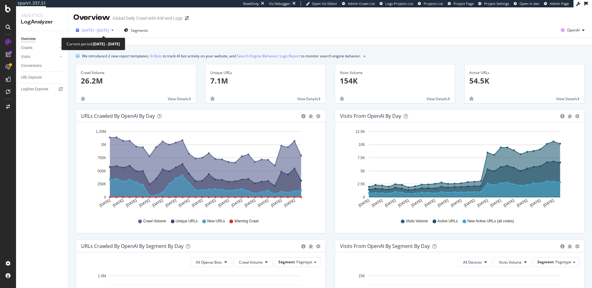
click at [109, 29] on span "[DATE] - [DATE]" at bounding box center [95, 30] width 27 height 5
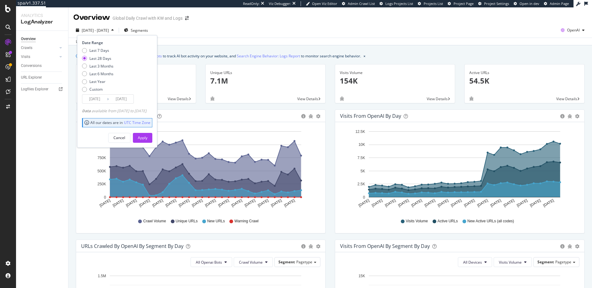
drag, startPoint x: 99, startPoint y: 80, endPoint x: 102, endPoint y: 84, distance: 5.1
click at [99, 80] on div "Last Year" at bounding box center [97, 81] width 16 height 5
type input "[DATE]"
click at [147, 139] on div "Apply" at bounding box center [143, 137] width 10 height 5
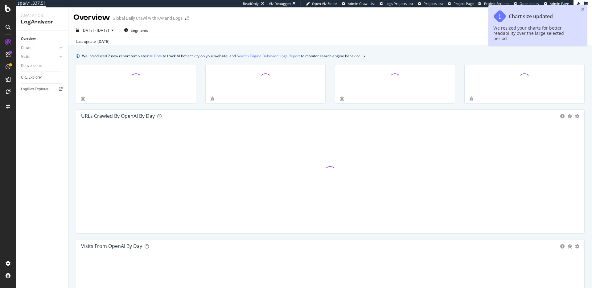
drag, startPoint x: 583, startPoint y: 9, endPoint x: 569, endPoint y: 17, distance: 15.9
click at [583, 9] on icon "close toast" at bounding box center [582, 9] width 3 height 4
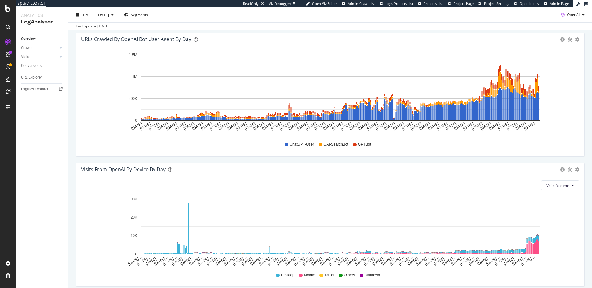
scroll to position [597, 0]
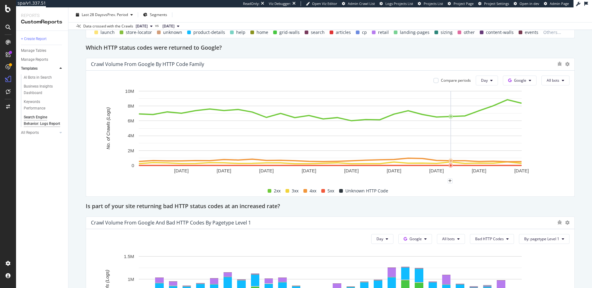
scroll to position [745, 0]
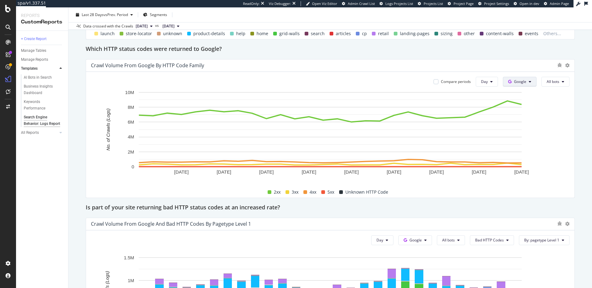
click at [524, 83] on span "Google" at bounding box center [520, 81] width 12 height 5
click at [534, 160] on span "Other AI Bots" at bounding box center [529, 163] width 23 height 6
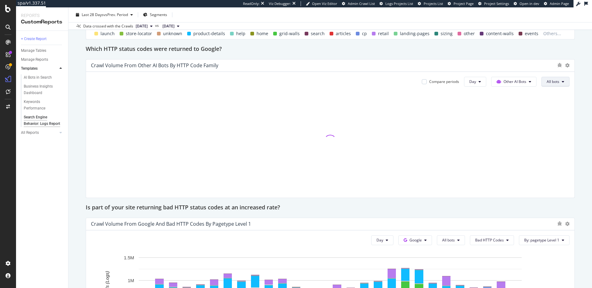
click at [554, 84] on span "All bots" at bounding box center [552, 81] width 13 height 5
click at [565, 116] on span "PerplexityBot" at bounding box center [563, 117] width 35 height 6
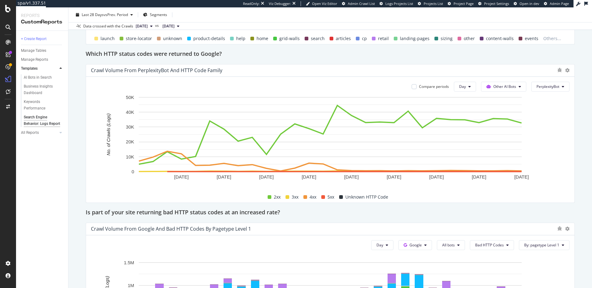
scroll to position [734, 0]
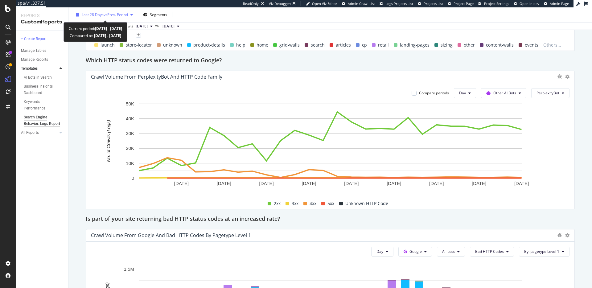
click at [107, 13] on span "vs Prev. Period" at bounding box center [116, 14] width 24 height 5
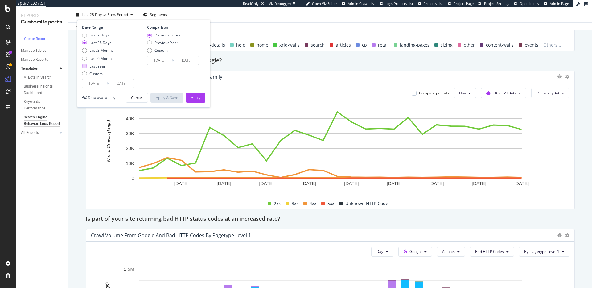
click at [96, 65] on div "Last Year" at bounding box center [97, 65] width 16 height 5
type input "2024/09/30"
type input "2023/10/01"
type input "2024/09/29"
click at [197, 96] on div "Apply" at bounding box center [196, 97] width 10 height 5
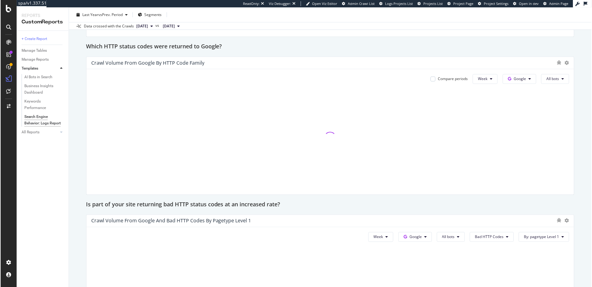
scroll to position [748, 0]
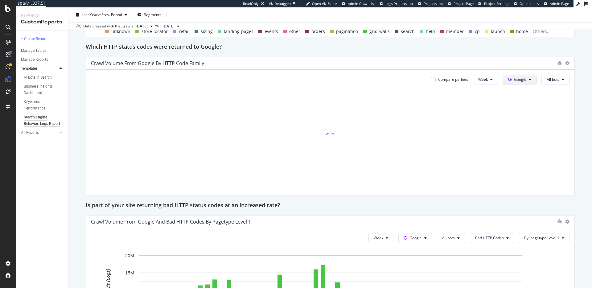
click at [525, 79] on span "Google" at bounding box center [520, 79] width 12 height 5
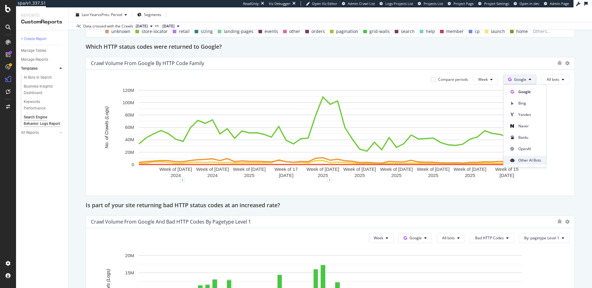
click at [532, 160] on span "Other AI Bots" at bounding box center [529, 160] width 23 height 6
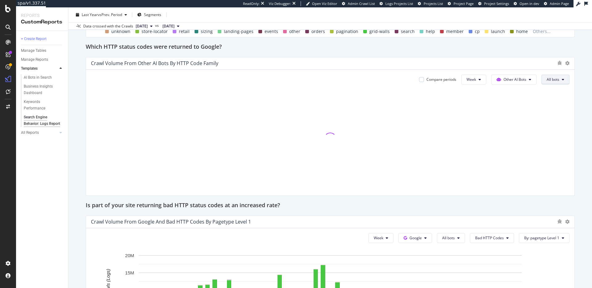
click at [557, 78] on span "All bots" at bounding box center [552, 79] width 13 height 5
drag, startPoint x: 561, startPoint y: 115, endPoint x: 492, endPoint y: 43, distance: 99.6
click at [561, 115] on span "PerplexityBot" at bounding box center [563, 115] width 35 height 6
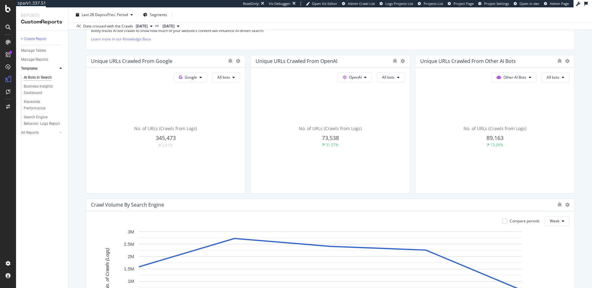
scroll to position [142, 0]
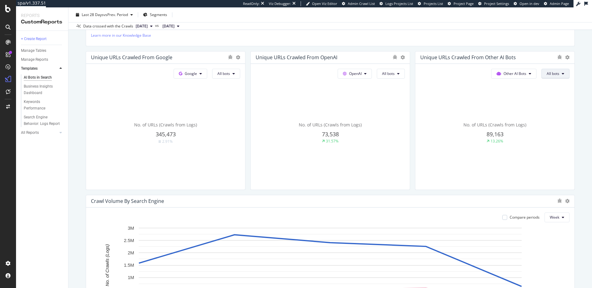
click at [553, 75] on span "All bots" at bounding box center [552, 73] width 13 height 5
click at [440, 99] on div "No. of URLs (Crawls from Logs) 89,163 13.26%" at bounding box center [494, 133] width 149 height 104
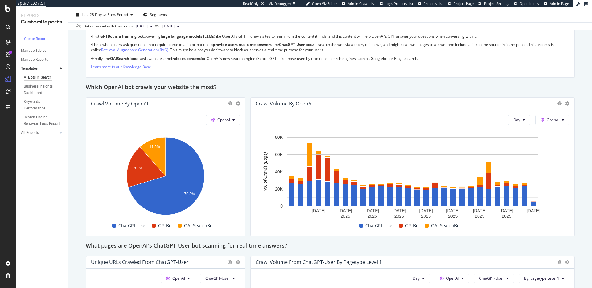
scroll to position [490, 0]
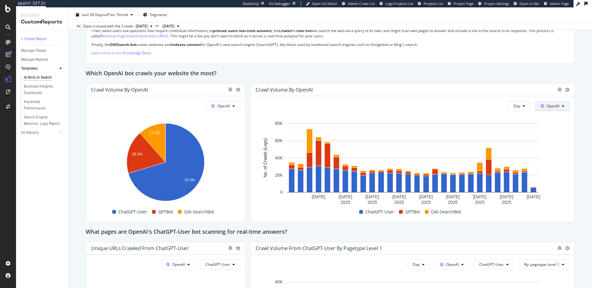
click at [545, 108] on span at bounding box center [543, 105] width 6 height 5
click at [554, 149] on div "Other AI Bots" at bounding box center [556, 152] width 43 height 9
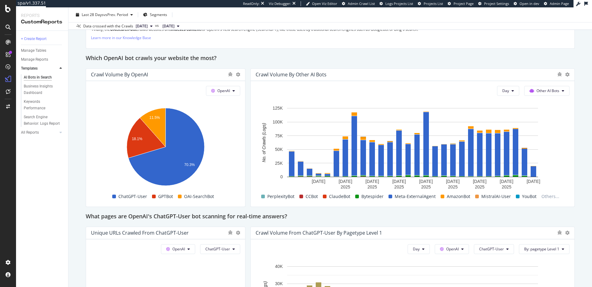
scroll to position [507, 0]
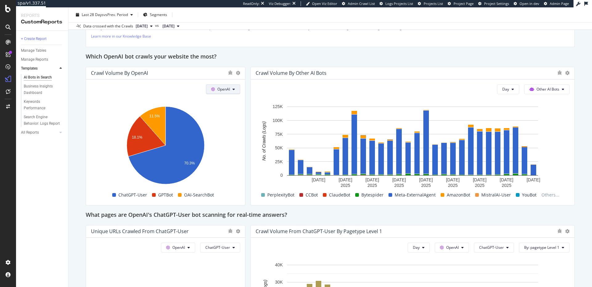
click at [232, 89] on button "OpenAI" at bounding box center [223, 89] width 34 height 10
click at [235, 133] on span "Other AI Bots" at bounding box center [232, 136] width 23 height 6
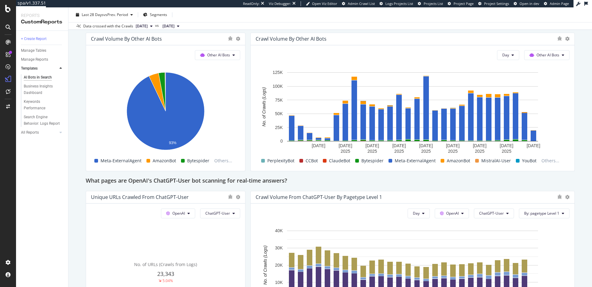
scroll to position [488, 0]
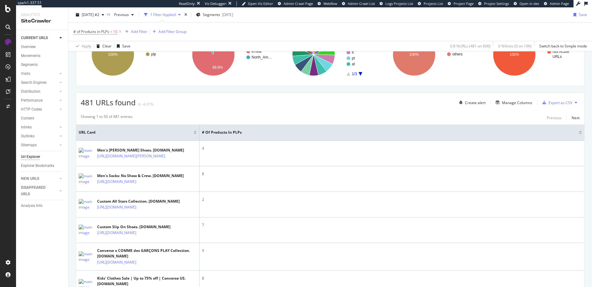
scroll to position [86, 0]
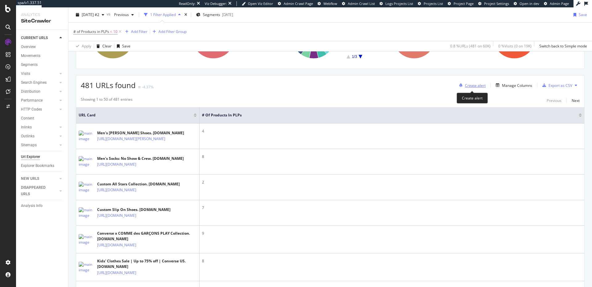
click at [473, 86] on div "Create alert" at bounding box center [475, 85] width 21 height 5
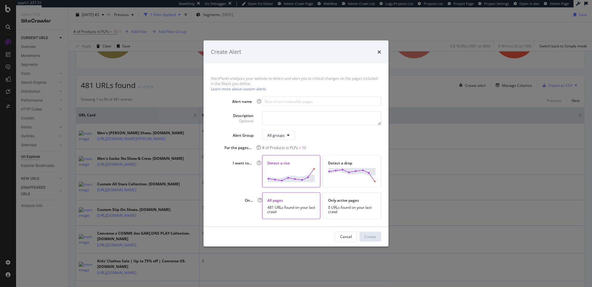
click at [378, 51] on icon "times" at bounding box center [379, 51] width 4 height 5
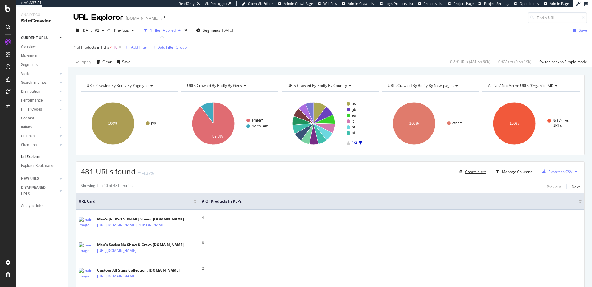
scroll to position [17, 0]
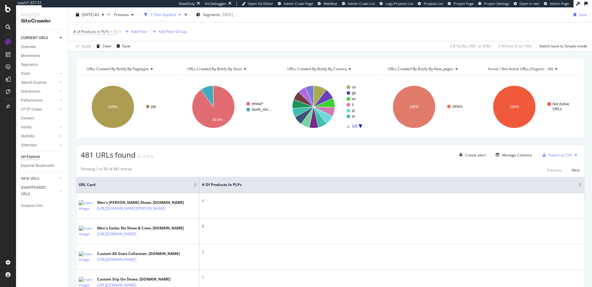
click at [99, 34] on span "# of Products in PLPs < 10" at bounding box center [95, 32] width 44 height 6
drag, startPoint x: 103, startPoint y: 66, endPoint x: 72, endPoint y: 65, distance: 30.5
click at [72, 65] on body "spa/v1.337.51 ReadOnly: Viz Debugger: Open Viz Editor Admin Crawl Page Webflow …" at bounding box center [296, 143] width 592 height 287
type input "1"
type input "5"
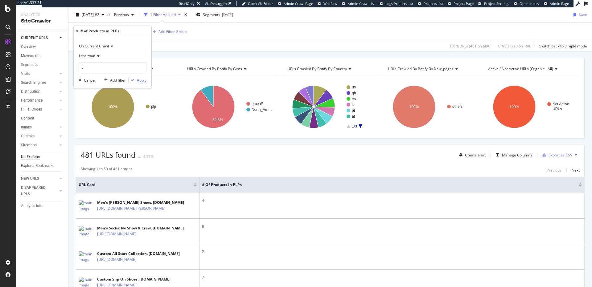
click at [143, 80] on div "Apply" at bounding box center [142, 80] width 10 height 5
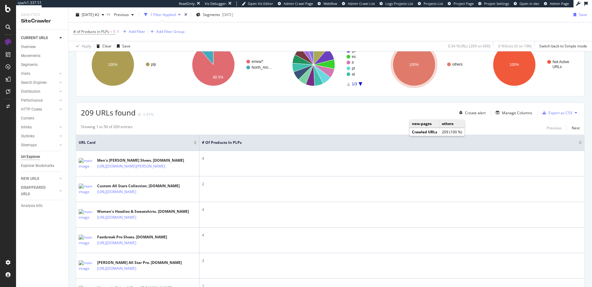
scroll to position [68, 0]
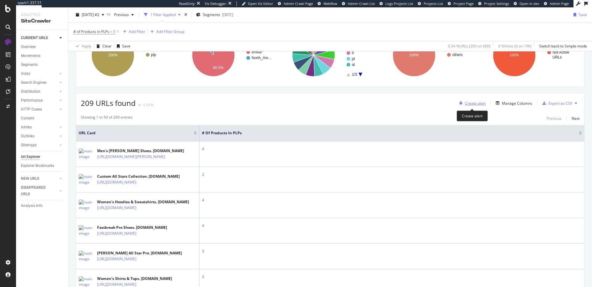
click at [473, 103] on div "Create alert" at bounding box center [475, 103] width 21 height 5
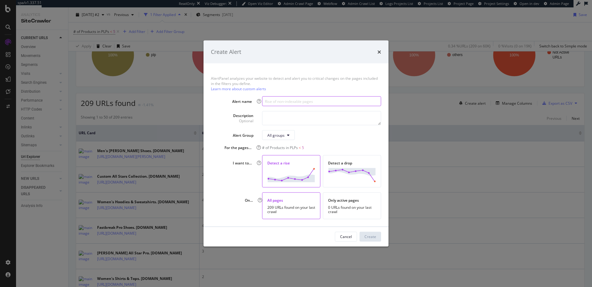
click at [281, 98] on input "modal" at bounding box center [321, 101] width 119 height 10
type input "PLPs w/ Less than 5 Products"
click at [374, 237] on div "Create" at bounding box center [370, 236] width 12 height 5
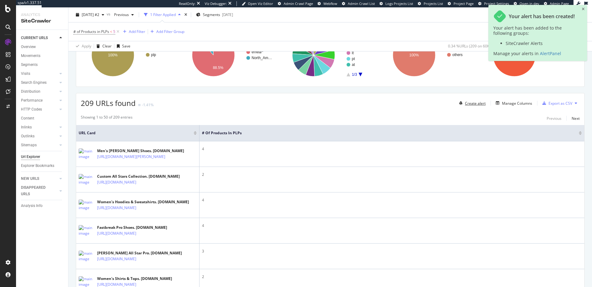
scroll to position [0, 0]
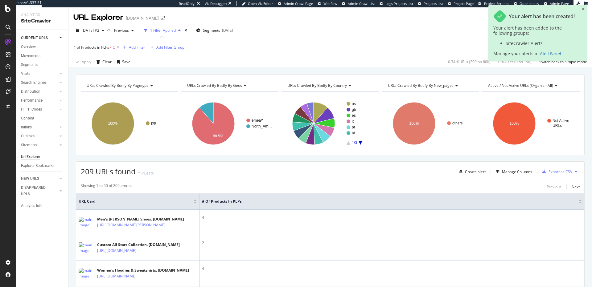
drag, startPoint x: 583, startPoint y: 8, endPoint x: 580, endPoint y: 10, distance: 3.6
click at [583, 8] on icon "close toast" at bounding box center [583, 9] width 3 height 4
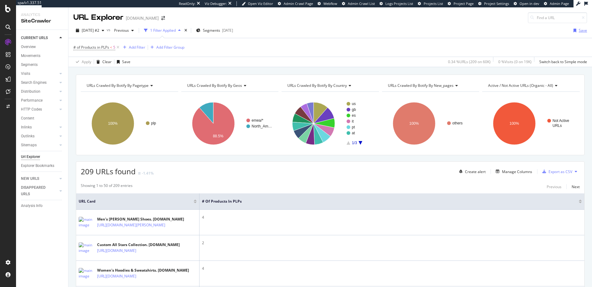
click at [582, 31] on div "Save" at bounding box center [582, 30] width 8 height 5
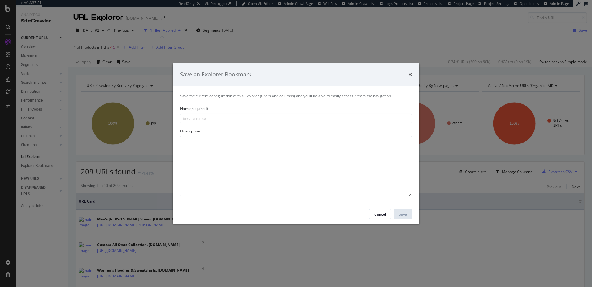
click at [211, 119] on input "modal" at bounding box center [296, 119] width 232 height 10
type input "PLPs w/ Less than 5 Products"
click at [403, 212] on div "Save" at bounding box center [402, 213] width 8 height 5
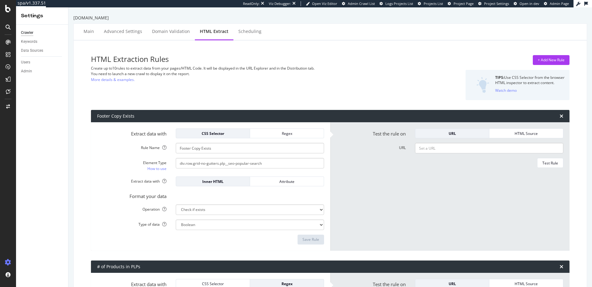
select select "exist"
select select "i"
select select "count"
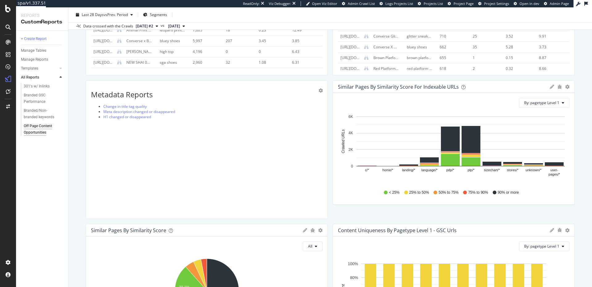
scroll to position [59, 0]
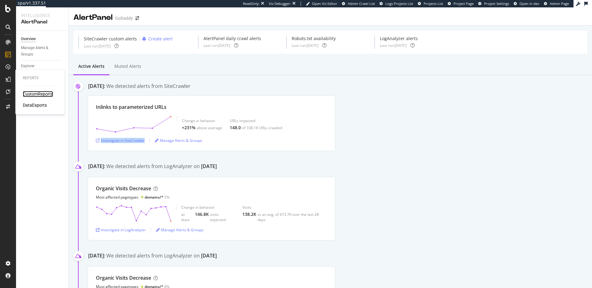
click at [35, 92] on div "CustomReports" at bounding box center [38, 94] width 30 height 6
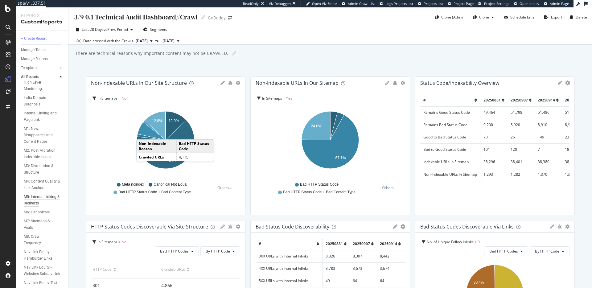
scroll to position [716, 0]
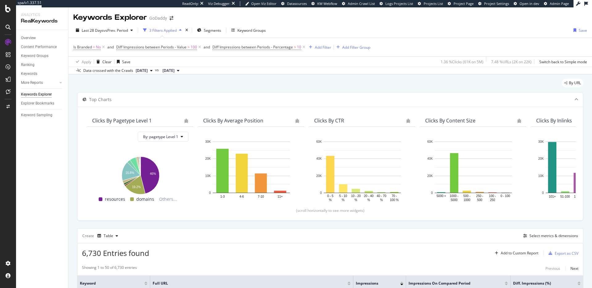
scroll to position [162, 0]
drag, startPoint x: 52, startPoint y: 132, endPoint x: 38, endPoint y: 115, distance: 22.6
click at [52, 132] on div "Overview Content Performance Keyword Groups Ranking Keywords More Reports Count…" at bounding box center [42, 159] width 52 height 257
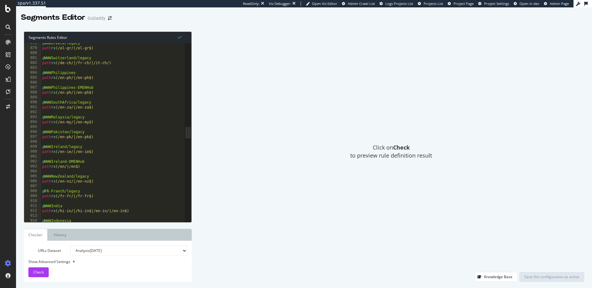
scroll to position [4310, 0]
click at [59, 235] on link "History" at bounding box center [60, 235] width 22 height 12
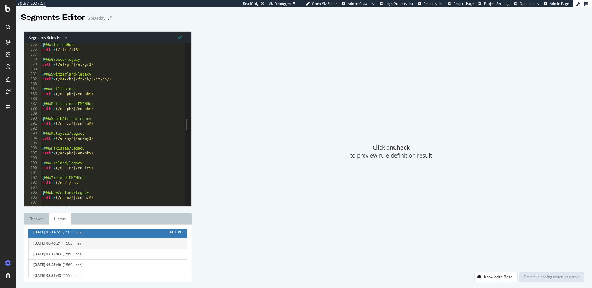
scroll to position [0, 0]
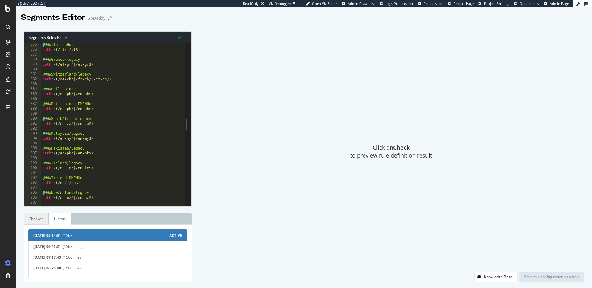
click at [42, 221] on link "Checker" at bounding box center [36, 219] width 24 height 12
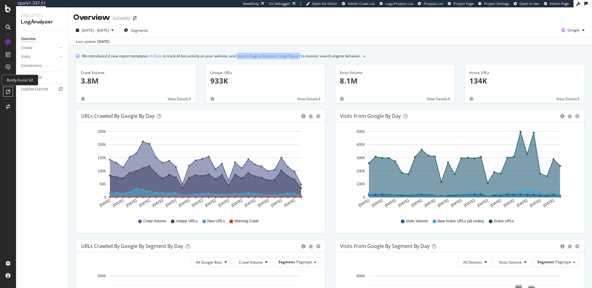
click at [8, 91] on icon at bounding box center [8, 91] width 5 height 5
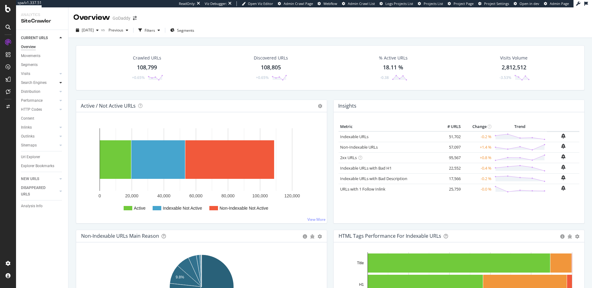
click at [60, 82] on icon at bounding box center [60, 83] width 2 height 4
click at [34, 94] on div "Top Charts" at bounding box center [33, 91] width 18 height 6
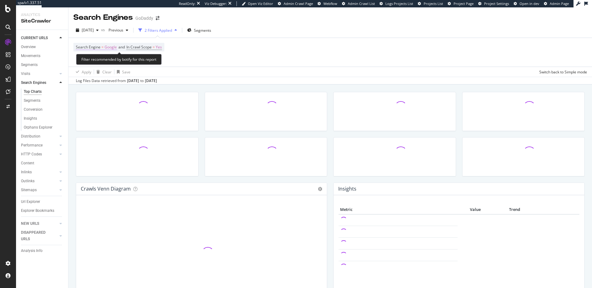
click at [108, 47] on span "Google" at bounding box center [110, 47] width 12 height 9
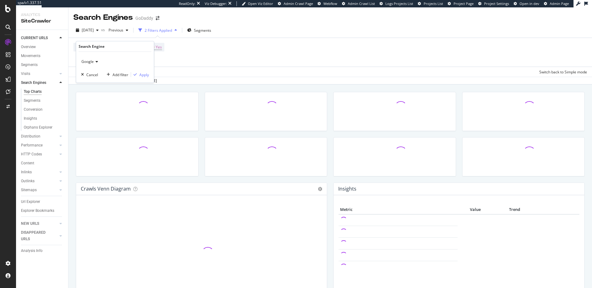
click at [96, 62] on icon at bounding box center [96, 62] width 4 height 4
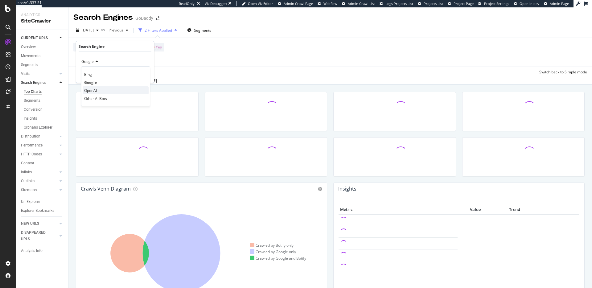
click at [115, 92] on div "OpenAI" at bounding box center [116, 90] width 66 height 8
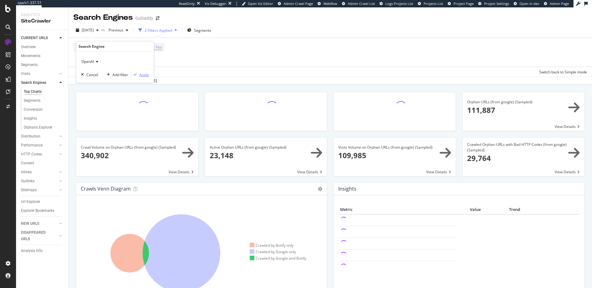
click at [143, 76] on div "Apply" at bounding box center [144, 74] width 10 height 5
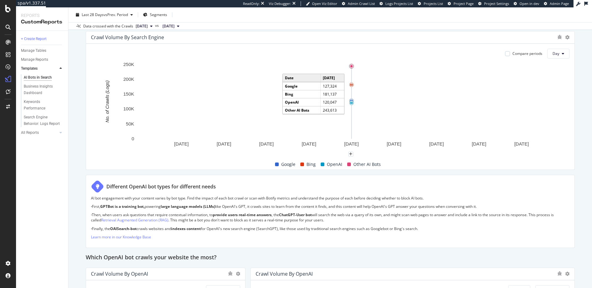
scroll to position [310, 0]
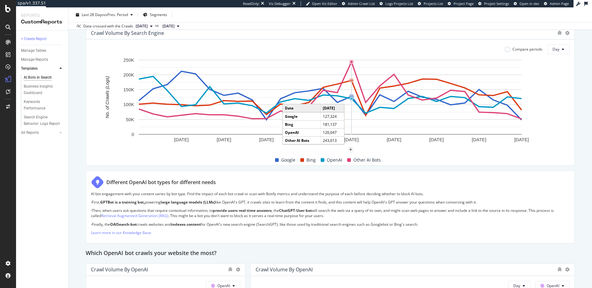
click at [352, 95] on g "A chart." at bounding box center [352, 97] width 6 height 75
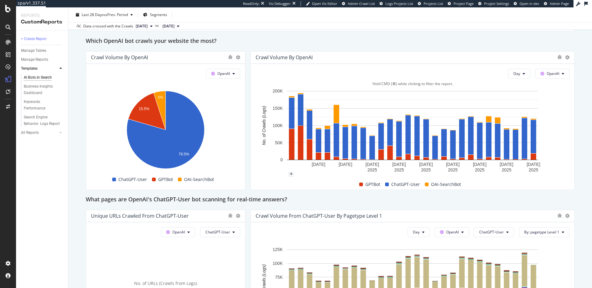
scroll to position [541, 0]
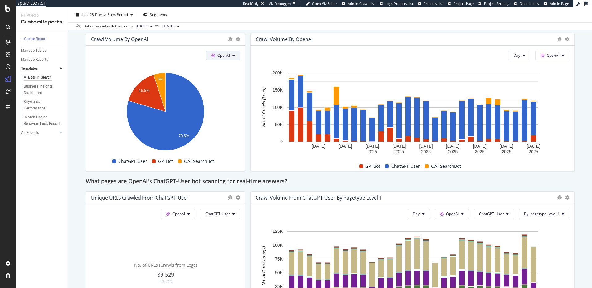
click at [227, 56] on span "OpenAI" at bounding box center [223, 55] width 13 height 5
click at [232, 103] on span "Other AI Bots" at bounding box center [232, 102] width 23 height 6
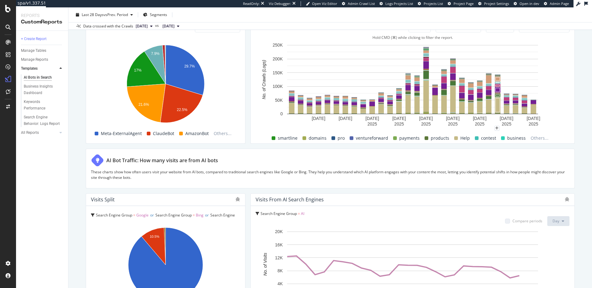
scroll to position [1021, 0]
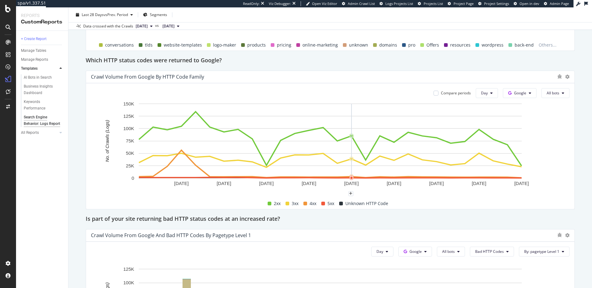
scroll to position [734, 0]
click at [534, 91] on button "Google" at bounding box center [520, 93] width 34 height 10
click at [529, 129] on span "OpenAI" at bounding box center [529, 129] width 23 height 6
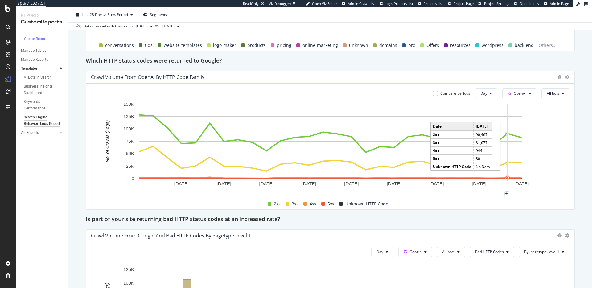
click at [508, 176] on circle "A chart." at bounding box center [507, 178] width 4 height 4
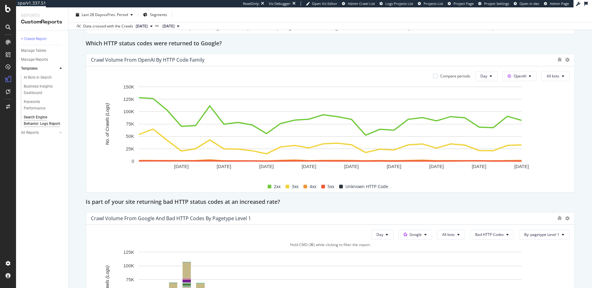
scroll to position [750, 0]
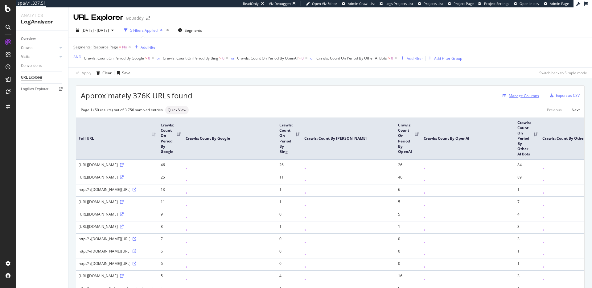
click at [529, 97] on div "Manage Columns" at bounding box center [523, 95] width 30 height 5
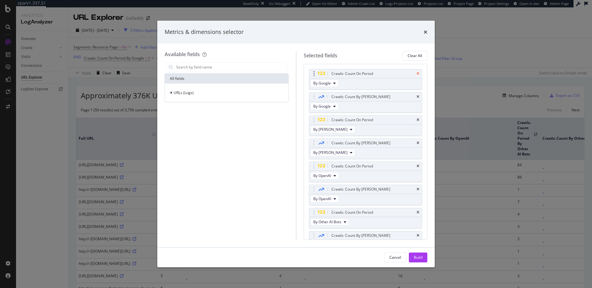
click at [417, 74] on icon "times" at bounding box center [417, 74] width 3 height 4
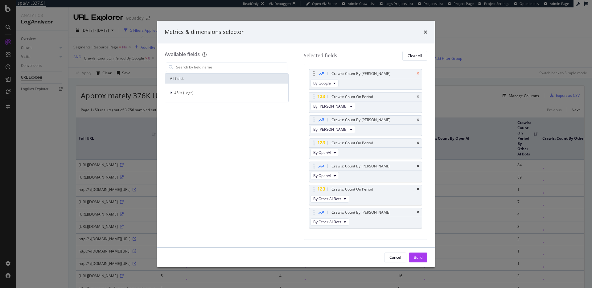
click at [417, 74] on icon "times" at bounding box center [417, 74] width 3 height 4
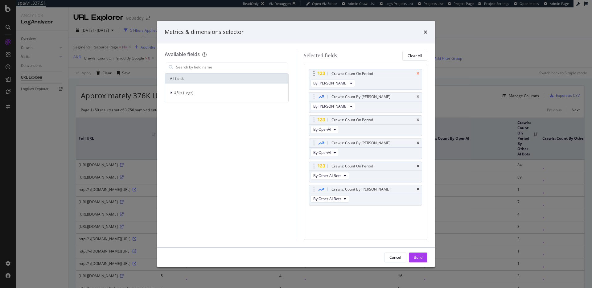
click at [417, 73] on icon "times" at bounding box center [417, 74] width 3 height 4
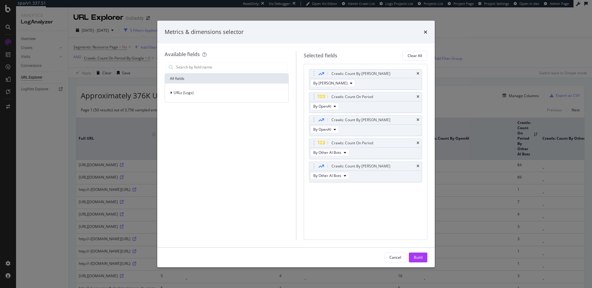
click at [417, 73] on icon "times" at bounding box center [417, 74] width 3 height 4
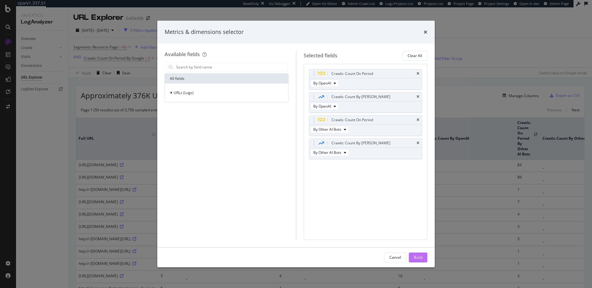
click at [417, 258] on div "Build" at bounding box center [418, 257] width 9 height 5
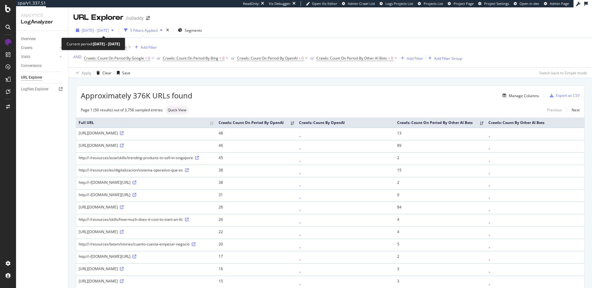
click at [104, 32] on span "[DATE] - [DATE]" at bounding box center [95, 30] width 27 height 5
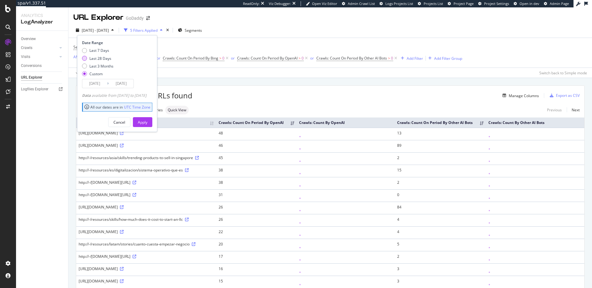
click at [100, 59] on div "Last 28 Days" at bounding box center [100, 58] width 22 height 5
type input "[DATE]"
click at [147, 124] on button "Apply" at bounding box center [142, 122] width 19 height 10
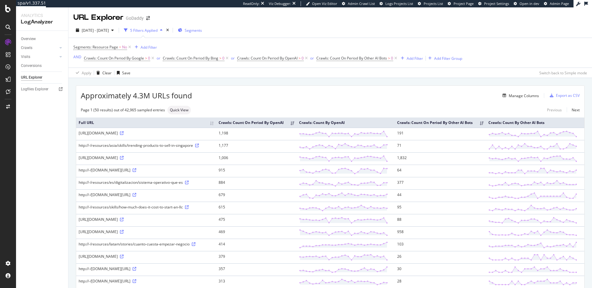
click at [202, 31] on span "Segments" at bounding box center [193, 30] width 17 height 5
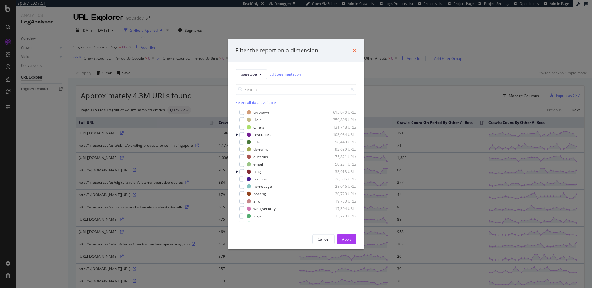
click at [356, 50] on icon "times" at bounding box center [355, 50] width 4 height 5
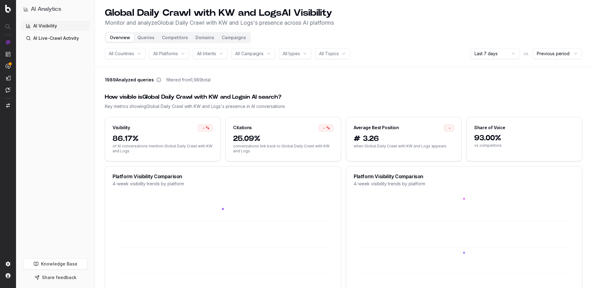
click at [138, 55] on div "All Countries" at bounding box center [125, 53] width 41 height 11
click at [173, 54] on span "All Platforms" at bounding box center [165, 54] width 25 height 6
click at [216, 54] on span "All Intents" at bounding box center [206, 54] width 19 height 6
drag, startPoint x: 263, startPoint y: 52, endPoint x: 272, endPoint y: 51, distance: 8.7
click at [263, 52] on span "All Campaigns" at bounding box center [249, 54] width 28 height 6
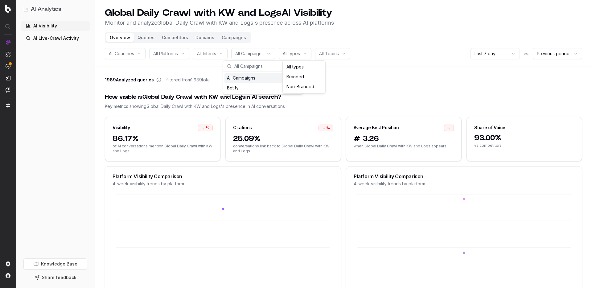
click at [300, 51] on html "AI Analytics AI Visibility AI Live-Crawl Activity Knowledge Base Share feedback…" at bounding box center [296, 144] width 592 height 288
click at [335, 51] on html "AI Analytics AI Visibility AI Live-Crawl Activity Knowledge Base Share feedback…" at bounding box center [296, 144] width 592 height 288
click at [142, 36] on button "Queries" at bounding box center [146, 37] width 24 height 9
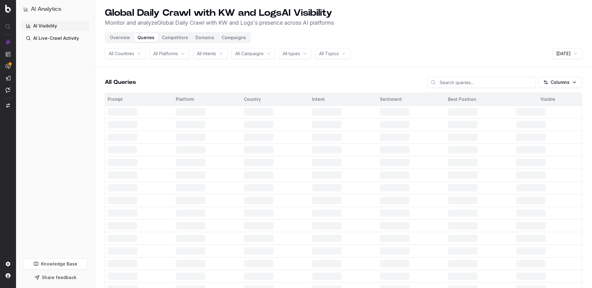
click at [547, 85] on html "AI Analytics AI Visibility AI Live-Crawl Activity Knowledge Base Share feedback…" at bounding box center [296, 144] width 592 height 288
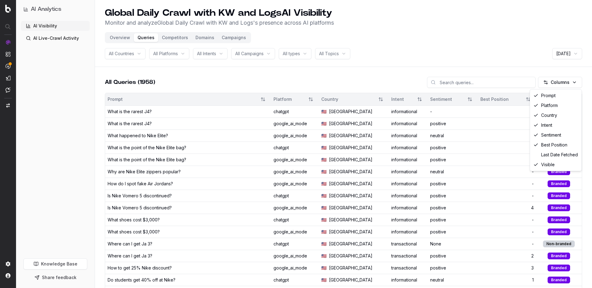
click at [442, 60] on html "AI Analytics AI Visibility AI Live-Crawl Activity Knowledge Base Share feedback…" at bounding box center [296, 144] width 592 height 288
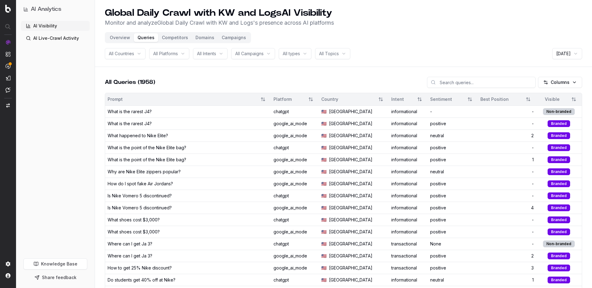
click at [301, 52] on html "AI Analytics AI Visibility AI Live-Crawl Activity Knowledge Base Share feedback…" at bounding box center [296, 144] width 592 height 288
click at [339, 54] on html "AI Analytics AI Visibility AI Live-Crawl Activity Knowledge Base Share feedback…" at bounding box center [296, 144] width 592 height 288
click at [339, 54] on span "All Topics" at bounding box center [329, 54] width 20 height 6
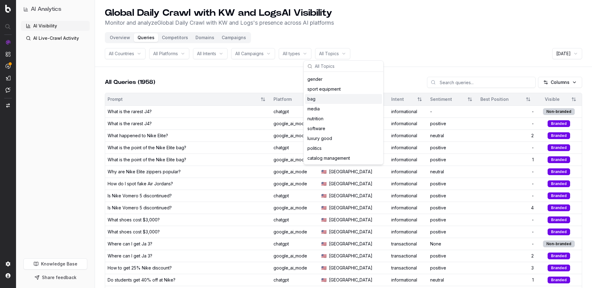
click at [256, 52] on span "All Campaigns" at bounding box center [249, 54] width 28 height 6
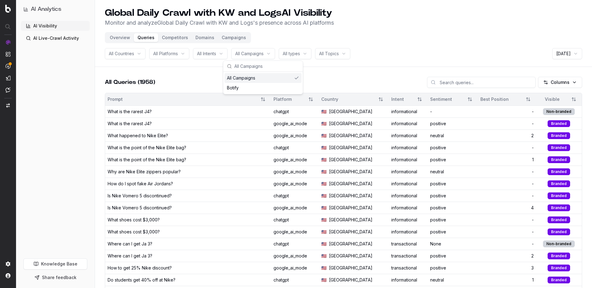
click at [213, 50] on div "All Intents" at bounding box center [210, 53] width 35 height 11
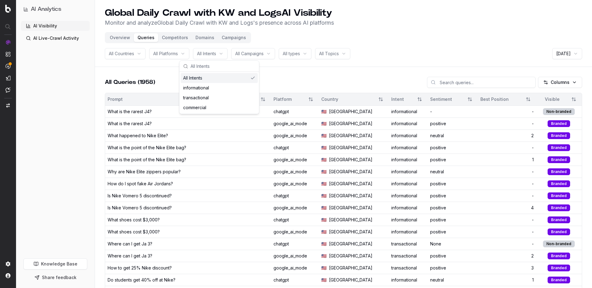
click at [175, 54] on span "All Platforms" at bounding box center [165, 54] width 25 height 6
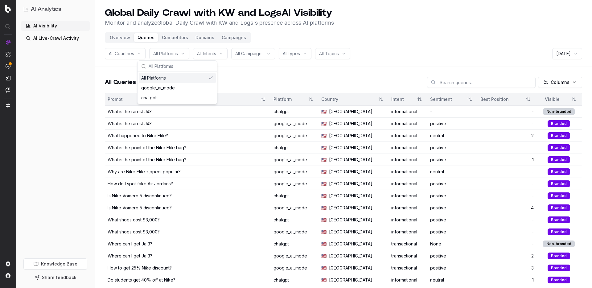
click at [474, 34] on header "Global Daily Crawl with KW and Logs AI Visibility Monitor and analyze Global Da…" at bounding box center [343, 33] width 497 height 67
click at [110, 35] on button "Overview" at bounding box center [120, 37] width 28 height 9
click at [171, 40] on button "Competitors" at bounding box center [175, 37] width 34 height 9
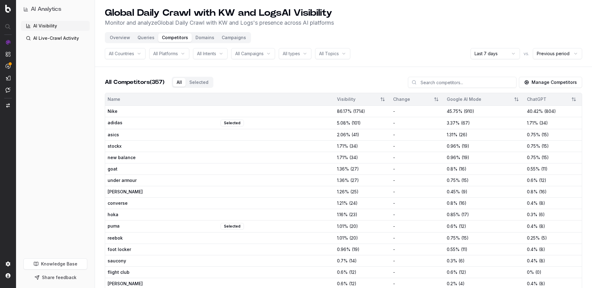
click at [114, 37] on button "Overview" at bounding box center [120, 37] width 28 height 9
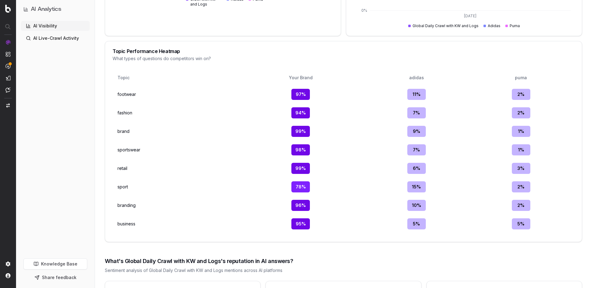
scroll to position [818, 0]
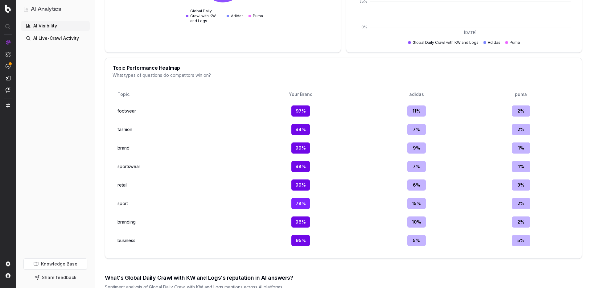
click at [56, 36] on link "AI Live-Crawl Activity" at bounding box center [55, 38] width 69 height 10
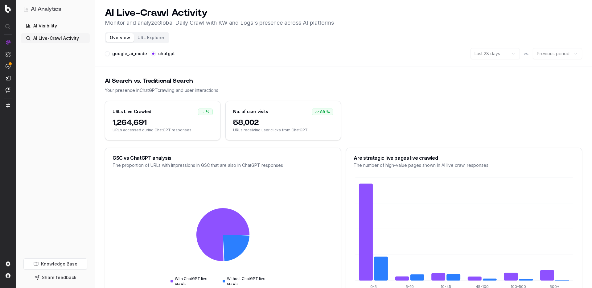
click at [253, 128] on span "URLs receiving user clicks from ChatGPT" at bounding box center [283, 130] width 100 height 5
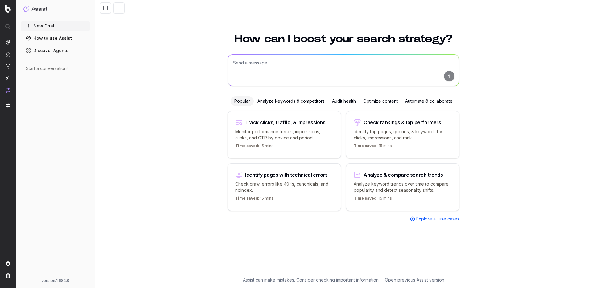
click at [280, 64] on textarea at bounding box center [343, 70] width 231 height 31
type textarea "Show me crawl frequency from open AI over the past 28 days"
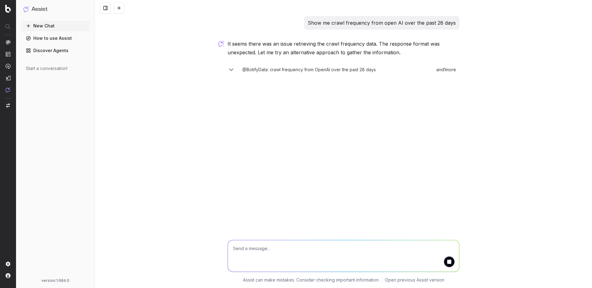
click at [314, 44] on p "It seems there was an issue retrieving the crawl frequency data. The response f…" at bounding box center [343, 47] width 232 height 17
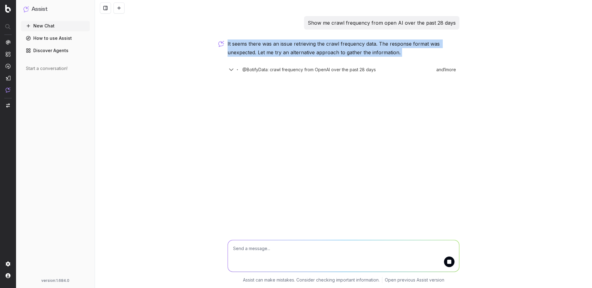
click at [315, 44] on p "It seems there was an issue retrieving the crawl frequency data. The response f…" at bounding box center [343, 47] width 232 height 17
click at [327, 45] on p "It seems there was an issue retrieving the crawl frequency data. The response f…" at bounding box center [343, 47] width 232 height 17
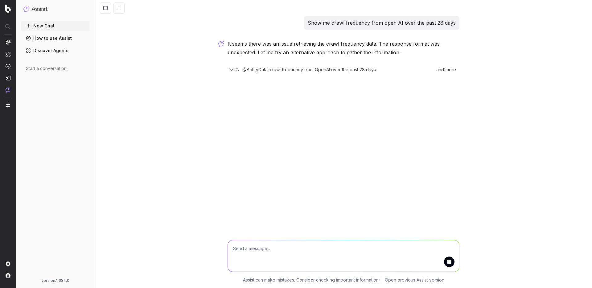
click at [353, 49] on p "It seems there was an issue retrieving the crawl frequency data. The response f…" at bounding box center [343, 47] width 232 height 17
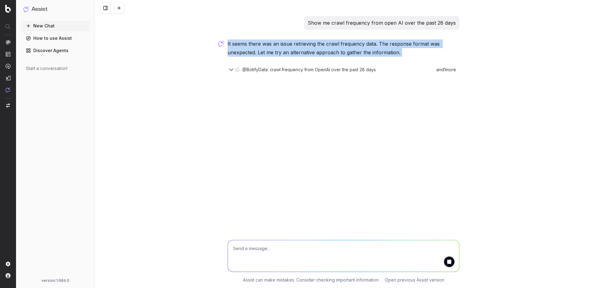
click at [353, 49] on p "It seems there was an issue retrieving the crawl frequency data. The response f…" at bounding box center [343, 47] width 232 height 17
